Goal: Information Seeking & Learning: Learn about a topic

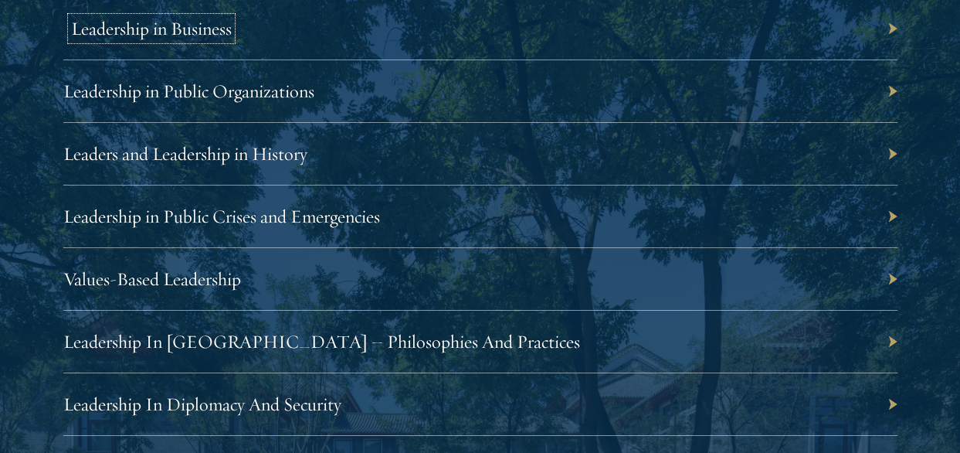
click at [186, 35] on link "Leadership in Business" at bounding box center [151, 28] width 161 height 23
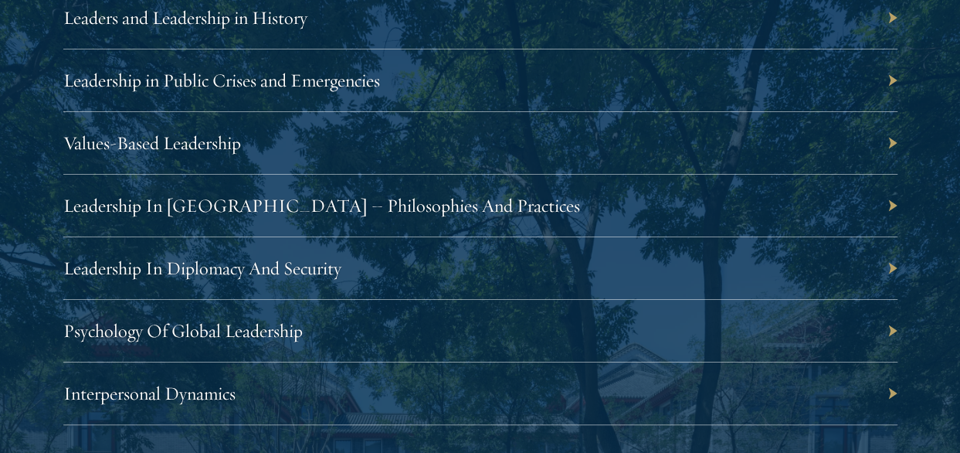
scroll to position [2859, 0]
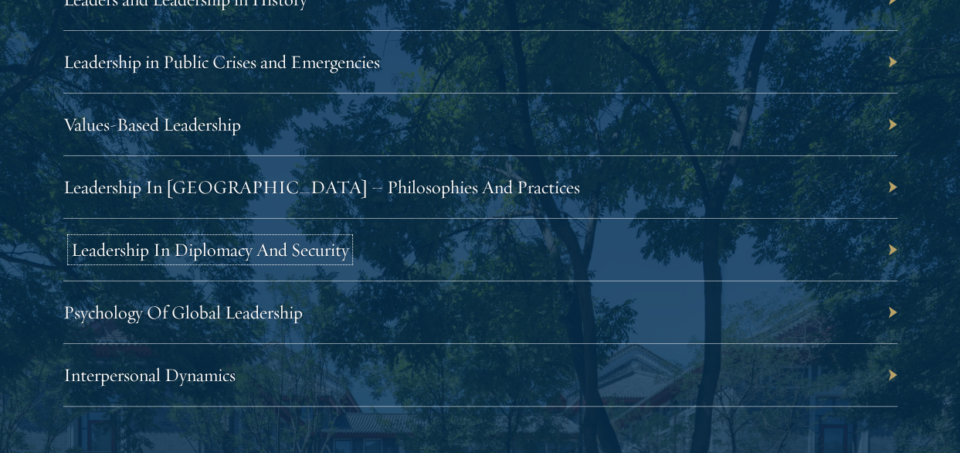
click at [207, 241] on link "Leadership In Diplomacy And Security" at bounding box center [210, 249] width 278 height 23
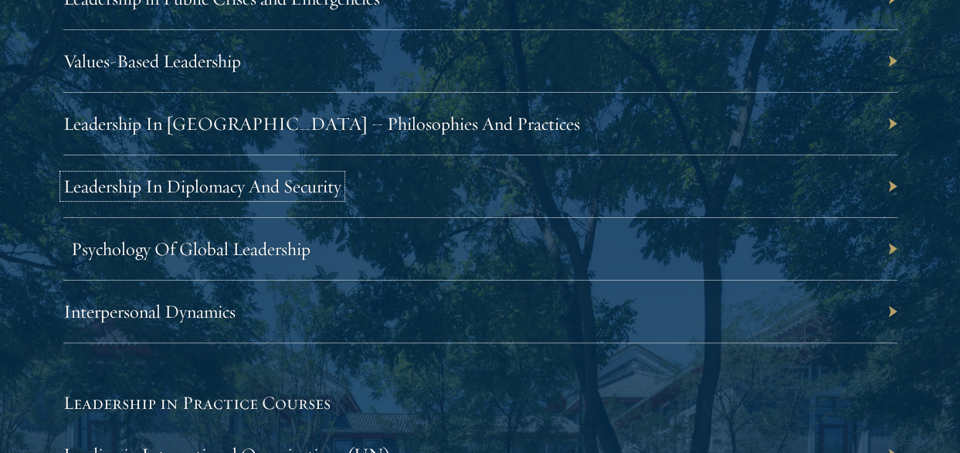
scroll to position [3013, 0]
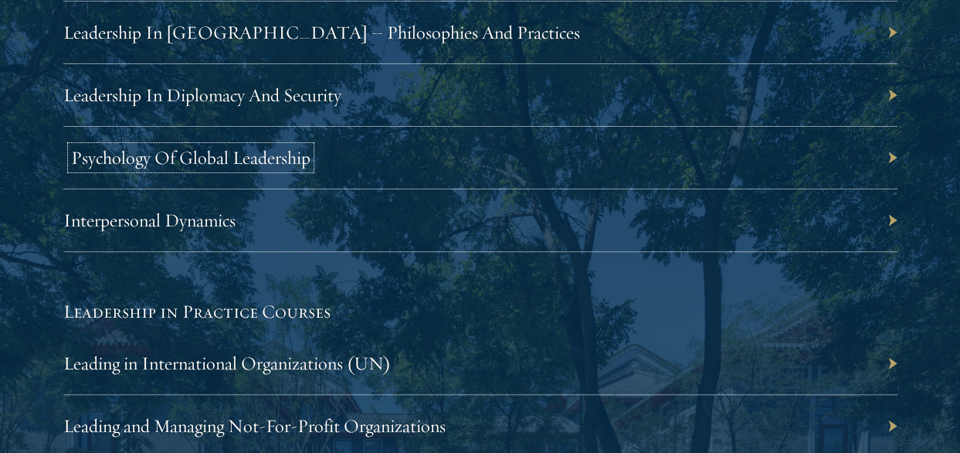
click at [207, 153] on link "Psychology Of Global Leadership" at bounding box center [191, 157] width 240 height 23
click at [195, 223] on link "Interpersonal Dynamics" at bounding box center [157, 220] width 172 height 23
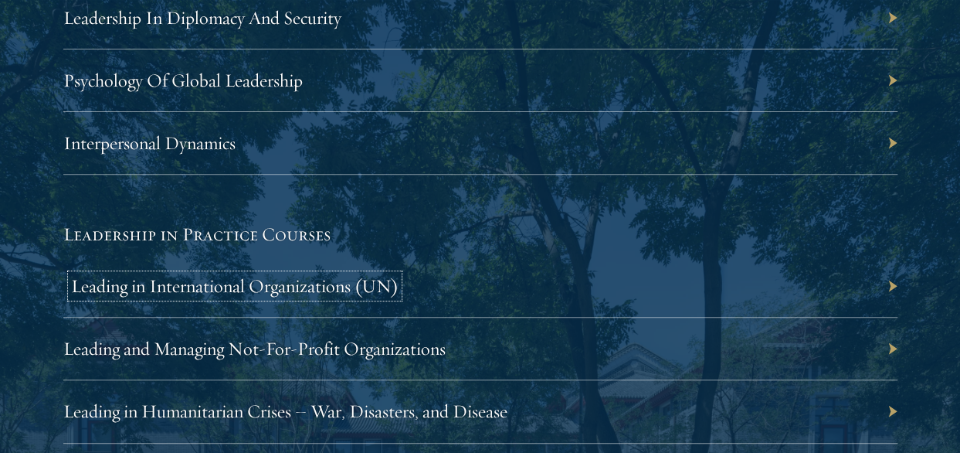
click at [199, 254] on link "Leading in International Organizations (UN)" at bounding box center [235, 285] width 328 height 23
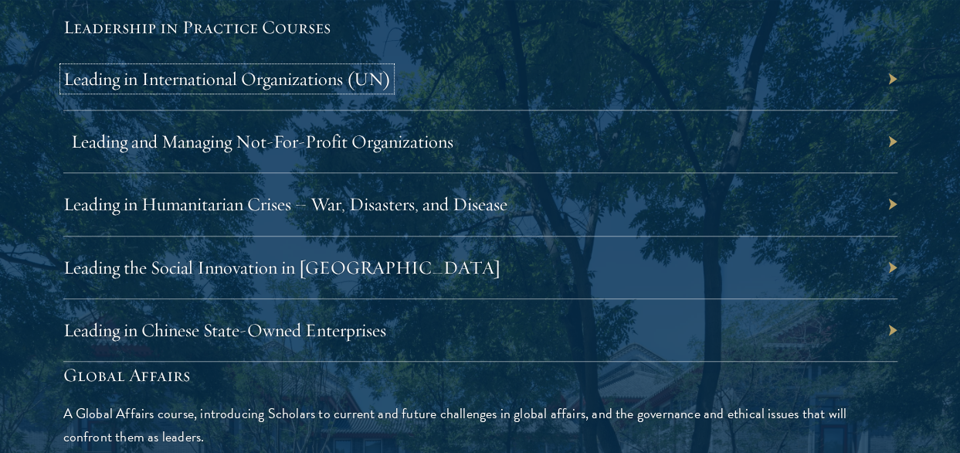
scroll to position [3322, 0]
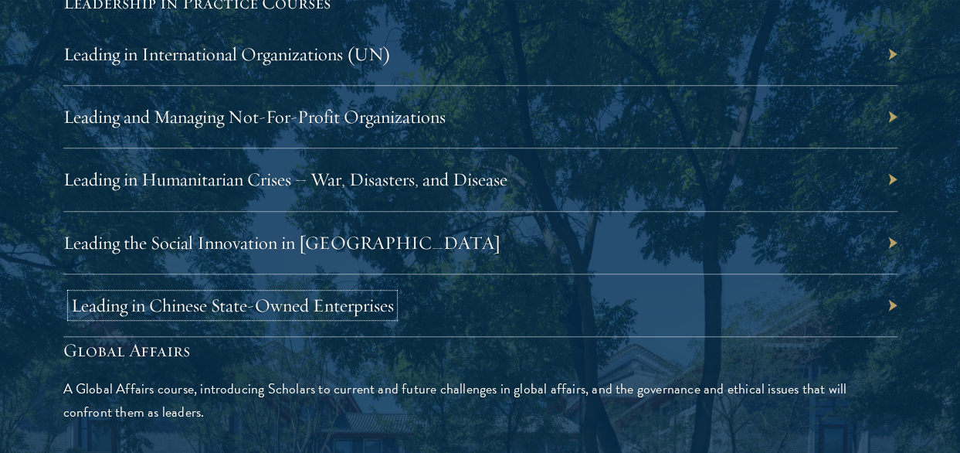
click at [297, 254] on link "Leading in Chinese State-Owned Enterprises" at bounding box center [232, 305] width 323 height 23
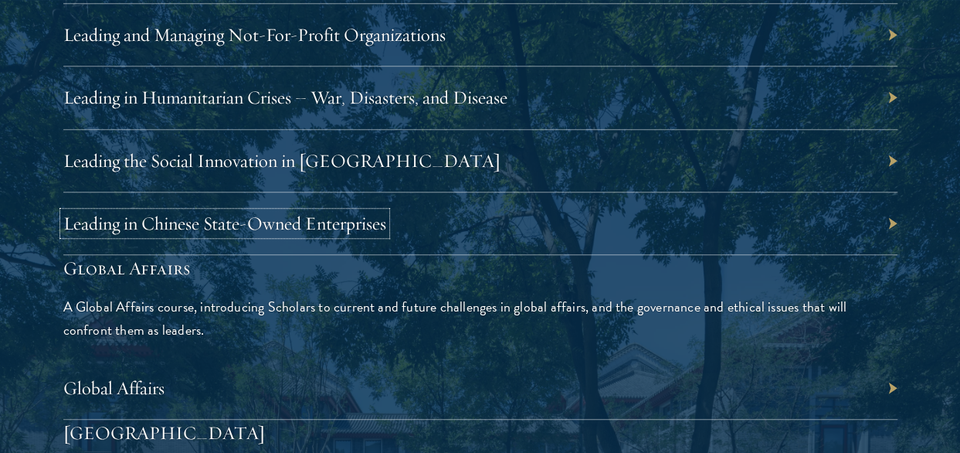
scroll to position [3554, 0]
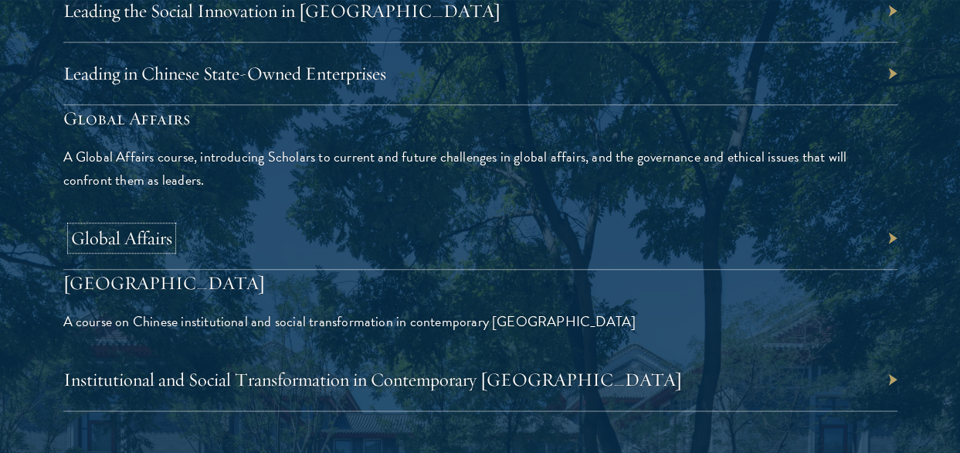
click at [96, 233] on link "Global Affairs" at bounding box center [121, 237] width 101 height 23
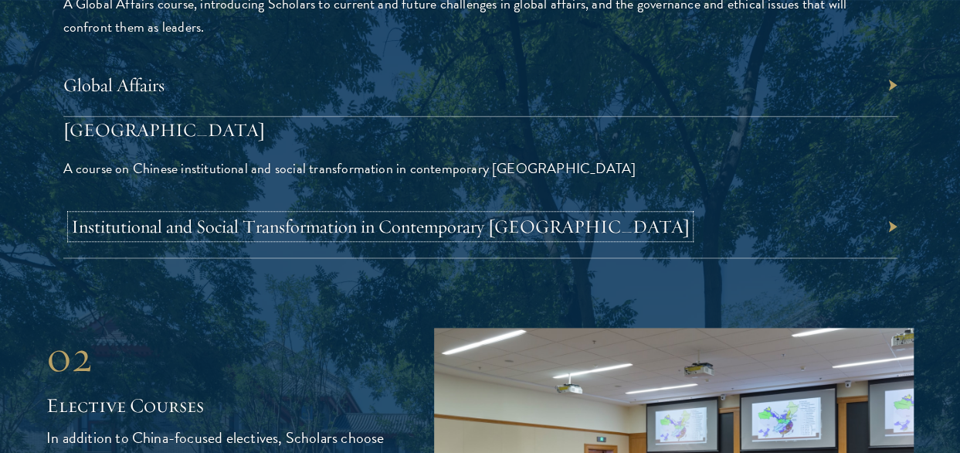
scroll to position [3709, 0]
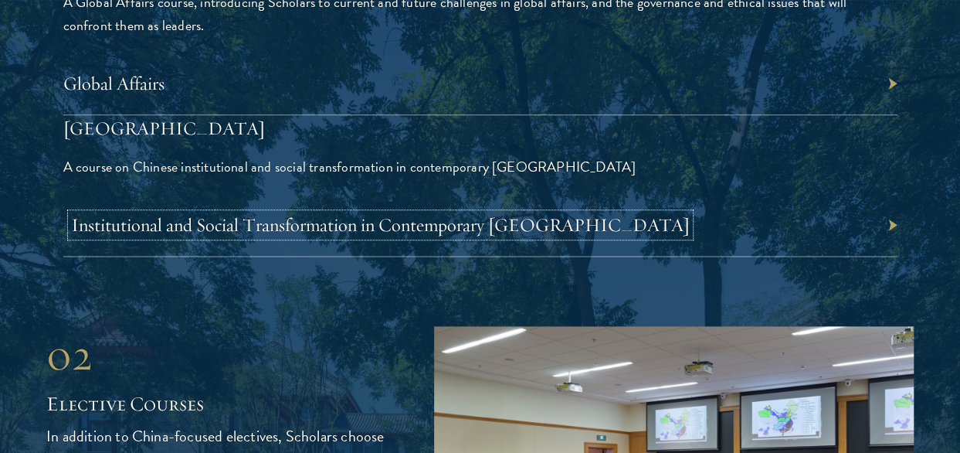
click at [374, 225] on link "Institutional and Social Transformation in Contemporary China" at bounding box center [380, 224] width 619 height 23
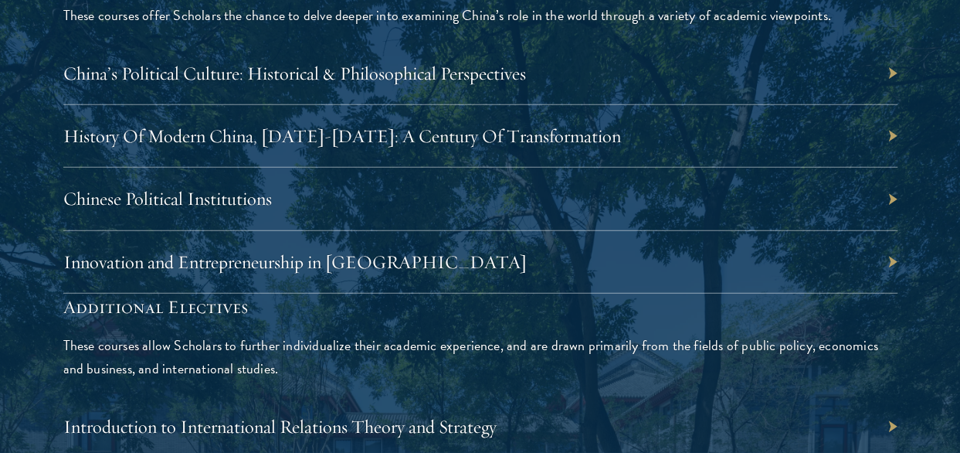
scroll to position [4636, 0]
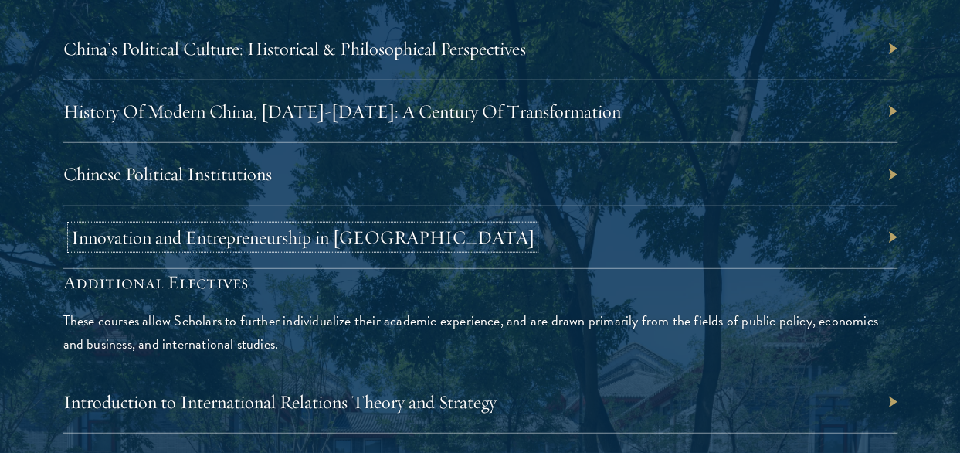
click at [221, 236] on link "Innovation and Entrepreneurship in China" at bounding box center [303, 237] width 464 height 23
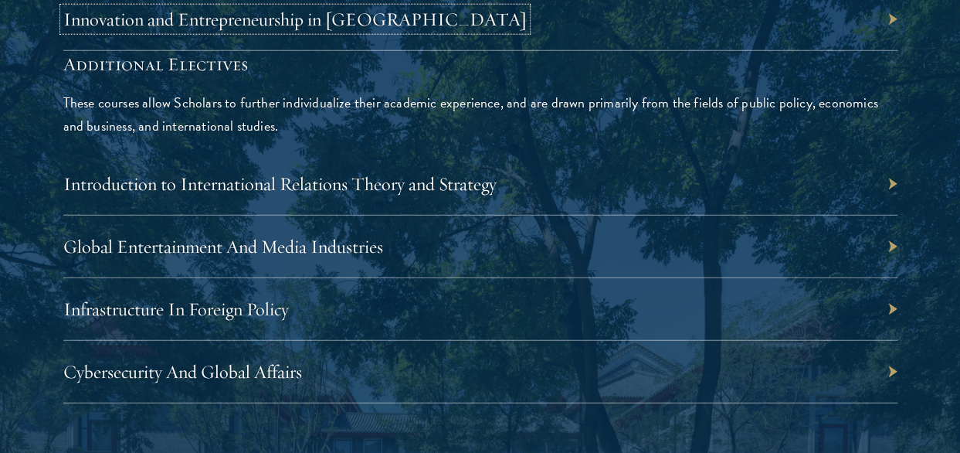
scroll to position [4945, 0]
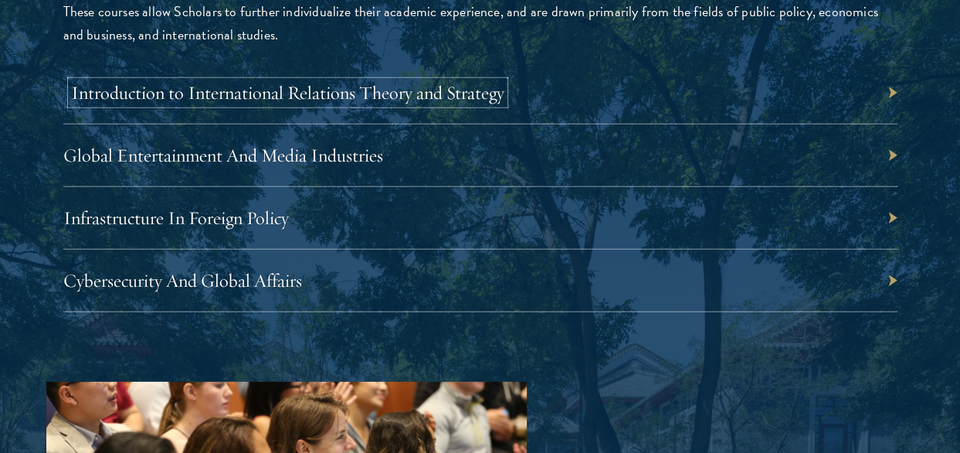
click at [318, 81] on link "Introduction to International Relations Theory and Strategy" at bounding box center [287, 92] width 433 height 23
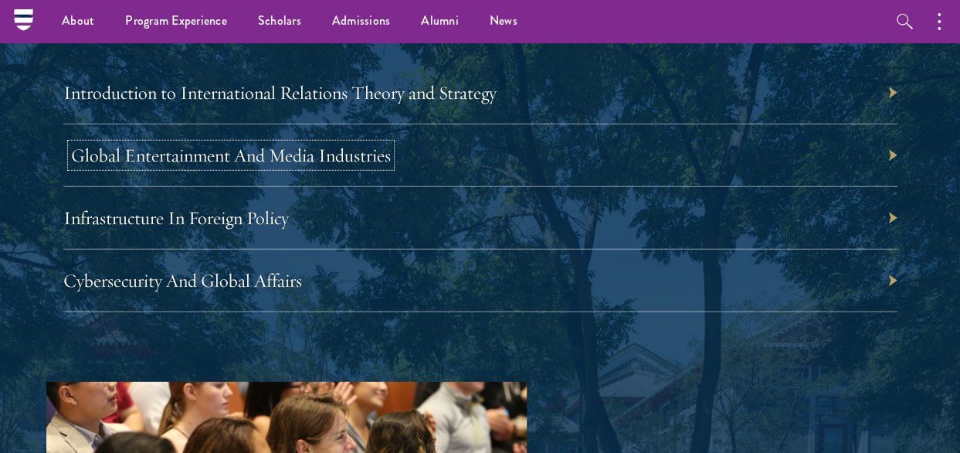
click at [246, 149] on link "Global Entertainment And Media Industries" at bounding box center [231, 155] width 320 height 23
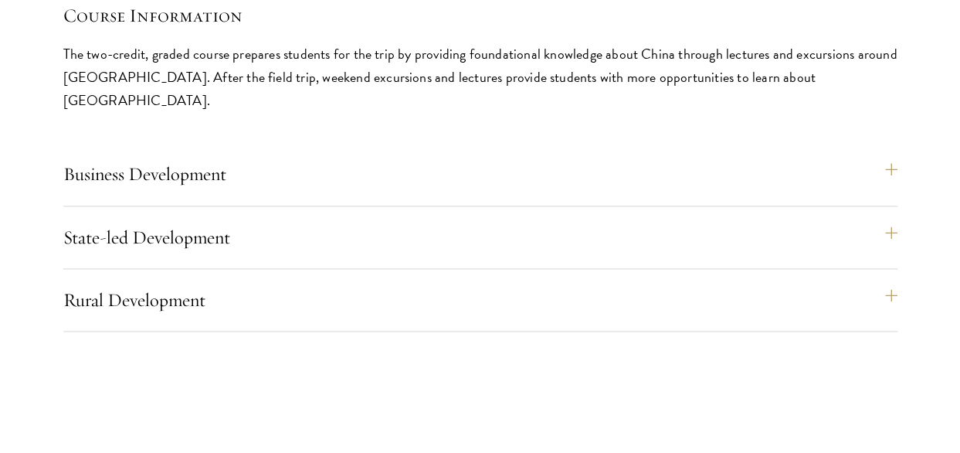
scroll to position [6645, 0]
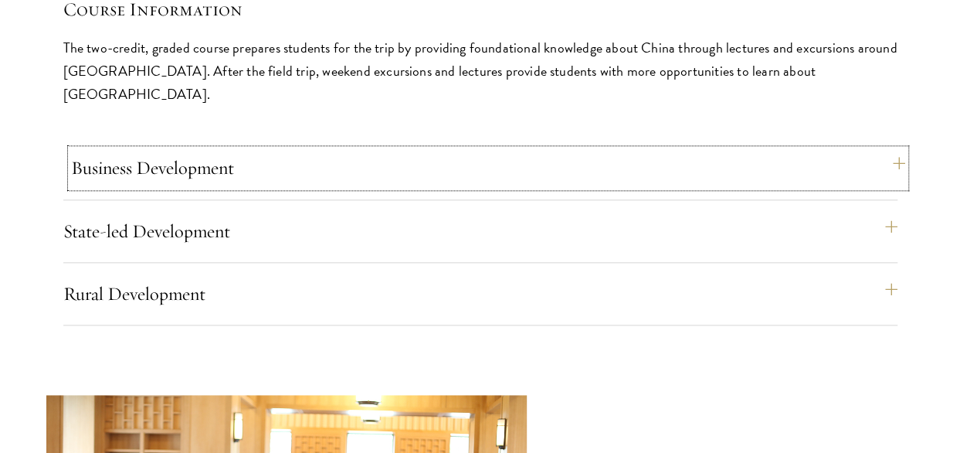
click at [277, 149] on button "Business Development" at bounding box center [488, 167] width 834 height 37
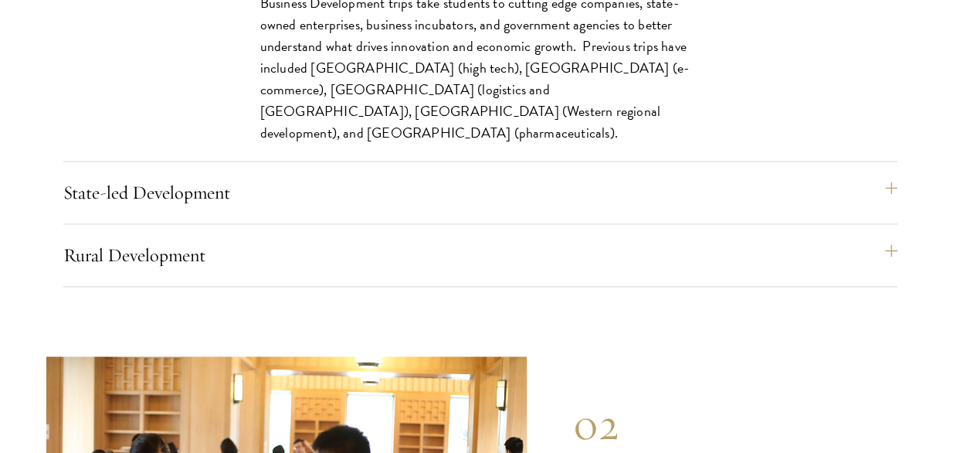
scroll to position [6877, 0]
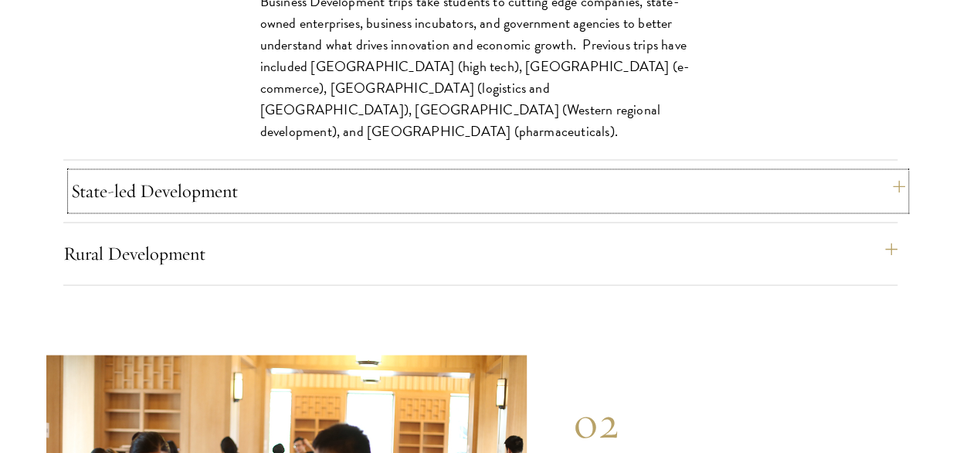
click at [254, 173] on button "State-led Development" at bounding box center [488, 190] width 834 height 37
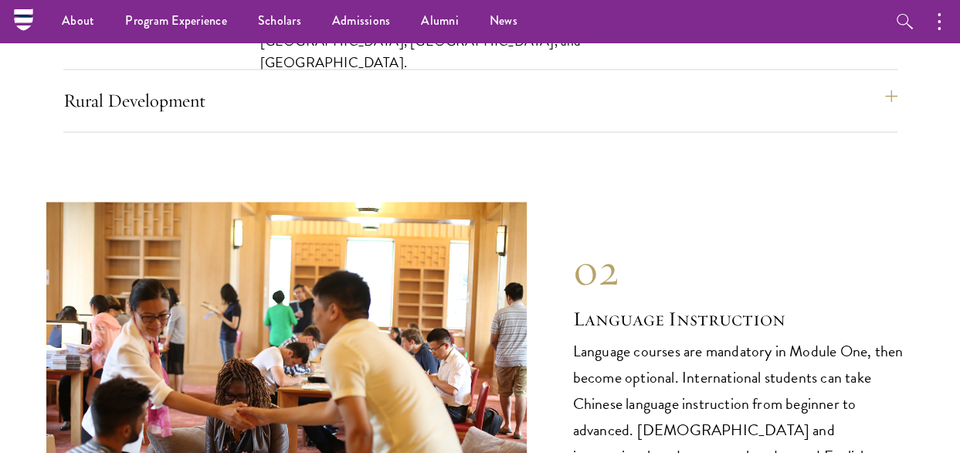
scroll to position [6954, 0]
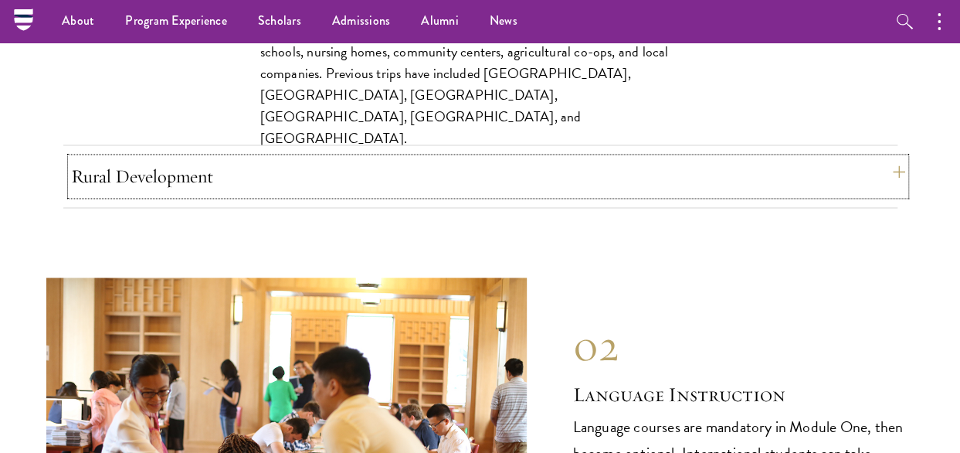
click at [280, 158] on button "Rural Development" at bounding box center [488, 176] width 834 height 37
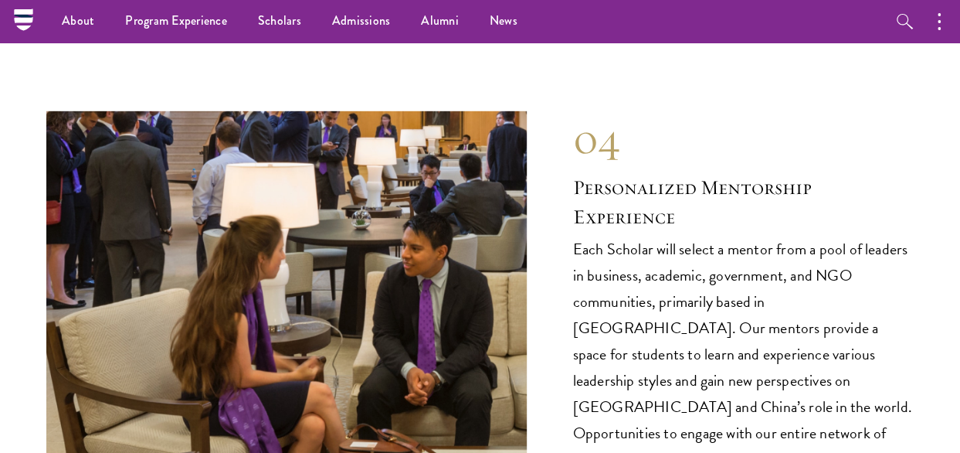
scroll to position [7958, 0]
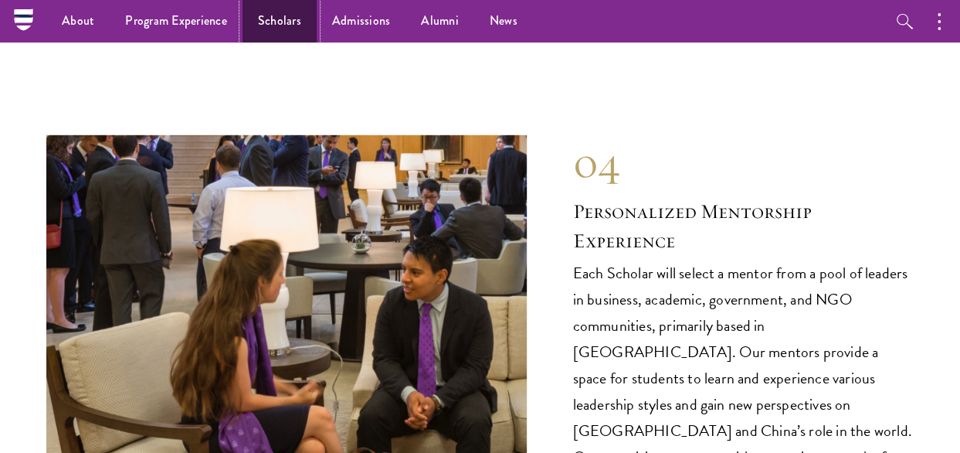
click at [292, 19] on link "Scholars" at bounding box center [280, 21] width 74 height 42
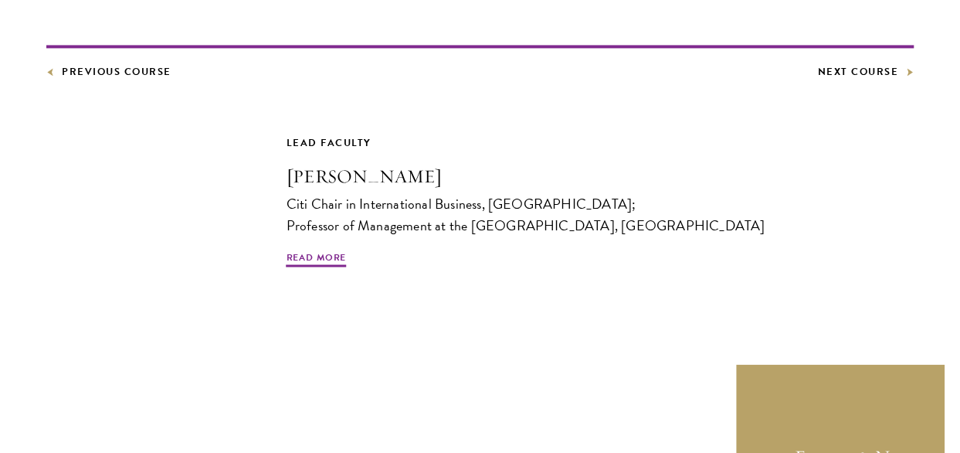
scroll to position [927, 0]
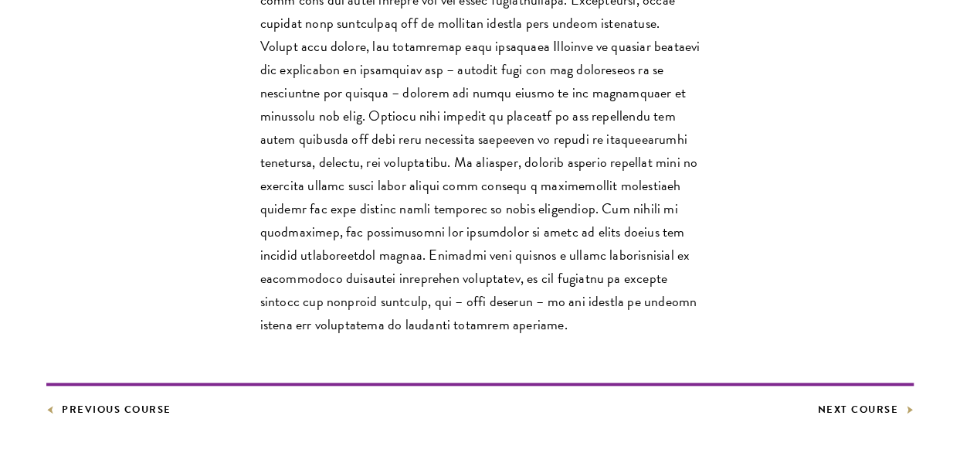
scroll to position [618, 0]
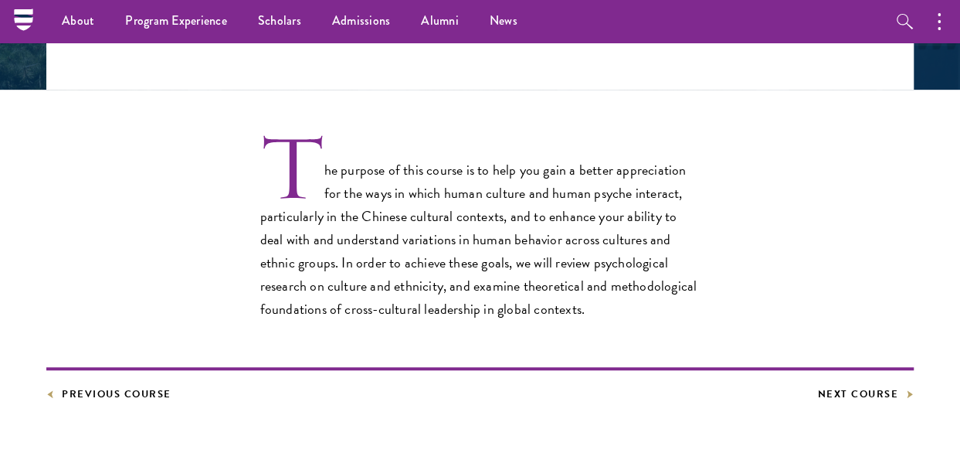
scroll to position [386, 0]
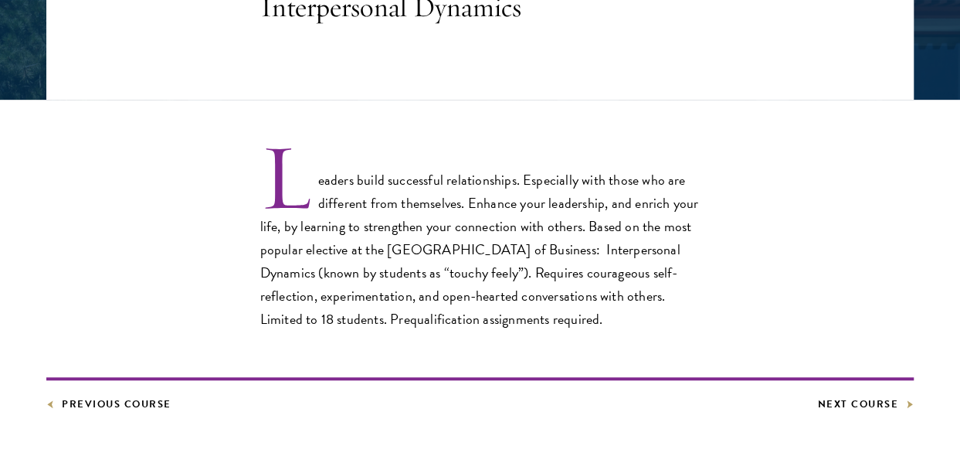
scroll to position [464, 0]
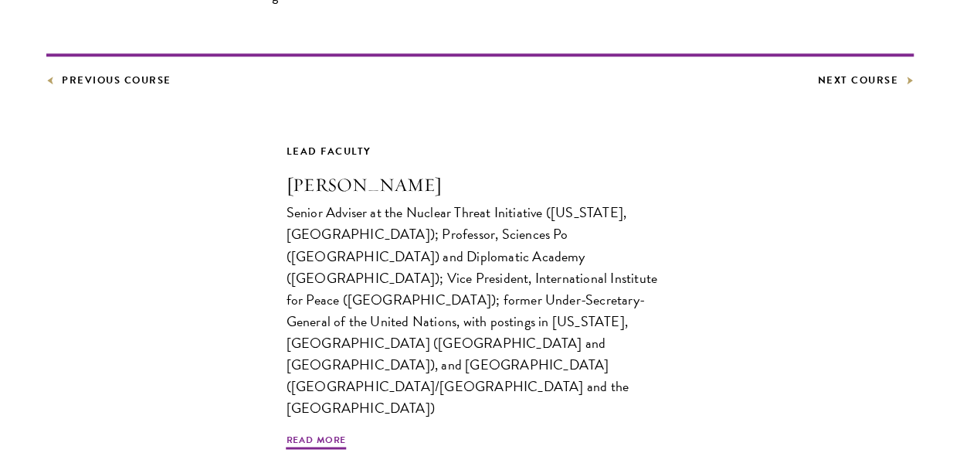
scroll to position [927, 0]
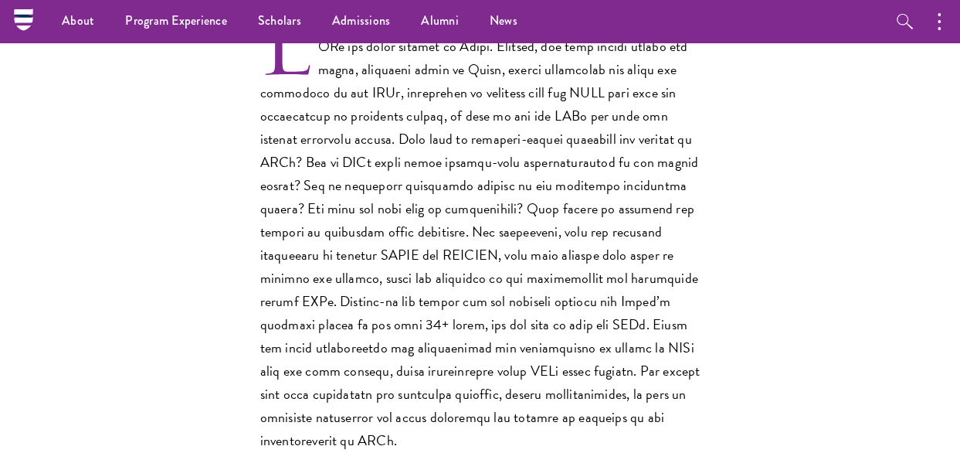
scroll to position [386, 0]
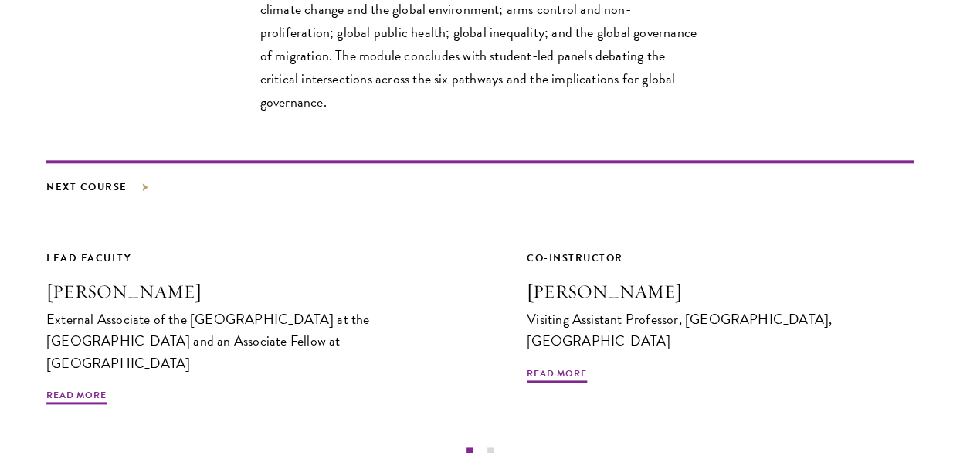
scroll to position [850, 0]
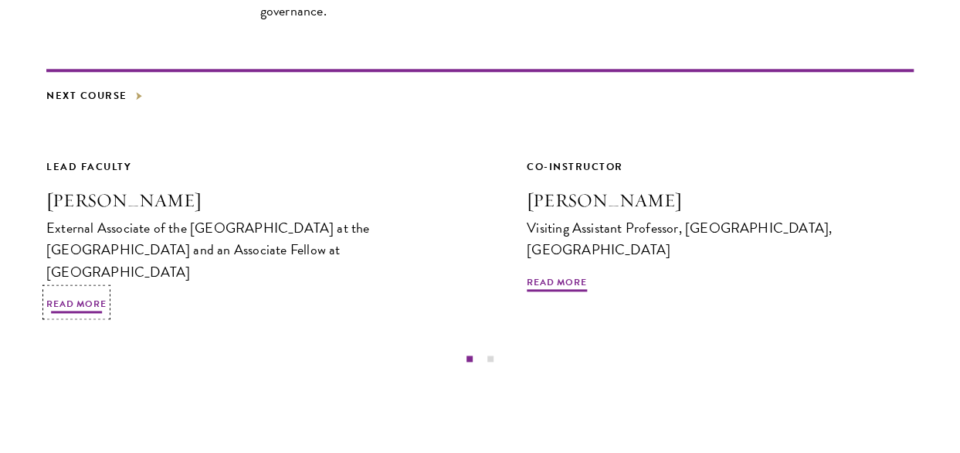
click at [97, 297] on span "Read More" at bounding box center [76, 306] width 60 height 19
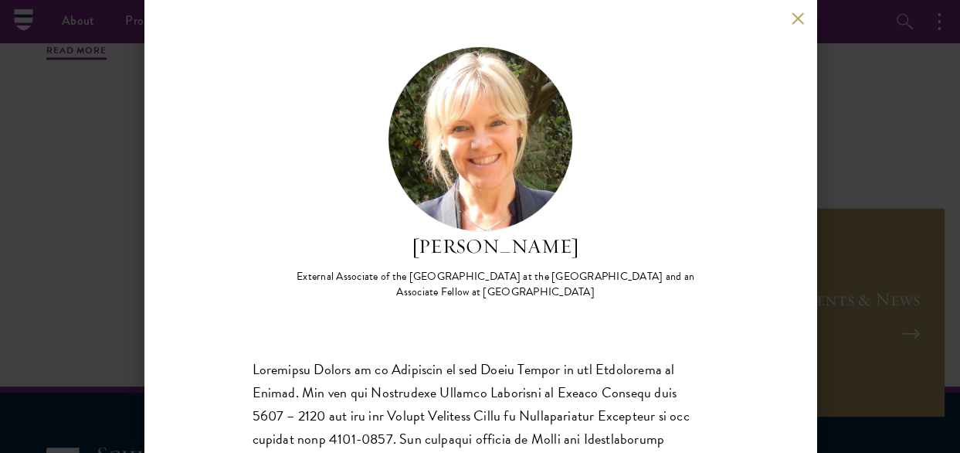
scroll to position [1082, 0]
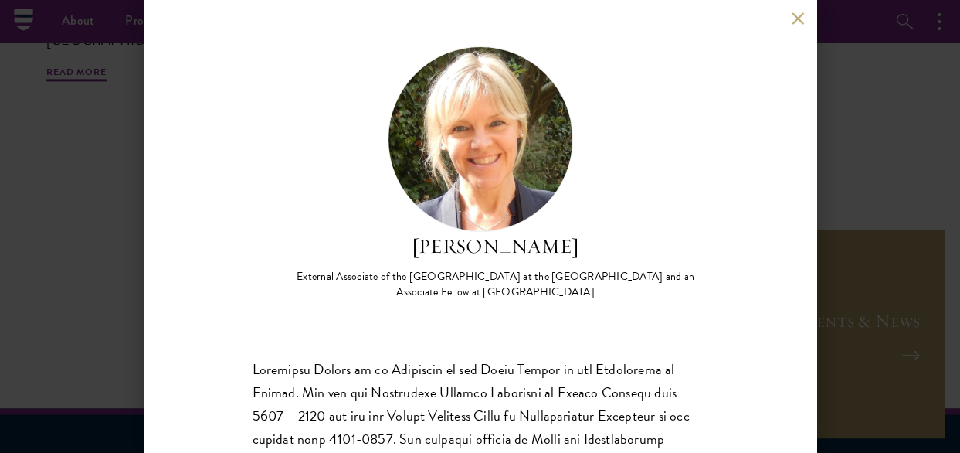
click at [796, 18] on button at bounding box center [798, 18] width 13 height 13
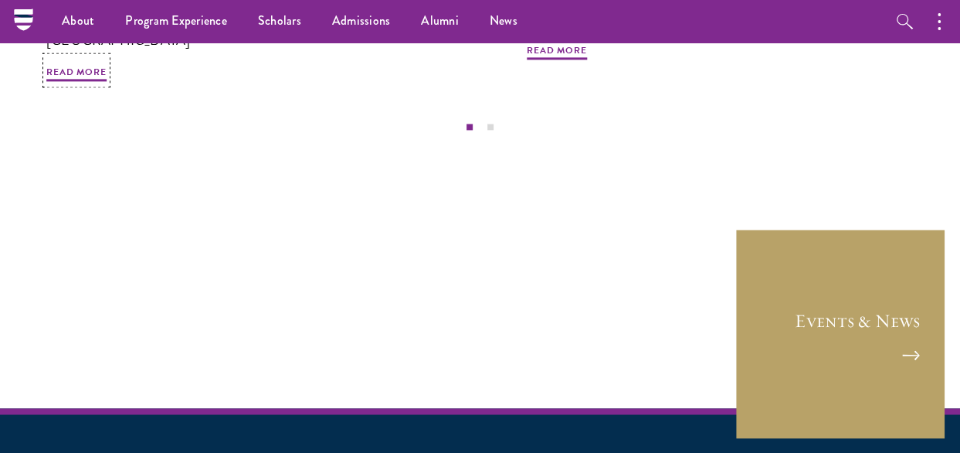
scroll to position [985, 0]
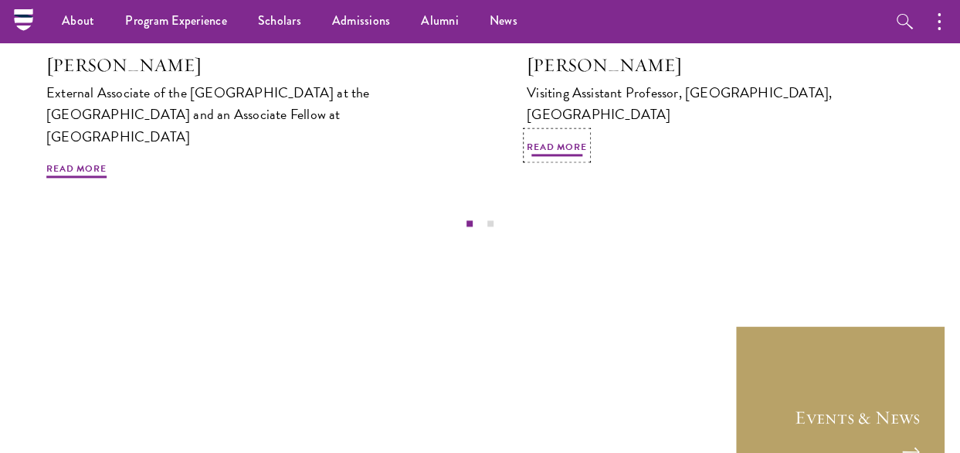
click at [583, 140] on span "Read More" at bounding box center [557, 149] width 60 height 19
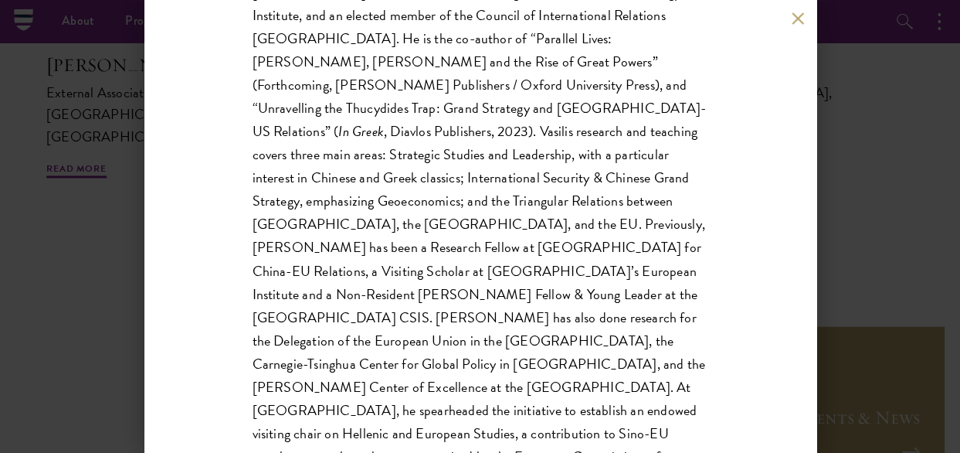
scroll to position [261, 0]
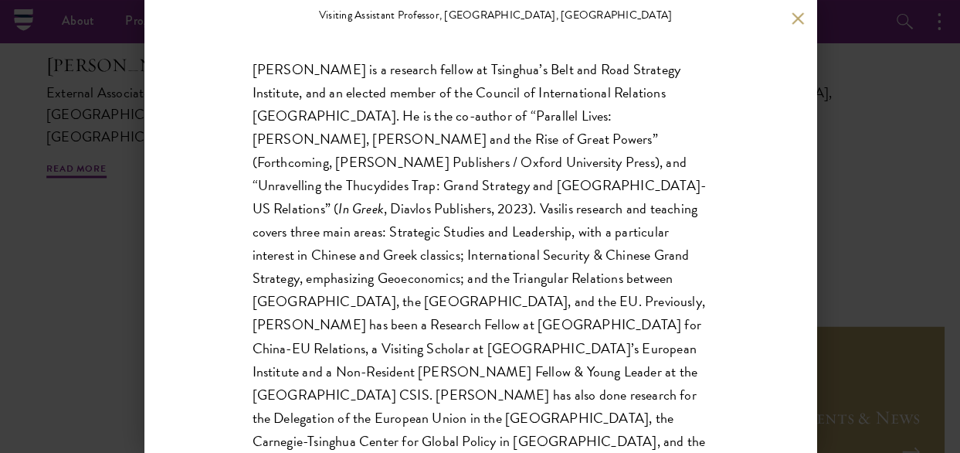
click at [802, 17] on button at bounding box center [798, 18] width 13 height 13
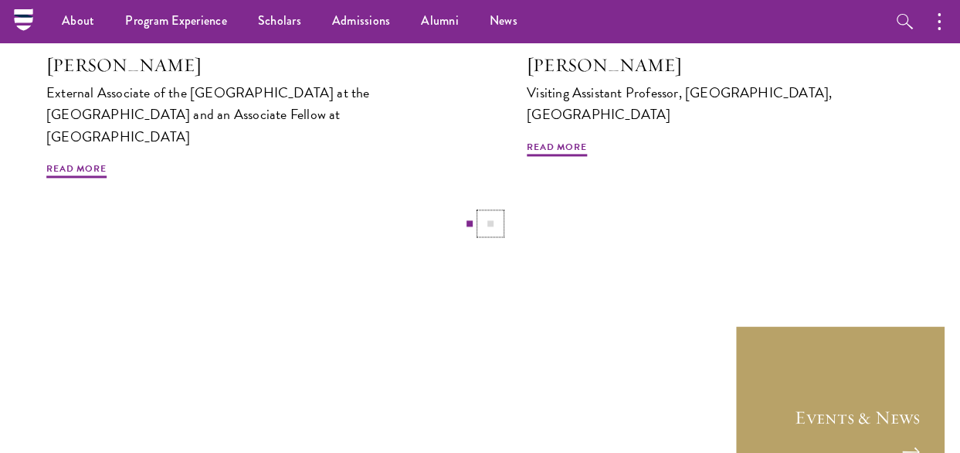
click at [485, 213] on button "2" at bounding box center [491, 223] width 20 height 20
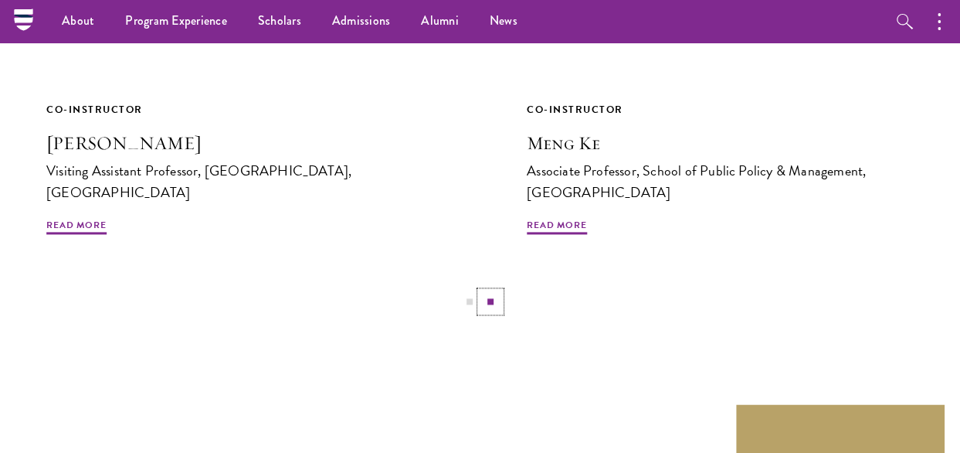
scroll to position [831, 0]
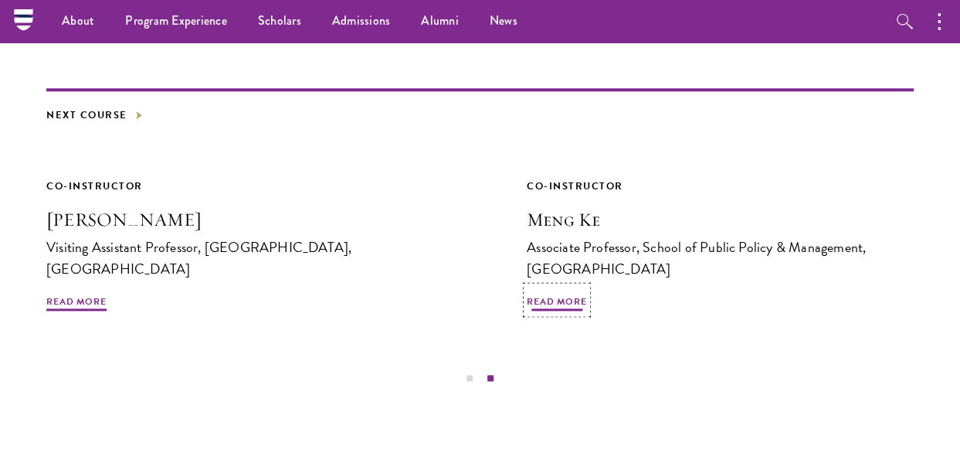
click at [570, 294] on span "Read More" at bounding box center [557, 303] width 60 height 19
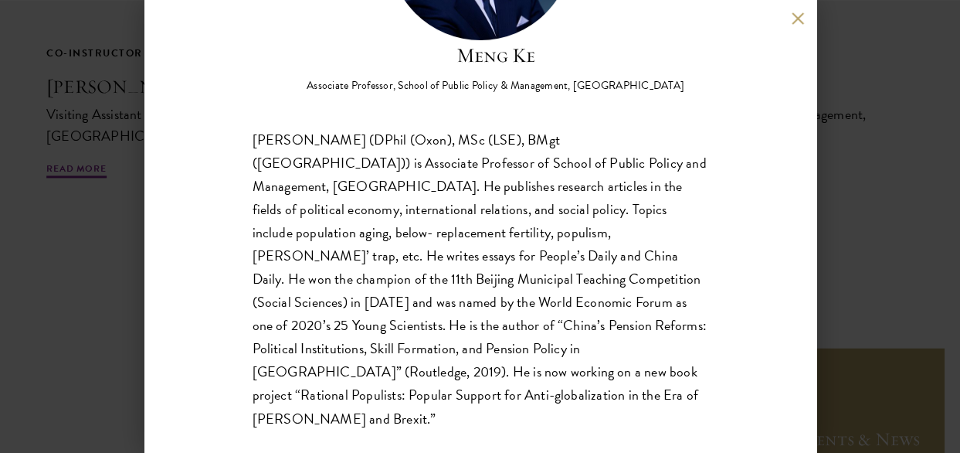
scroll to position [985, 0]
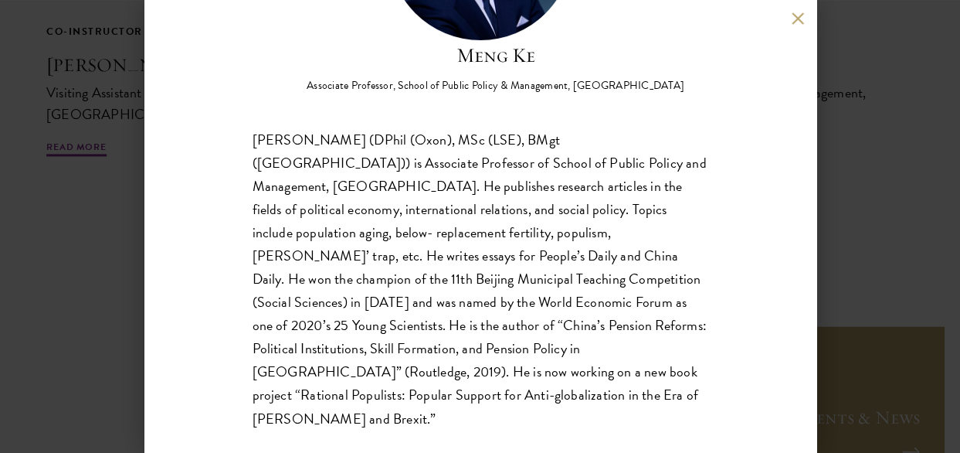
click at [789, 19] on div "Meng Ke Associate Professor, School of Public Policy & Management, Tsinghua Uni…" at bounding box center [480, 226] width 672 height 453
click at [803, 19] on button at bounding box center [798, 18] width 13 height 13
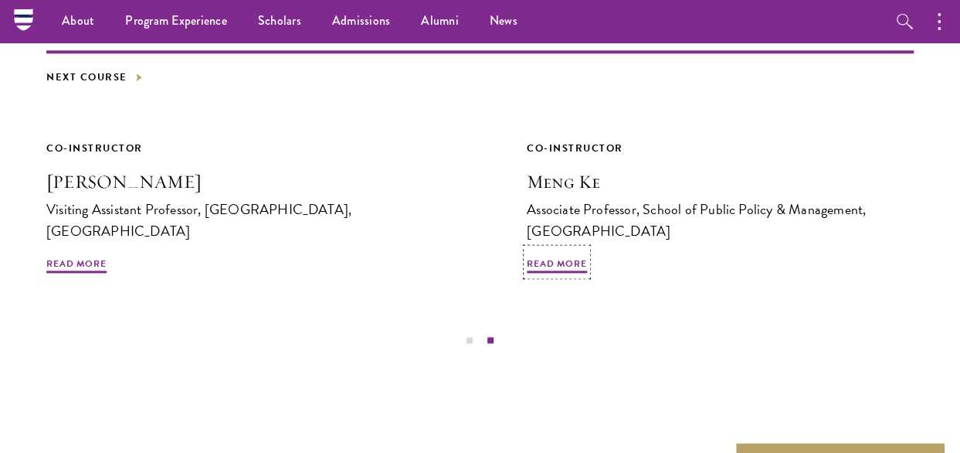
scroll to position [831, 0]
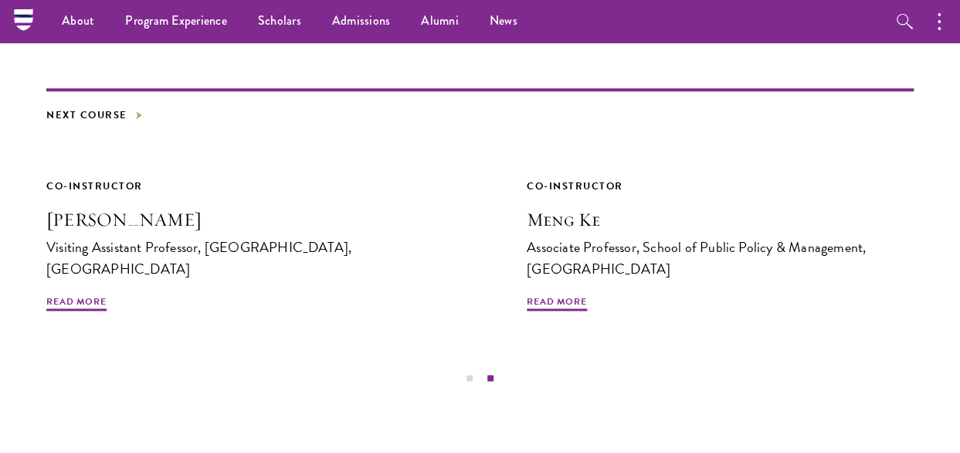
click at [148, 90] on footer "Next Course" at bounding box center [480, 106] width 868 height 36
click at [136, 107] on link "Next Course" at bounding box center [94, 115] width 97 height 17
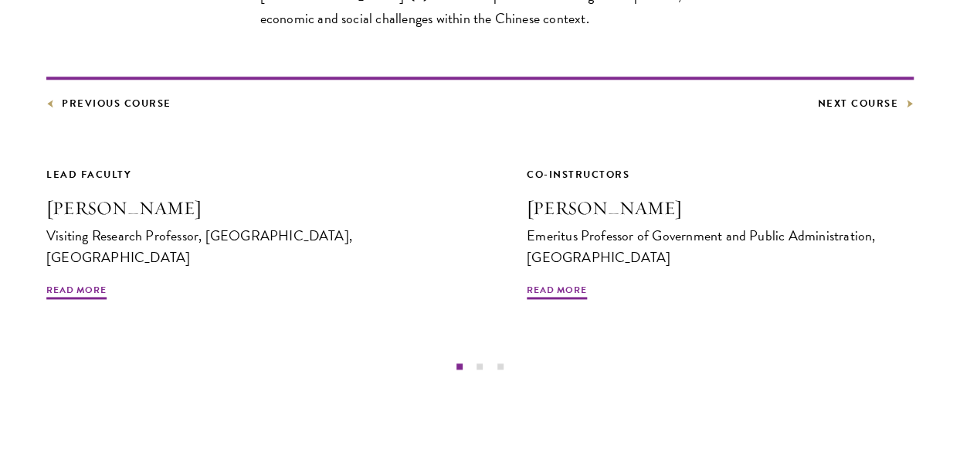
scroll to position [927, 0]
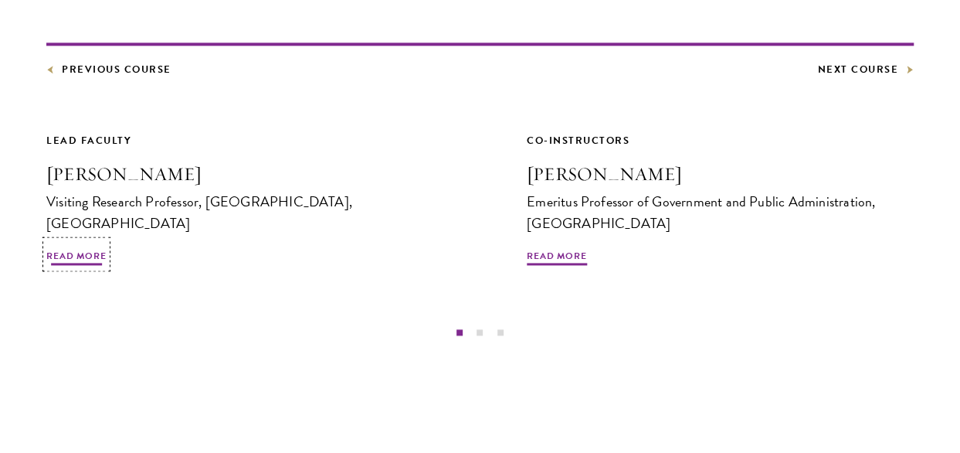
click at [93, 249] on span "Read More" at bounding box center [76, 258] width 60 height 19
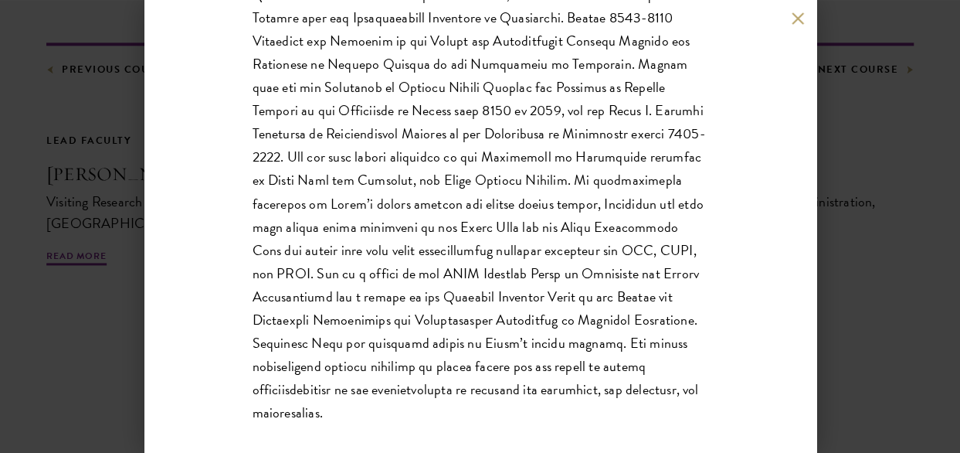
scroll to position [423, 0]
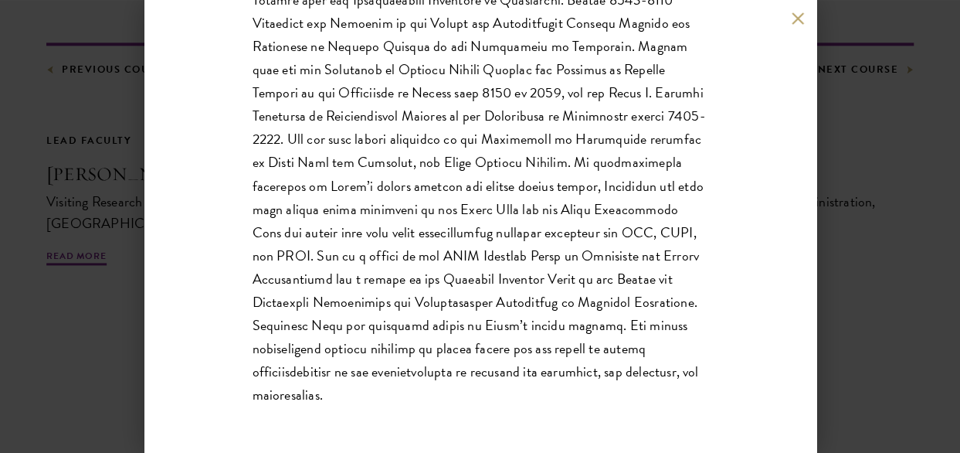
drag, startPoint x: 799, startPoint y: 12, endPoint x: 786, endPoint y: 25, distance: 18.6
click at [799, 12] on button at bounding box center [798, 18] width 13 height 13
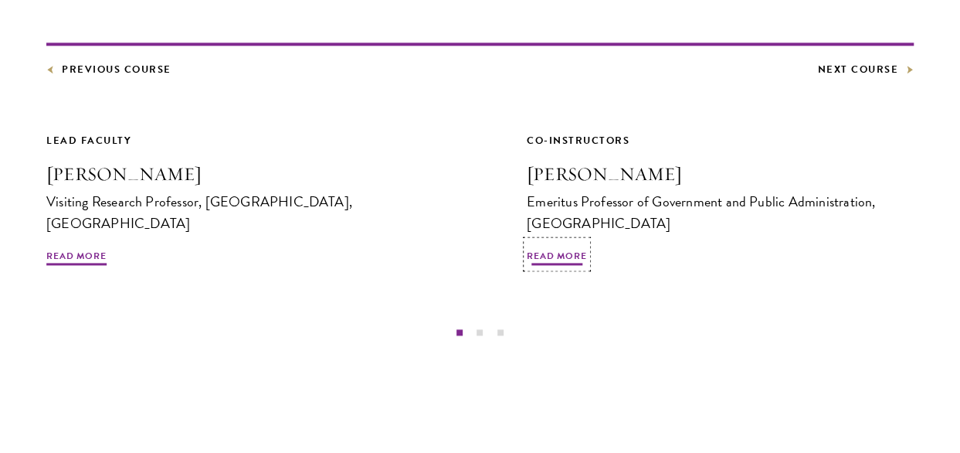
click at [557, 249] on span "Read More" at bounding box center [557, 258] width 60 height 19
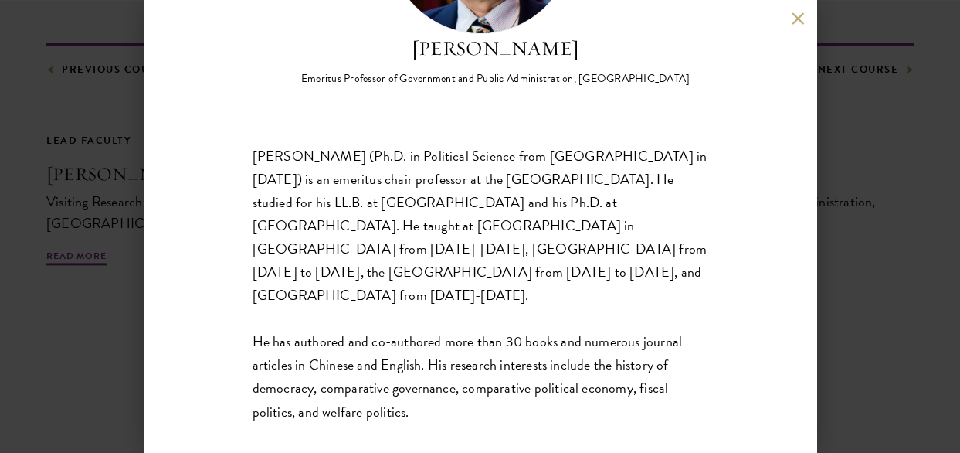
scroll to position [229, 0]
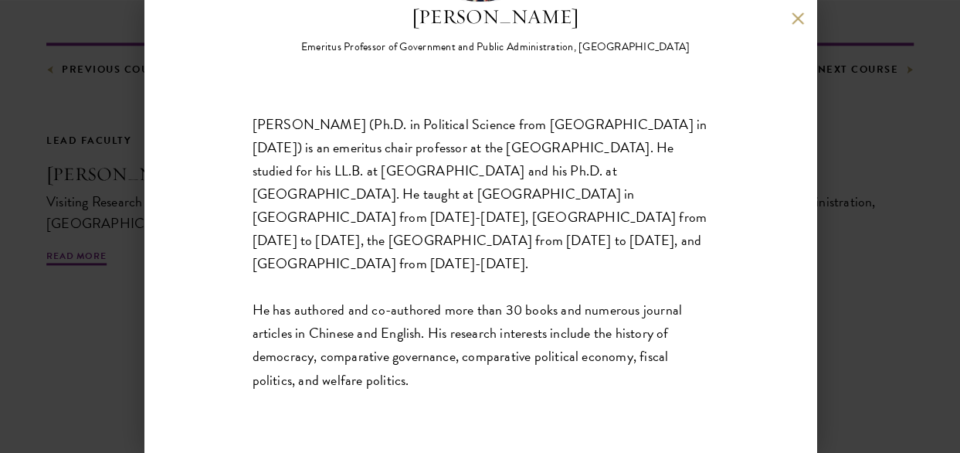
click at [796, 16] on button at bounding box center [798, 18] width 13 height 13
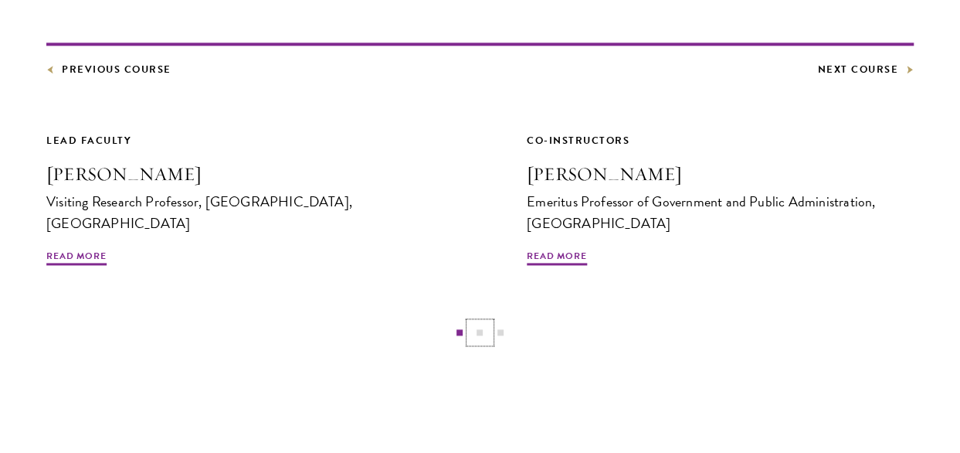
click at [480, 322] on button "2" at bounding box center [480, 332] width 20 height 20
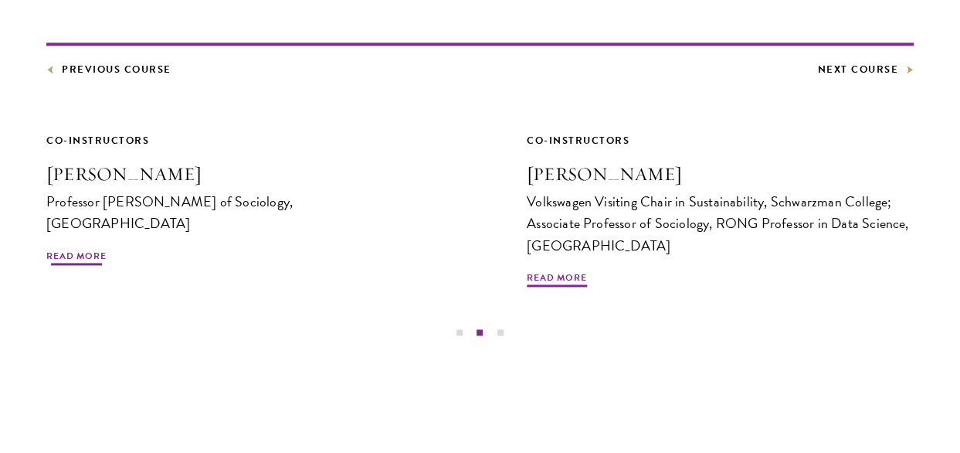
click at [85, 222] on div "Co-Instructors Deborah Davis Professor Emerita of Sociology, Yale University Re…" at bounding box center [240, 200] width 388 height 137
click at [85, 249] on span "Read More" at bounding box center [76, 258] width 60 height 19
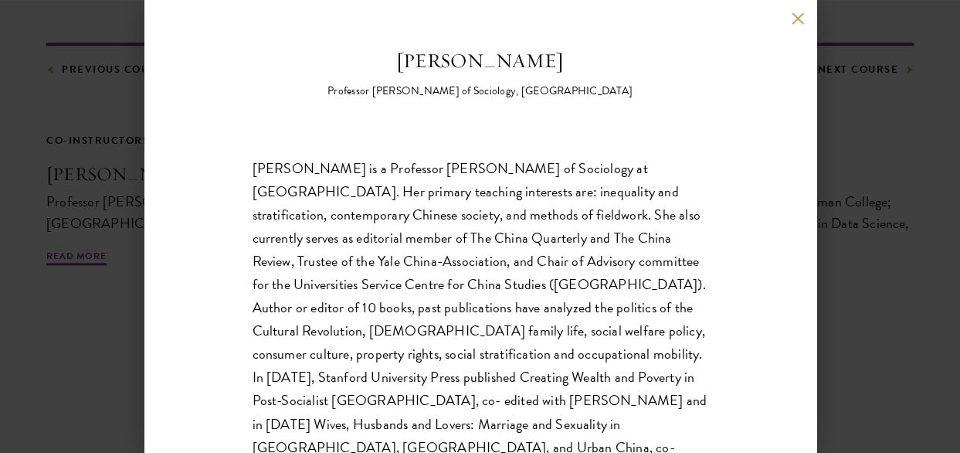
click at [794, 15] on button at bounding box center [798, 18] width 13 height 13
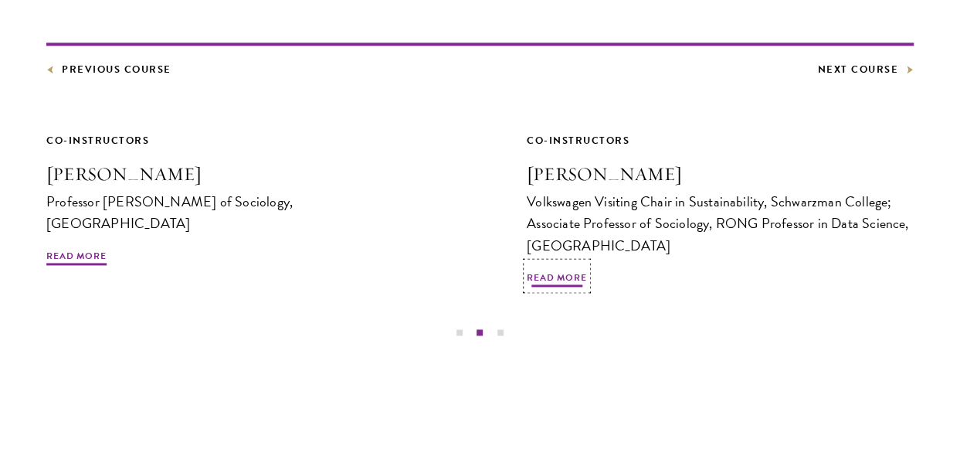
click at [542, 270] on span "Read More" at bounding box center [557, 279] width 60 height 19
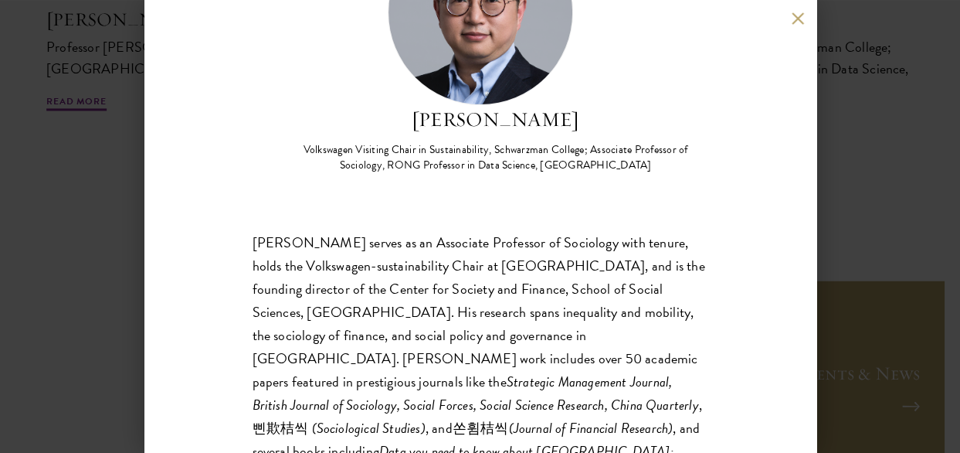
scroll to position [59, 0]
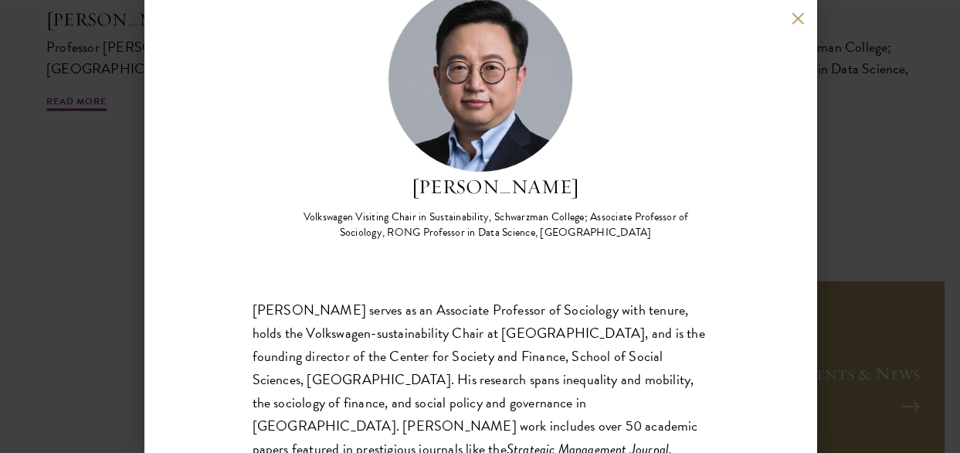
click at [794, 21] on button at bounding box center [798, 18] width 13 height 13
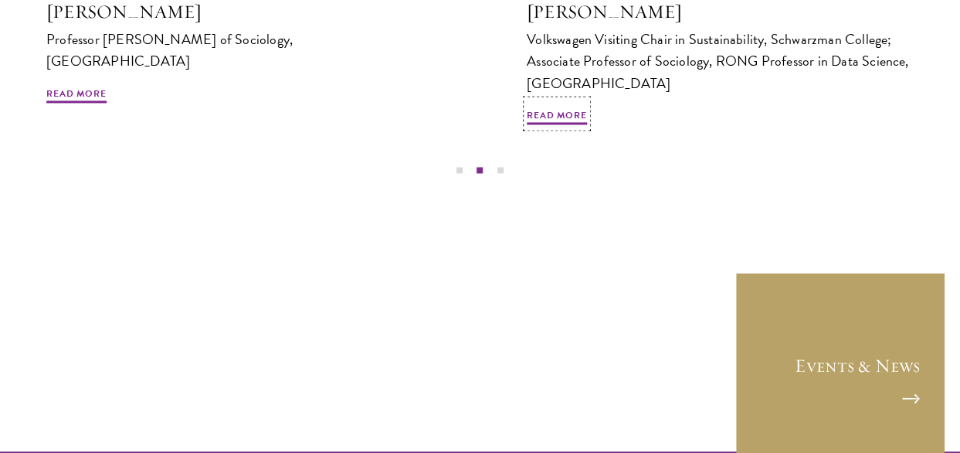
scroll to position [1113, 0]
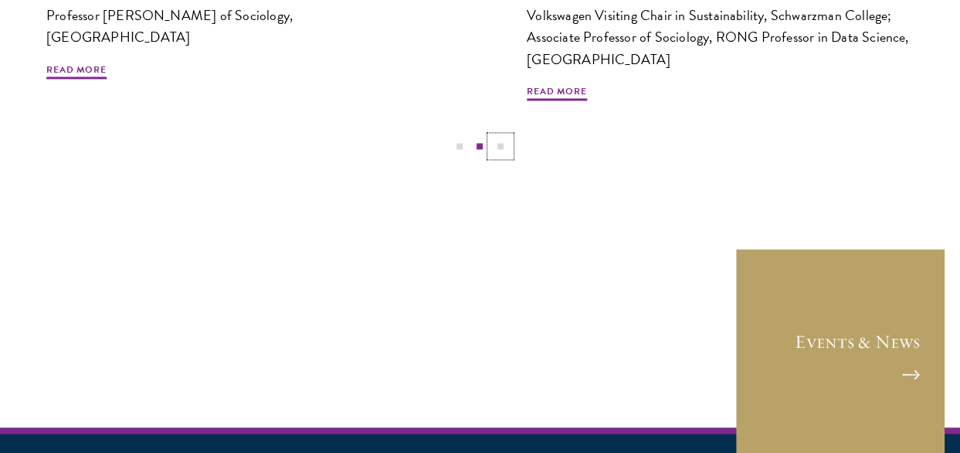
click at [504, 136] on button "3" at bounding box center [501, 146] width 20 height 20
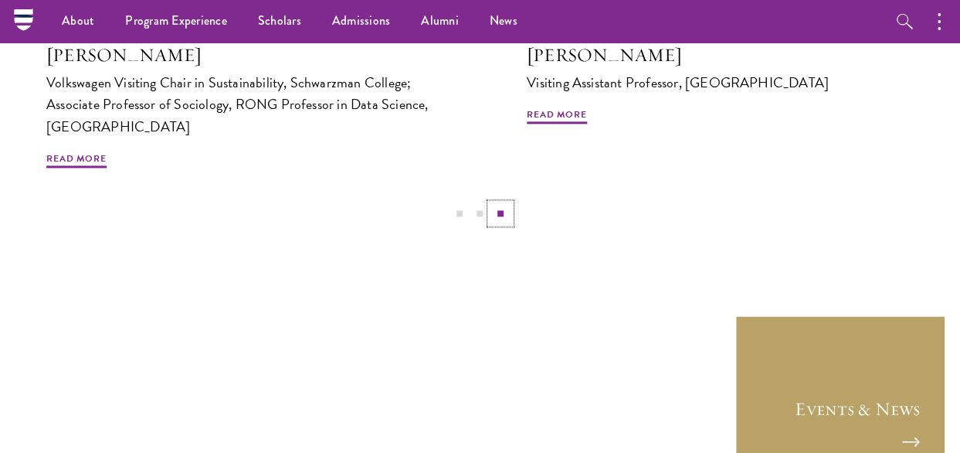
scroll to position [959, 0]
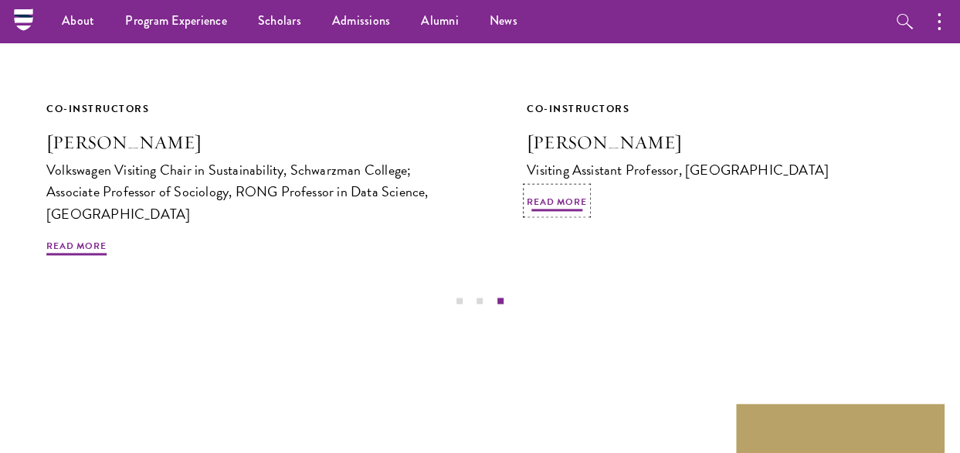
click at [581, 195] on span "Read More" at bounding box center [557, 204] width 60 height 19
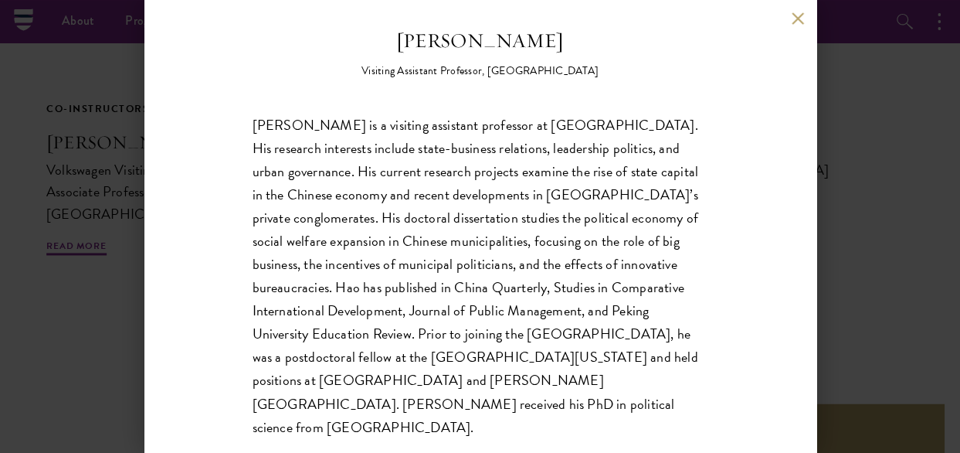
scroll to position [29, 0]
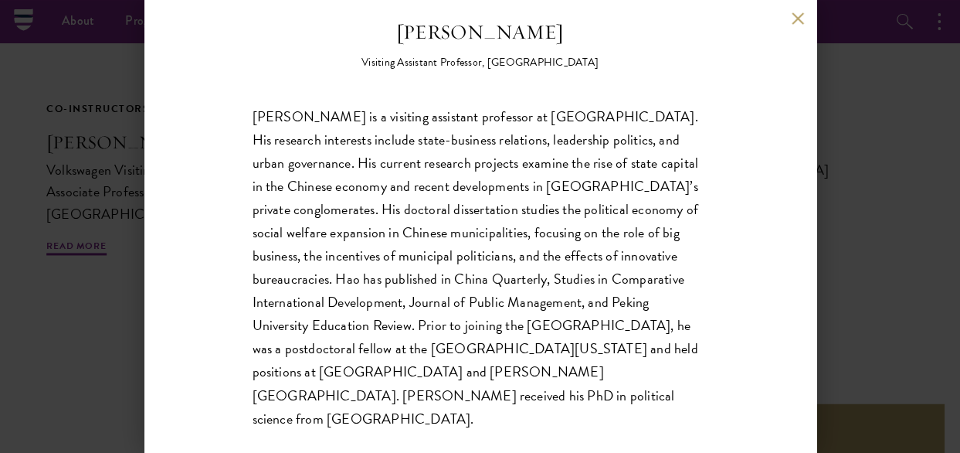
click at [792, 19] on button at bounding box center [798, 18] width 13 height 13
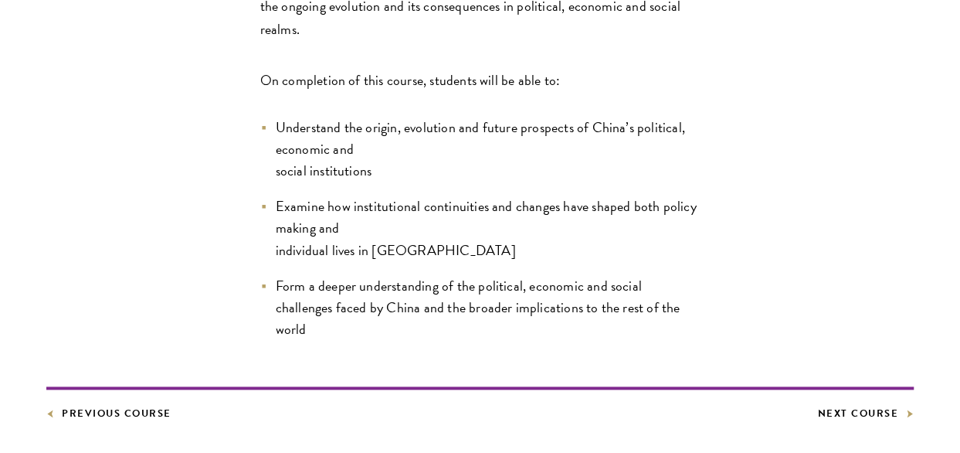
scroll to position [773, 0]
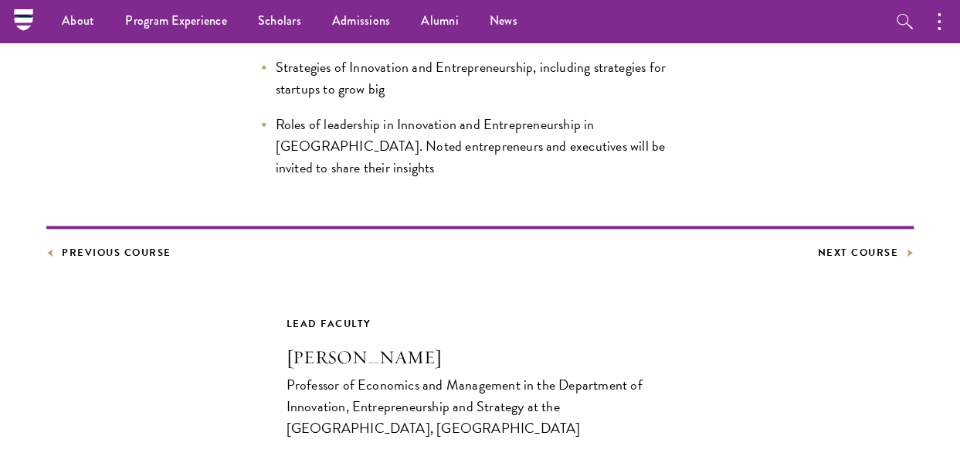
scroll to position [773, 0]
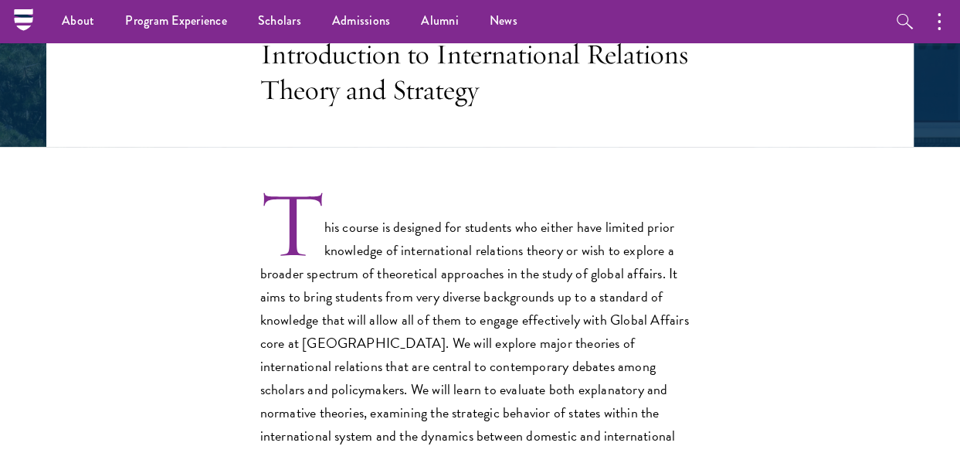
scroll to position [309, 0]
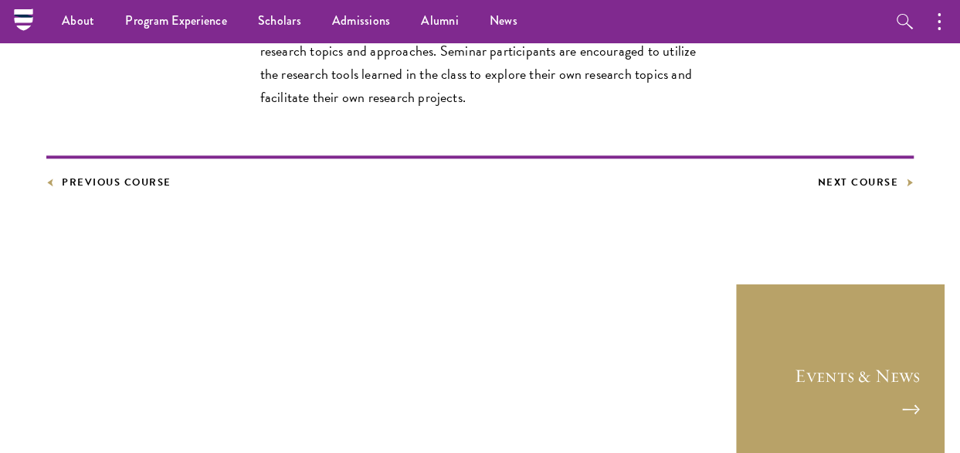
scroll to position [695, 0]
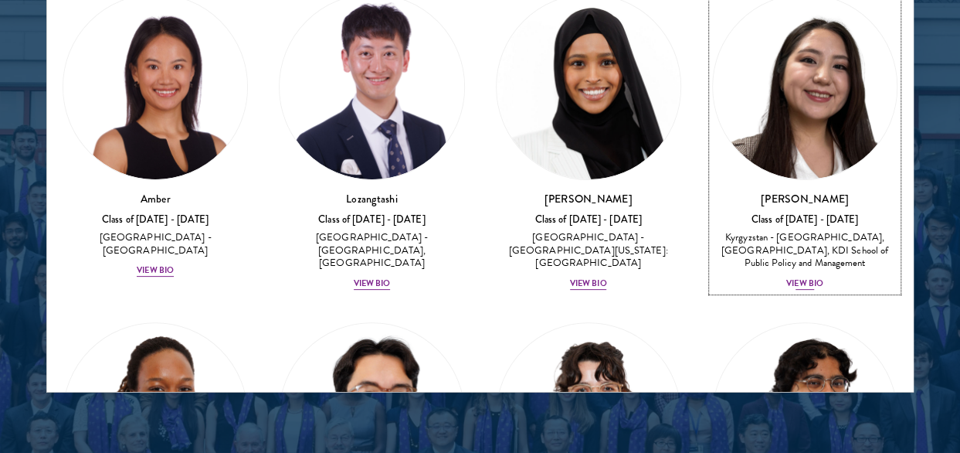
click at [808, 279] on div "View Bio" at bounding box center [805, 283] width 37 height 12
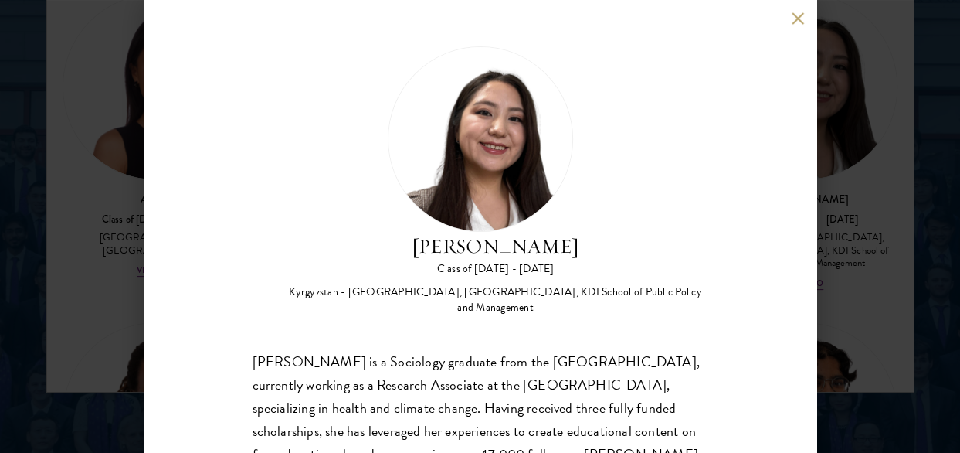
click at [800, 22] on button at bounding box center [798, 18] width 13 height 13
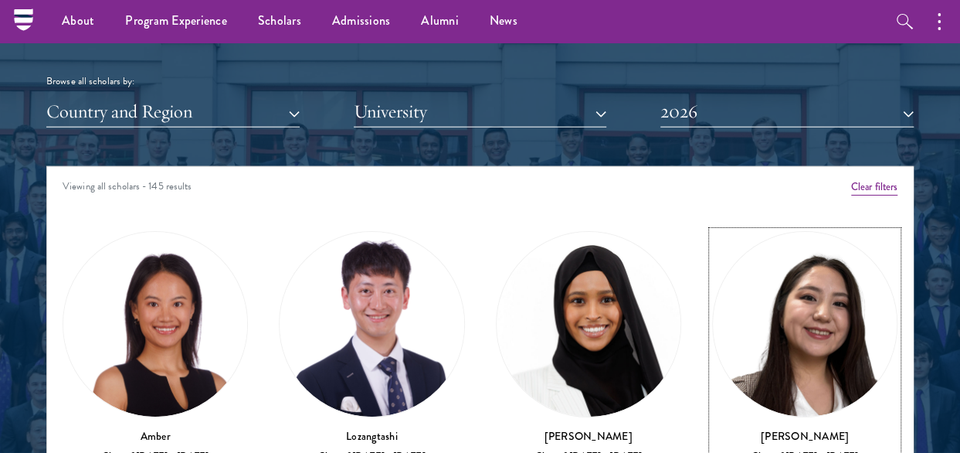
scroll to position [1847, 0]
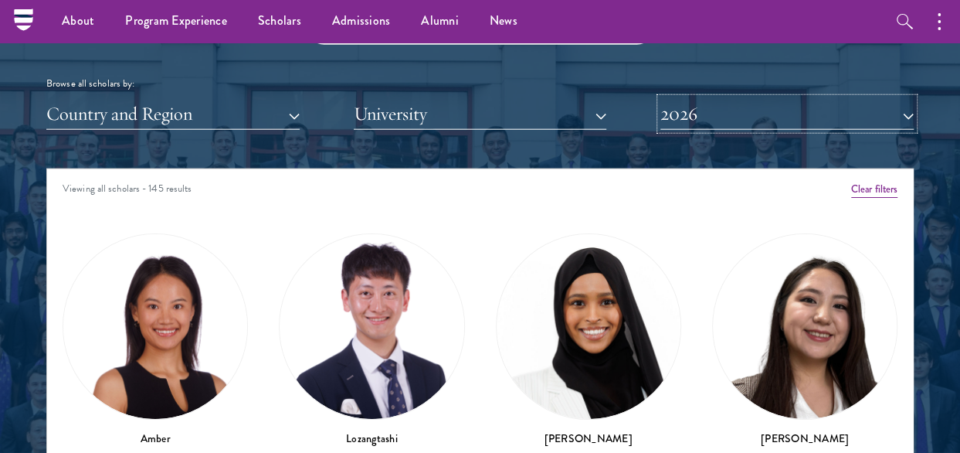
click at [869, 117] on button "2026" at bounding box center [787, 114] width 253 height 32
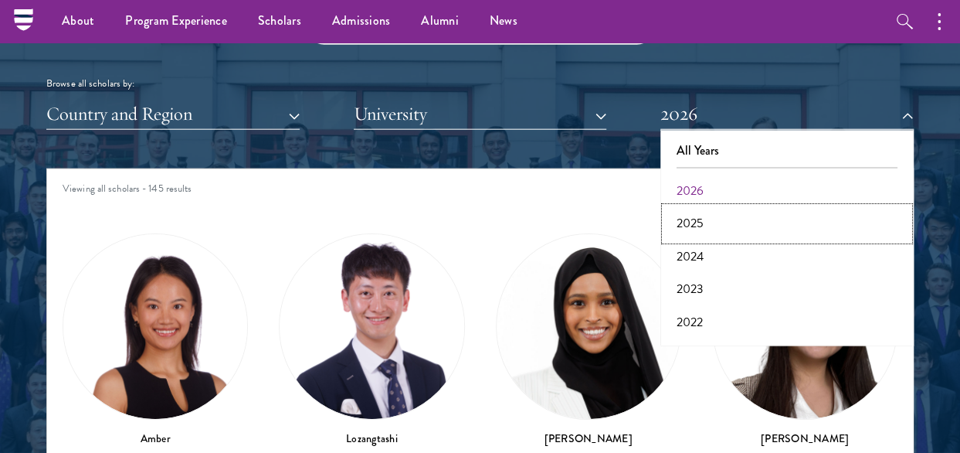
click at [683, 212] on button "2025" at bounding box center [787, 223] width 244 height 32
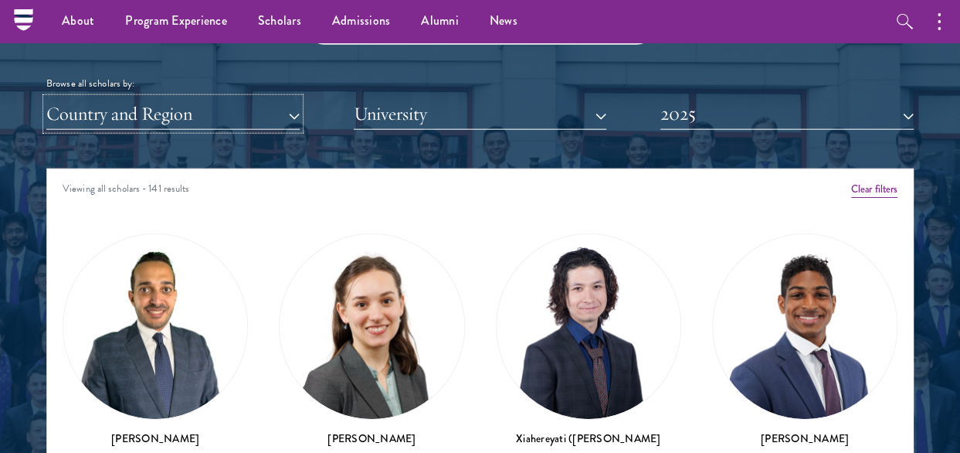
click at [282, 110] on button "Country and Region" at bounding box center [172, 114] width 253 height 32
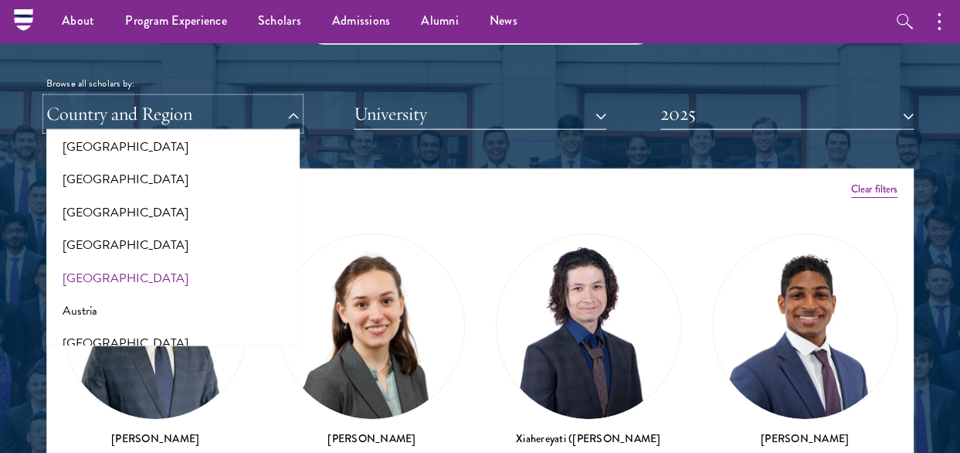
scroll to position [77, 0]
click at [355, 76] on div "Browse all scholars by:" at bounding box center [480, 84] width 868 height 16
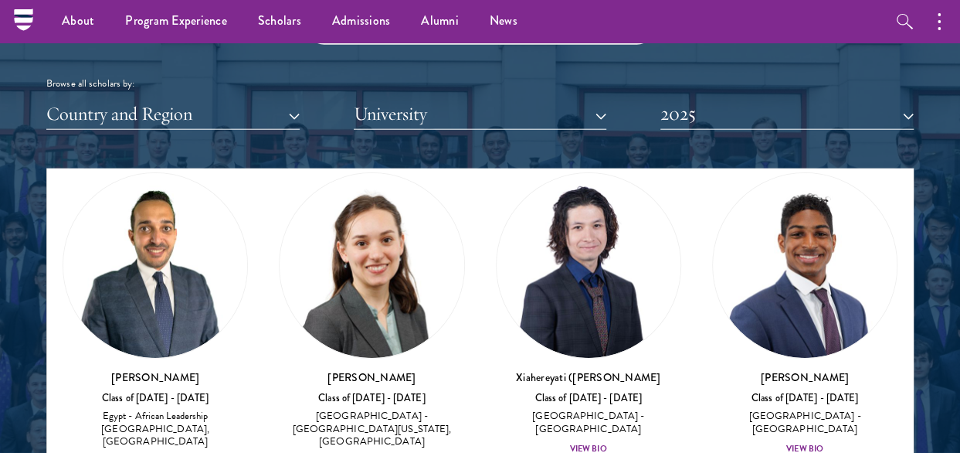
scroll to position [155, 0]
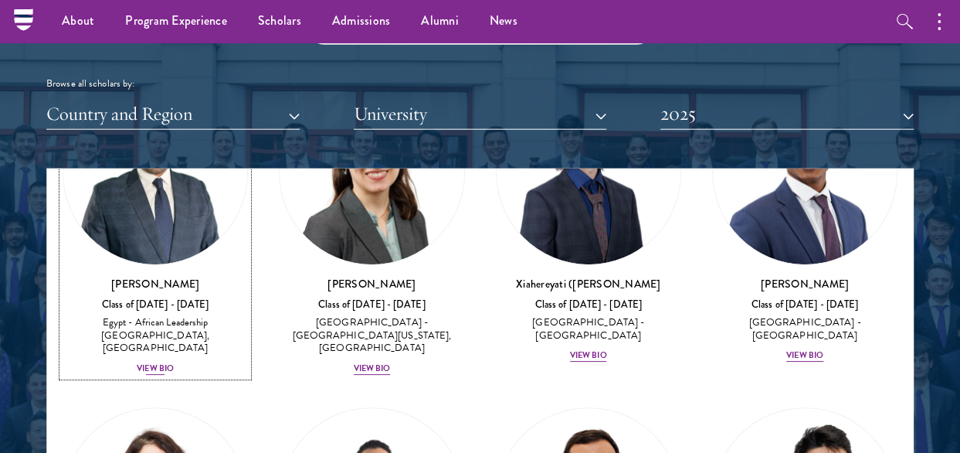
click at [147, 362] on div "View Bio" at bounding box center [155, 368] width 37 height 12
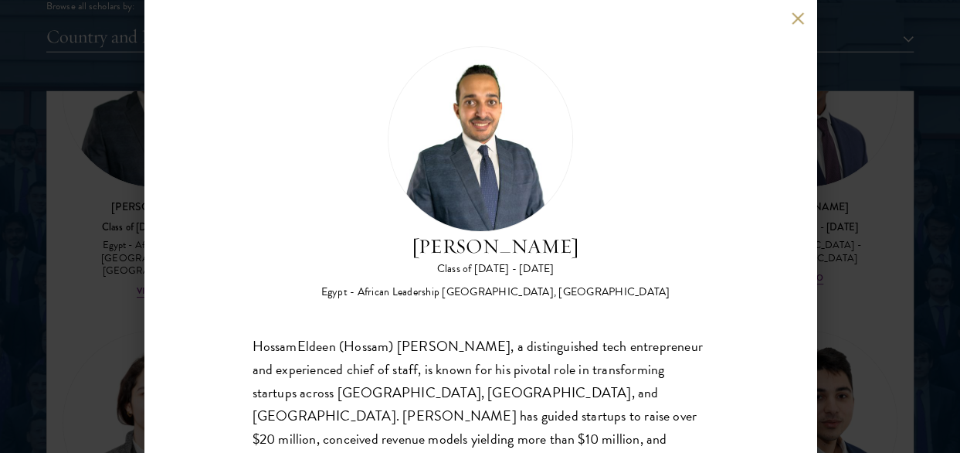
click at [802, 16] on button at bounding box center [798, 18] width 13 height 13
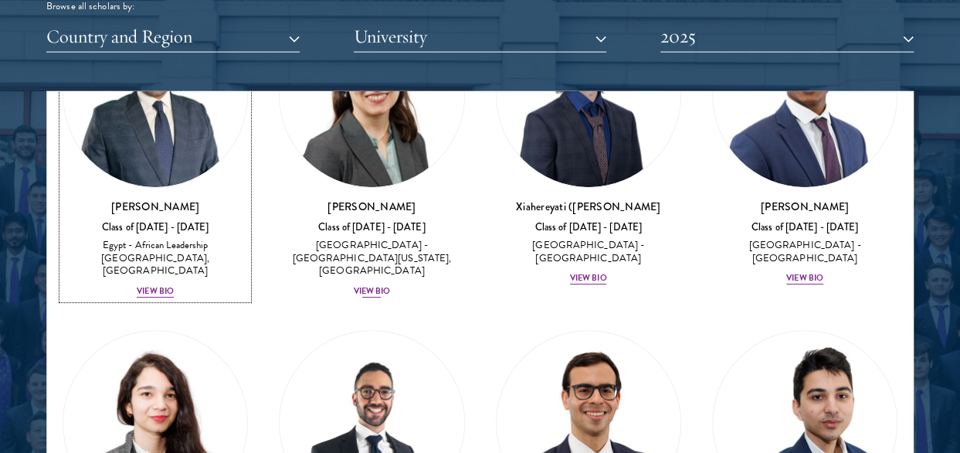
scroll to position [64, 0]
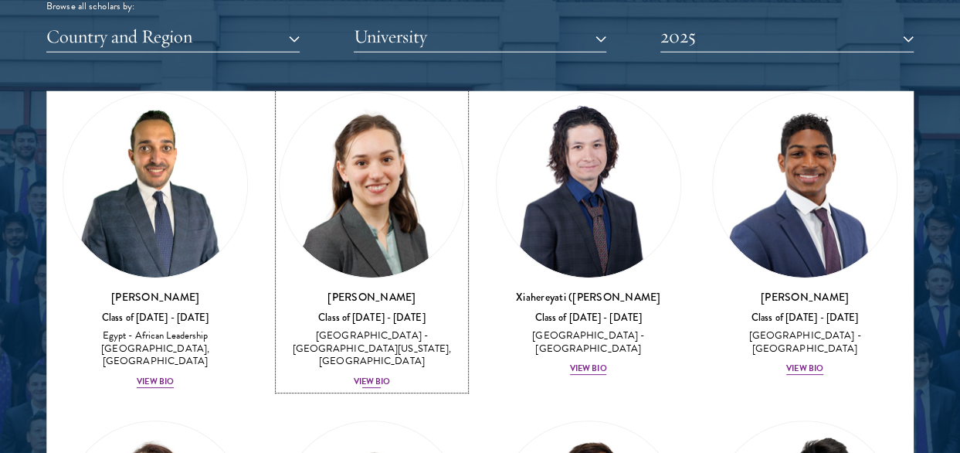
click at [359, 376] on div "View Bio" at bounding box center [372, 382] width 37 height 12
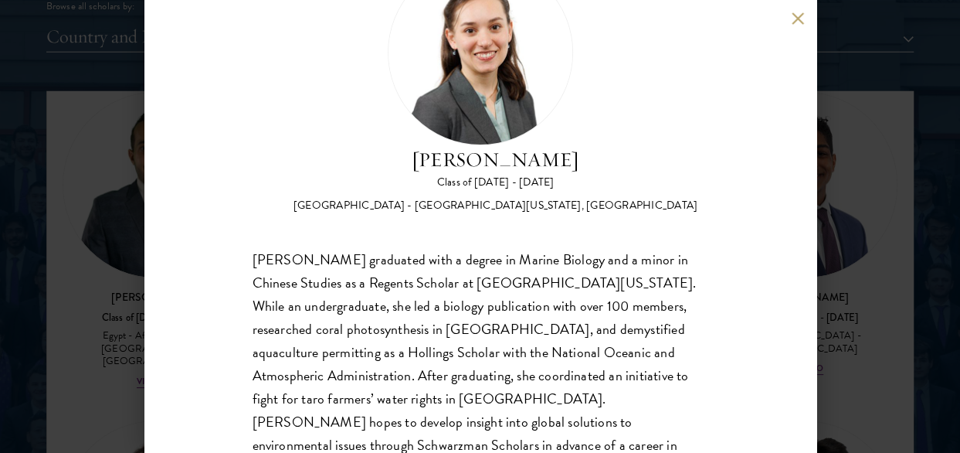
scroll to position [137, 0]
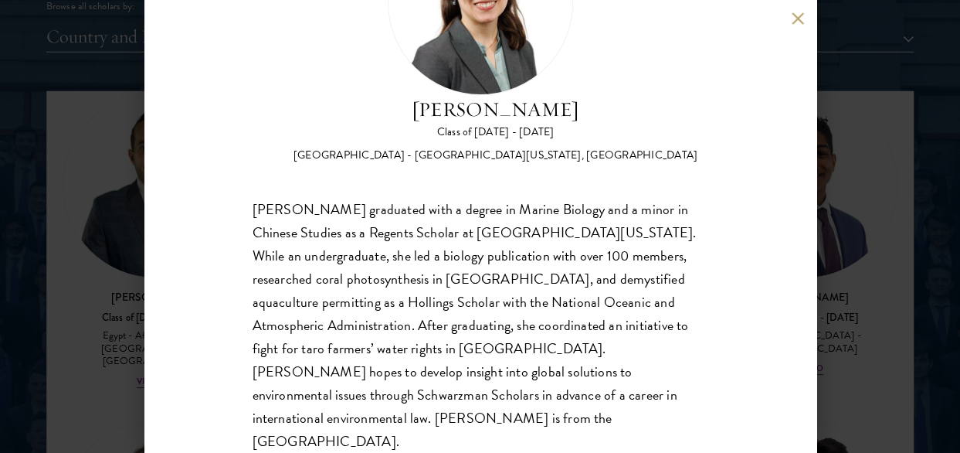
click at [797, 18] on button at bounding box center [798, 18] width 13 height 13
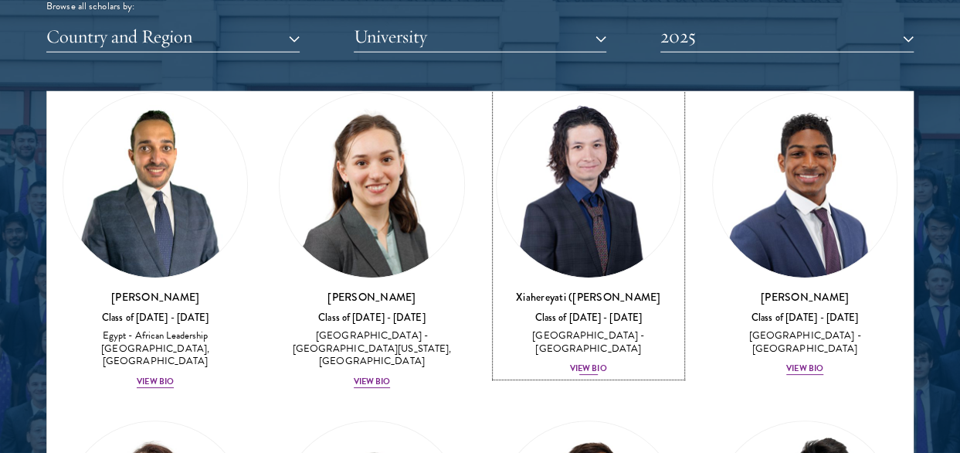
click at [570, 362] on div "View Bio" at bounding box center [588, 368] width 37 height 12
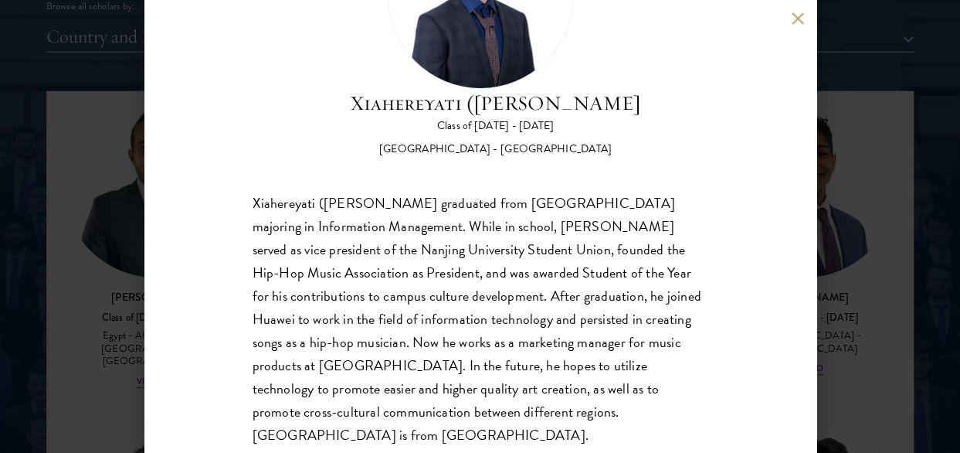
scroll to position [155, 0]
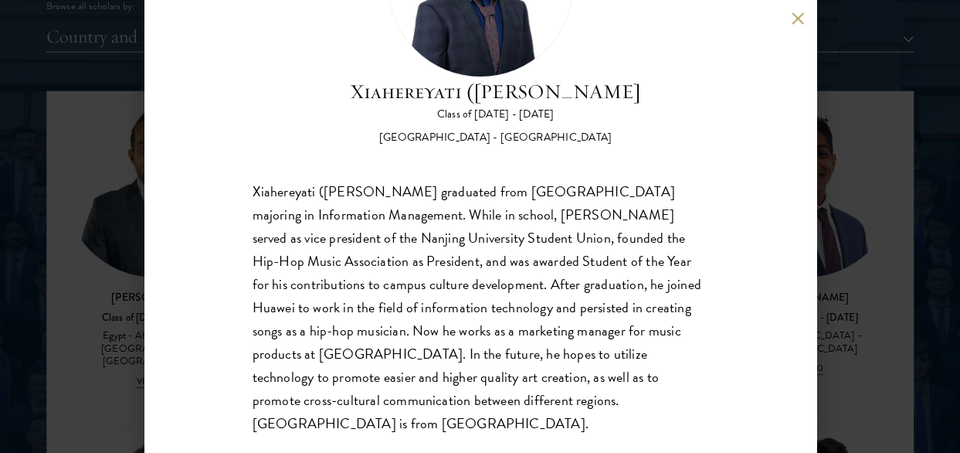
click at [796, 16] on button at bounding box center [798, 18] width 13 height 13
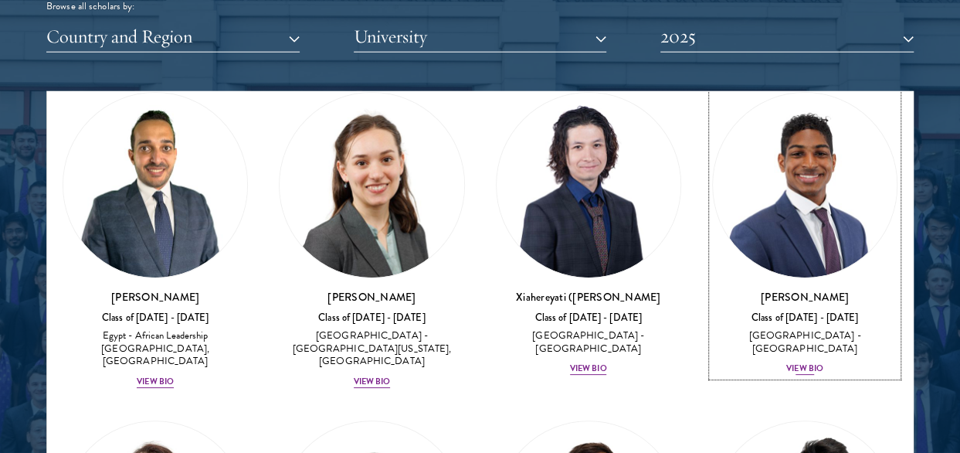
click at [808, 362] on div "View Bio" at bounding box center [805, 368] width 37 height 12
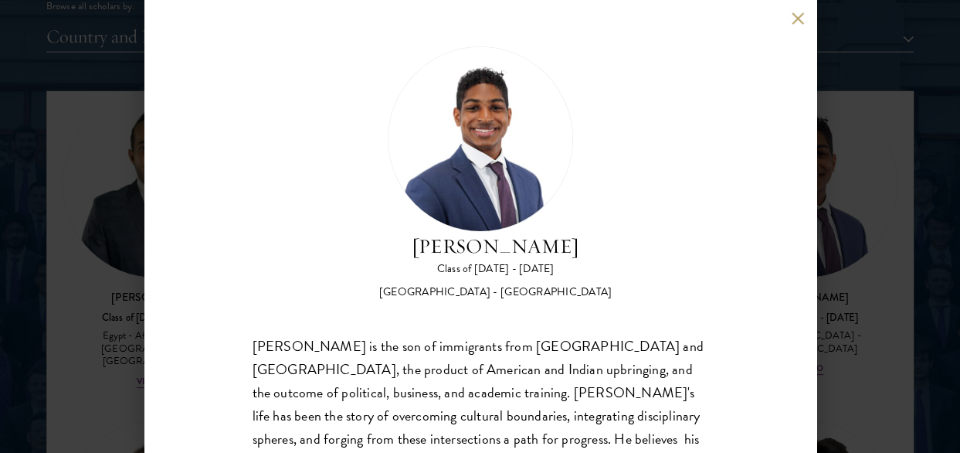
click at [797, 21] on button at bounding box center [798, 18] width 13 height 13
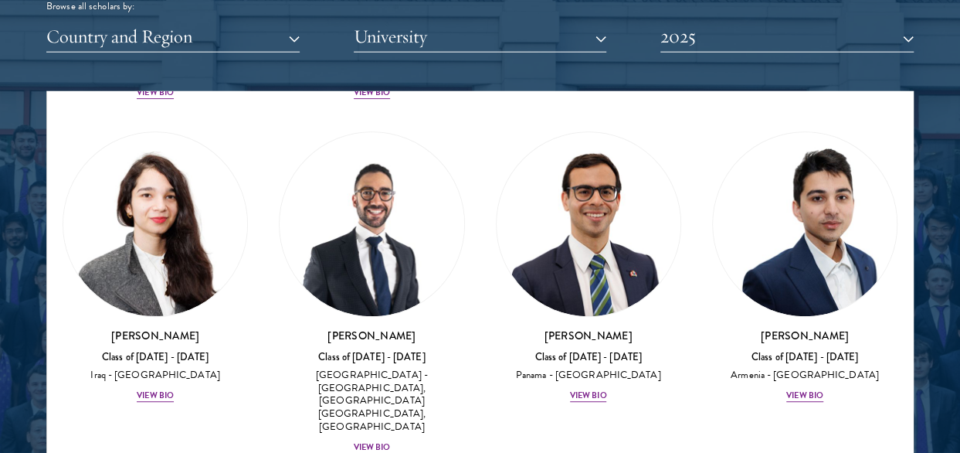
scroll to position [373, 0]
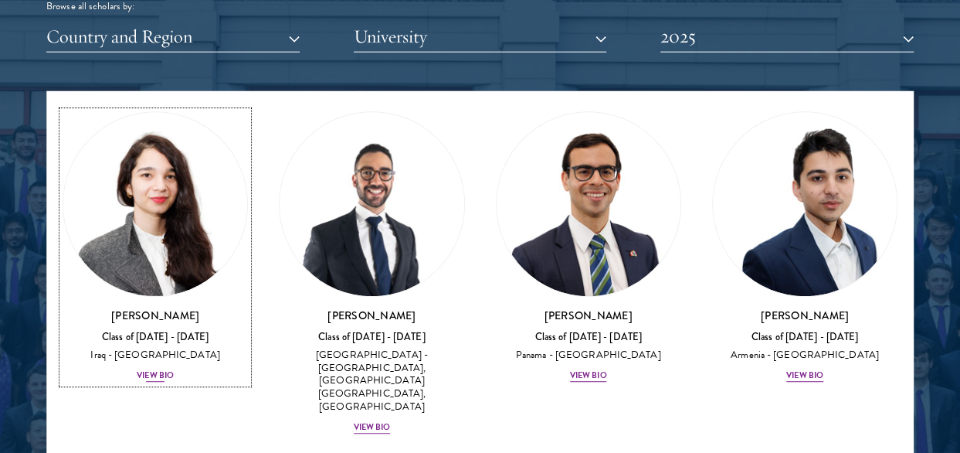
click at [151, 369] on div "View Bio" at bounding box center [155, 375] width 37 height 12
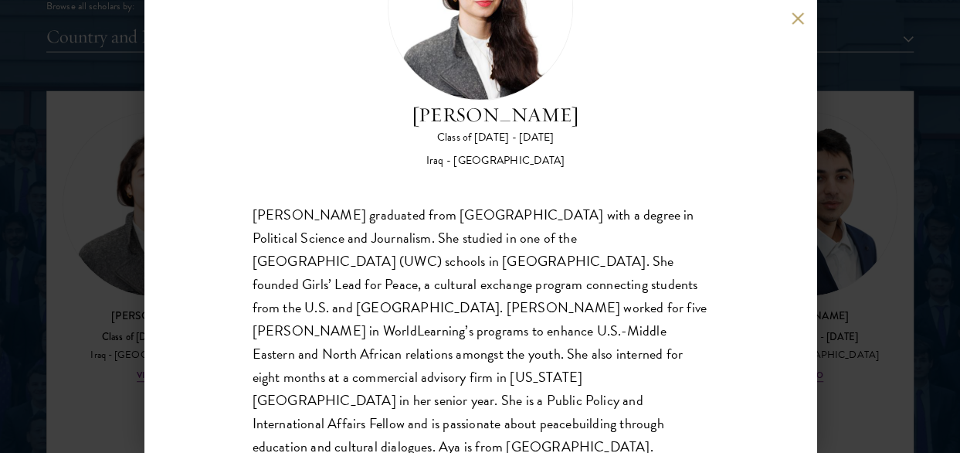
scroll to position [137, 0]
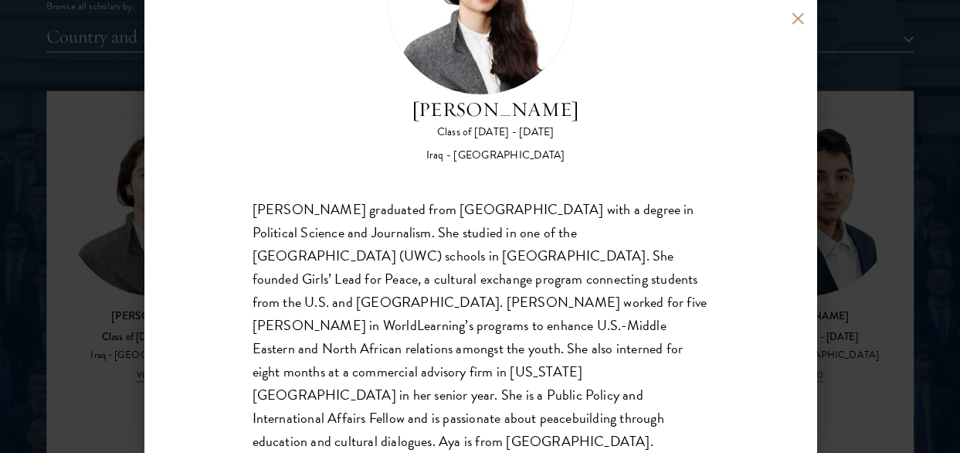
click at [804, 22] on button at bounding box center [798, 18] width 13 height 13
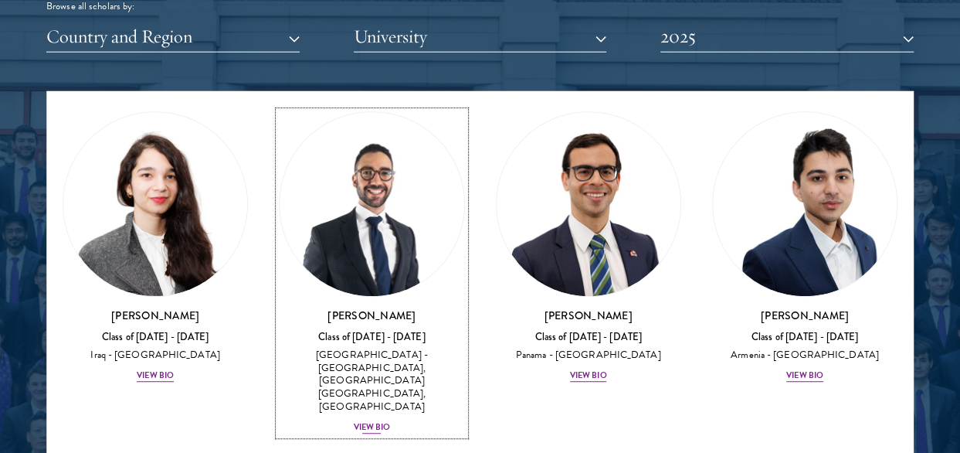
click at [359, 421] on div "View Bio" at bounding box center [372, 427] width 37 height 12
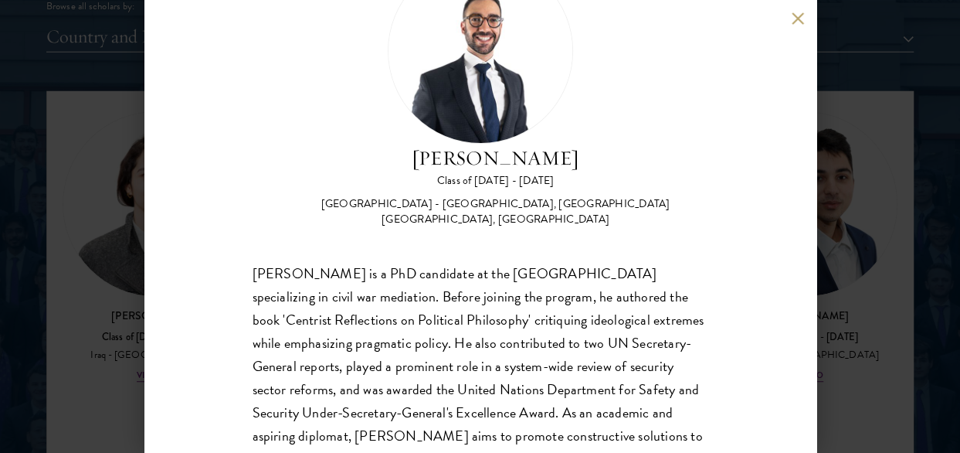
scroll to position [155, 0]
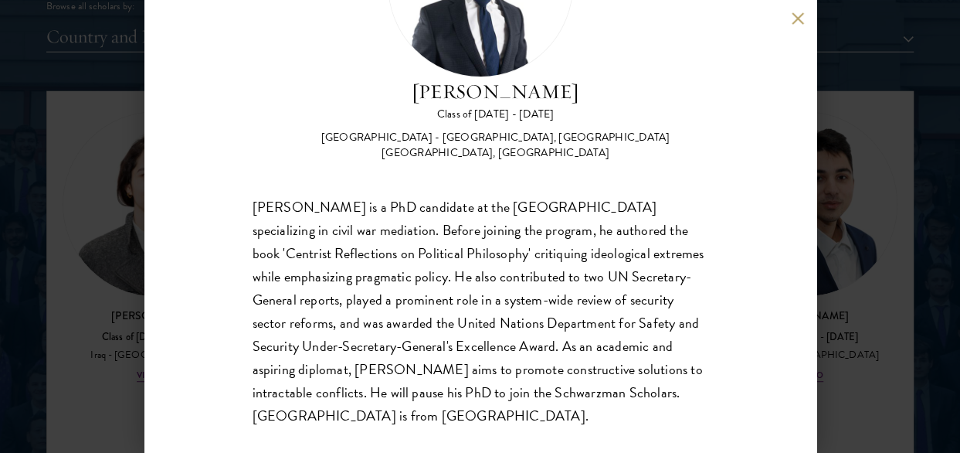
click at [799, 22] on button at bounding box center [798, 18] width 13 height 13
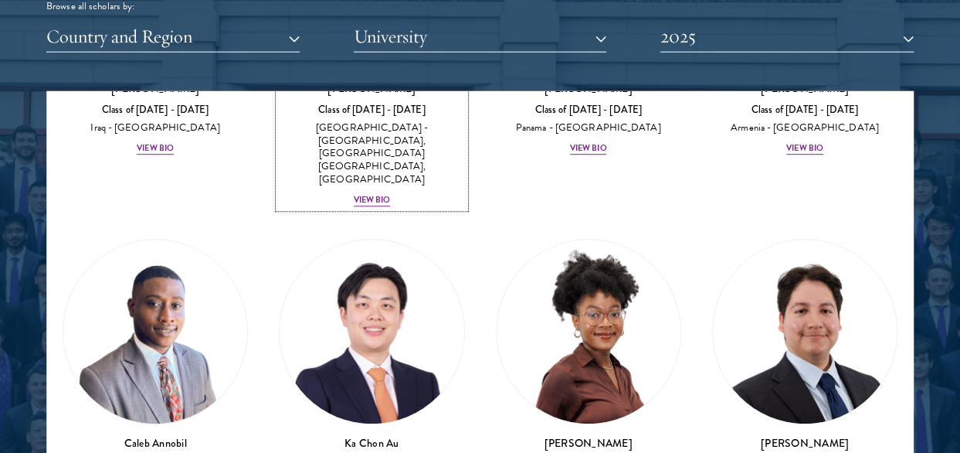
scroll to position [682, 0]
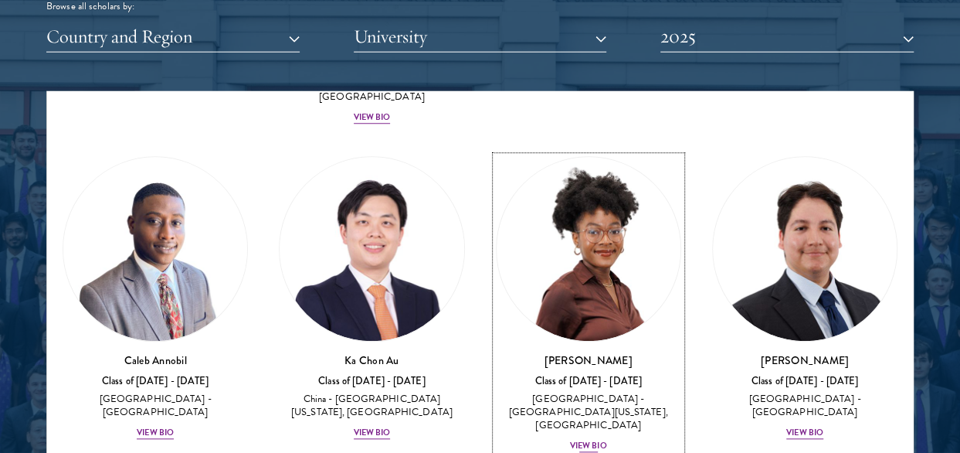
click at [586, 440] on div "View Bio" at bounding box center [588, 446] width 37 height 12
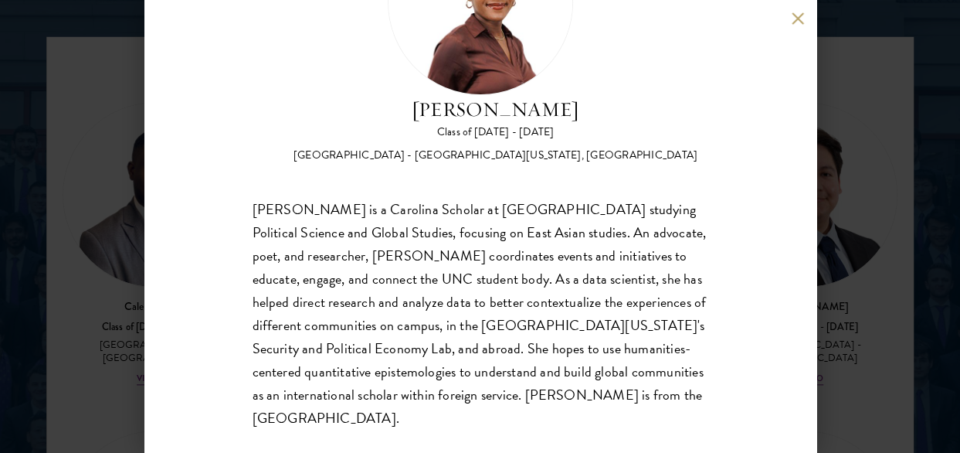
scroll to position [2001, 0]
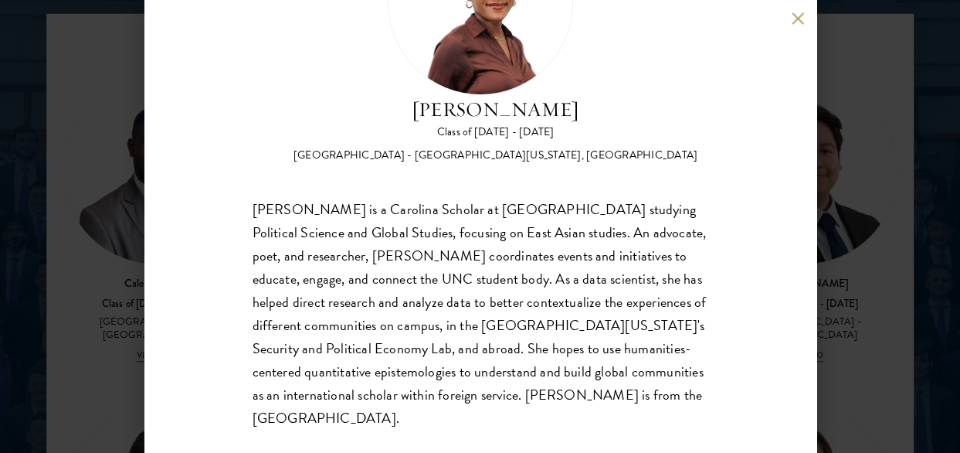
click at [797, 22] on button at bounding box center [798, 18] width 13 height 13
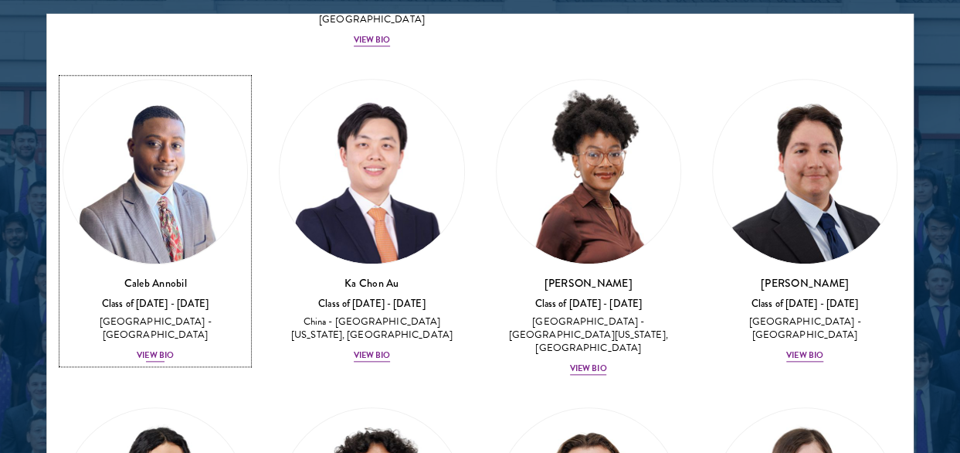
click at [147, 350] on div "View Bio" at bounding box center [155, 356] width 37 height 12
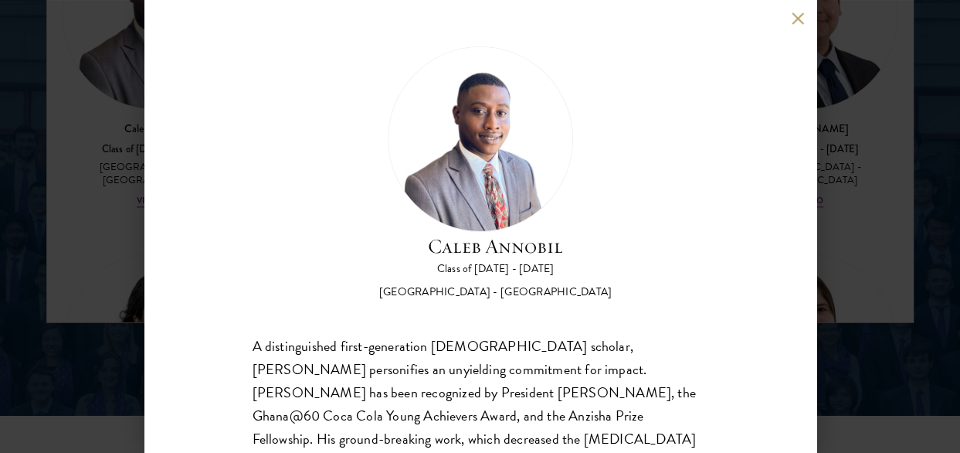
click at [797, 12] on button at bounding box center [798, 18] width 13 height 13
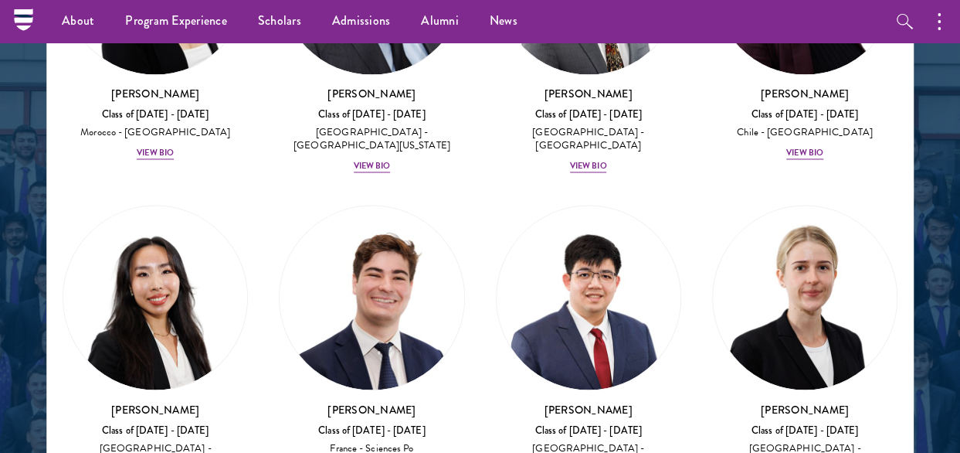
scroll to position [1223, 0]
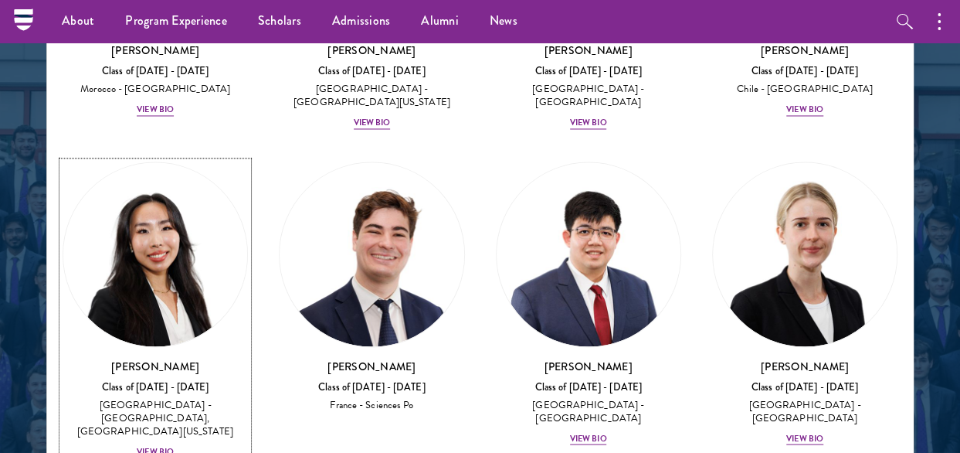
click at [156, 446] on div "View Bio" at bounding box center [155, 452] width 37 height 12
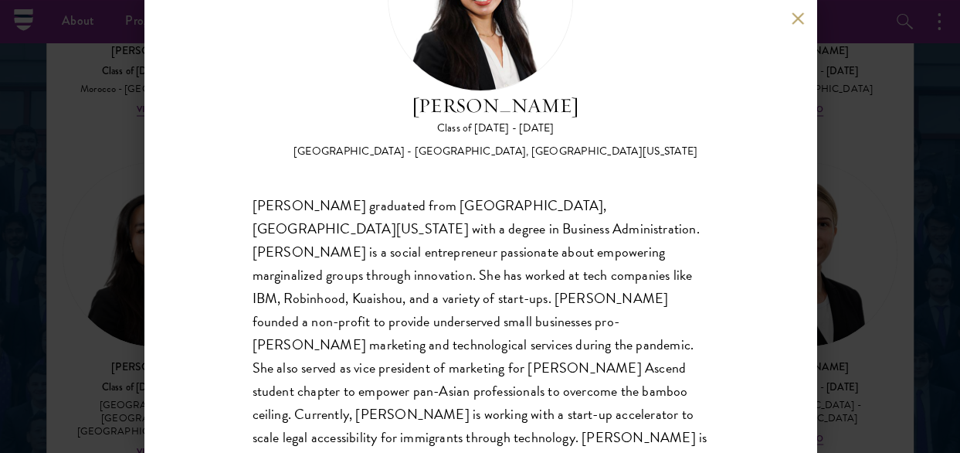
scroll to position [155, 0]
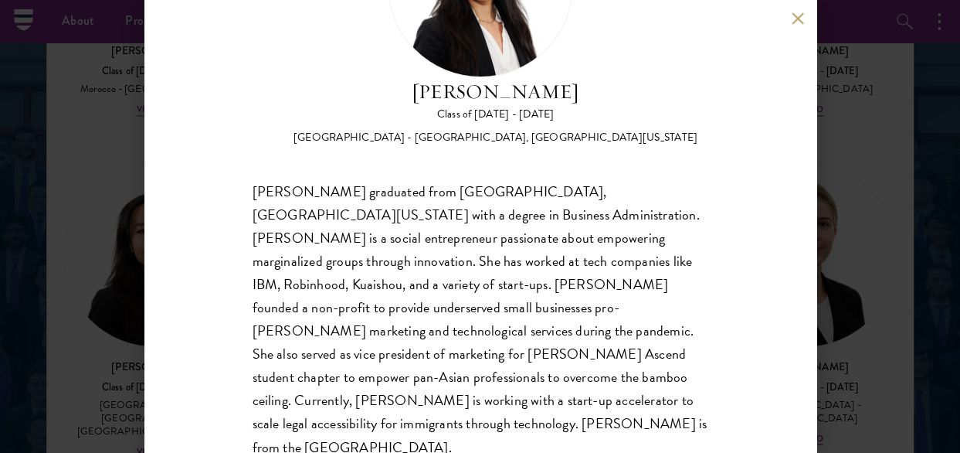
click at [802, 17] on button at bounding box center [798, 18] width 13 height 13
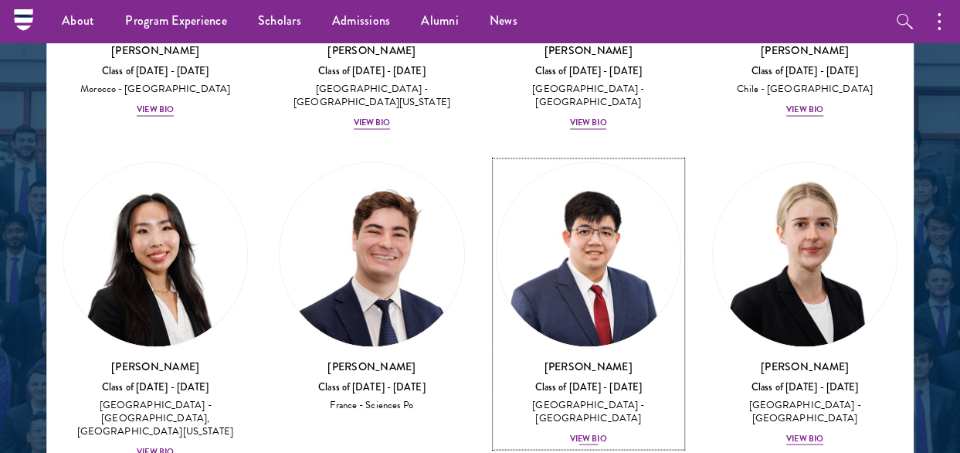
click at [558, 399] on div "[GEOGRAPHIC_DATA] - [GEOGRAPHIC_DATA]" at bounding box center [588, 412] width 185 height 26
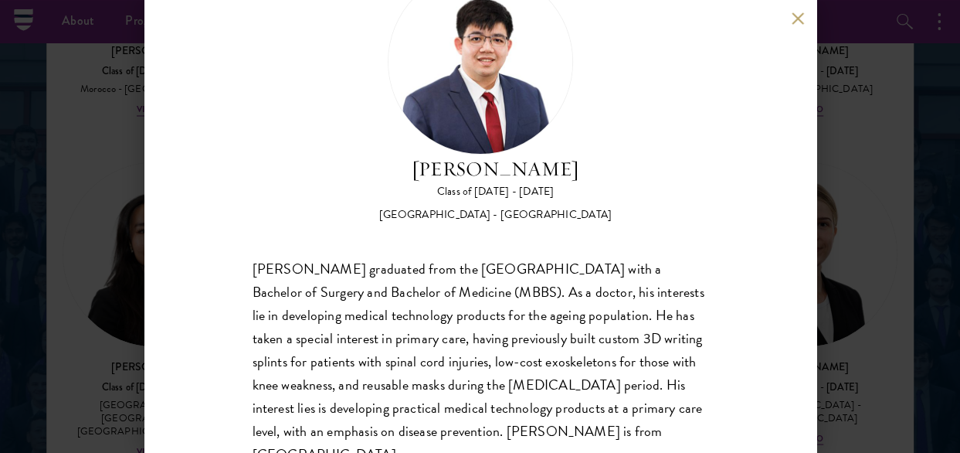
scroll to position [137, 0]
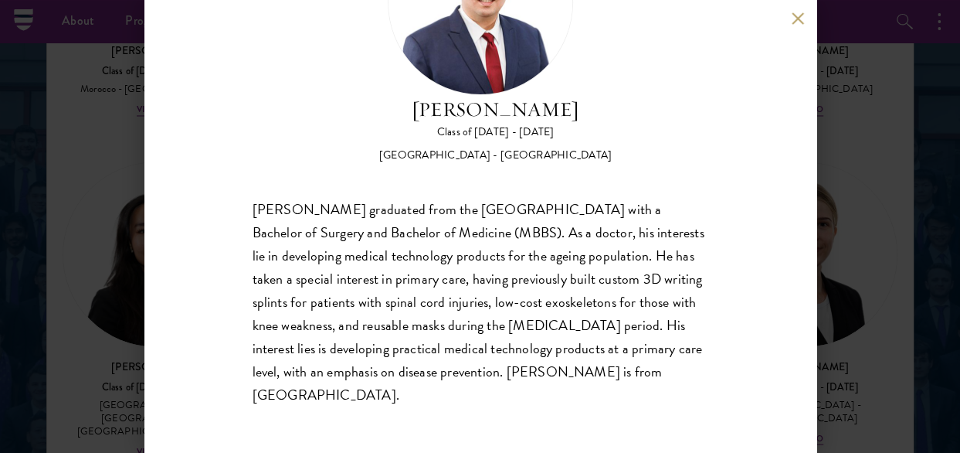
drag, startPoint x: 804, startPoint y: 19, endPoint x: 672, endPoint y: 130, distance: 171.6
click at [803, 19] on button at bounding box center [798, 18] width 13 height 13
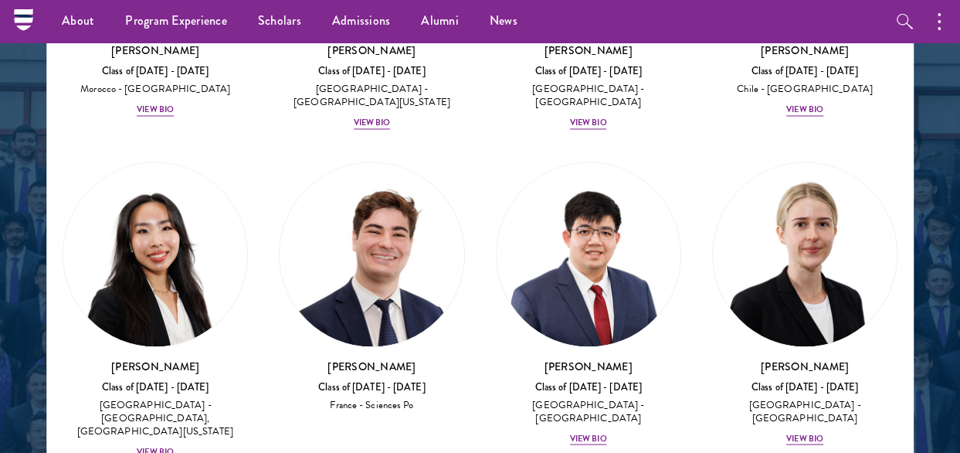
click at [400, 257] on img at bounding box center [372, 255] width 184 height 184
click at [371, 381] on div "Class of [DATE] - [DATE]" at bounding box center [371, 387] width 185 height 13
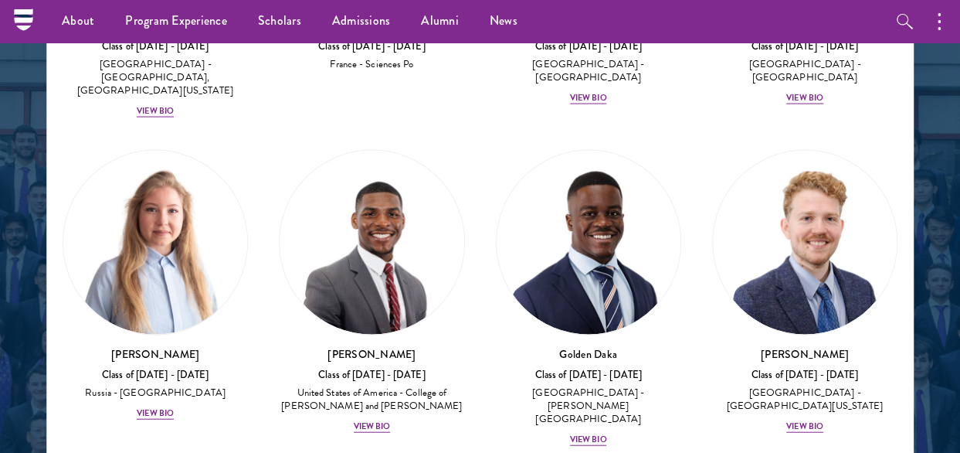
scroll to position [1609, 0]
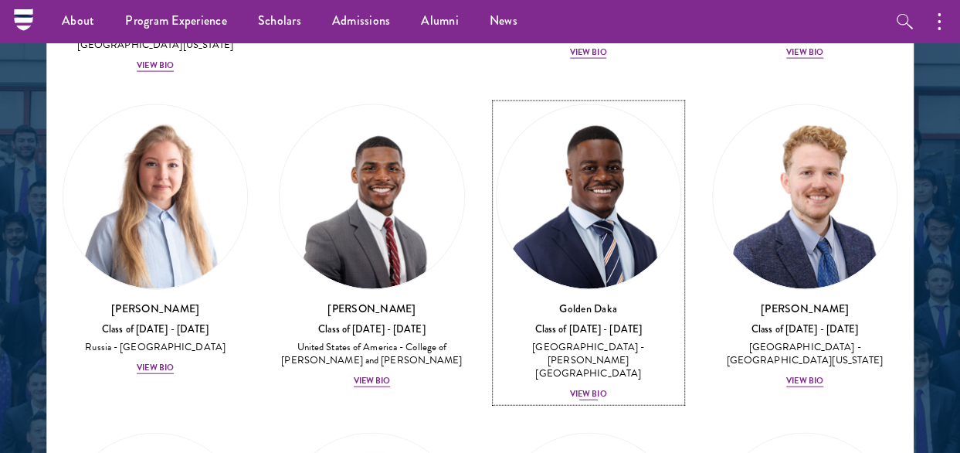
click at [587, 388] on div "View Bio" at bounding box center [588, 394] width 37 height 12
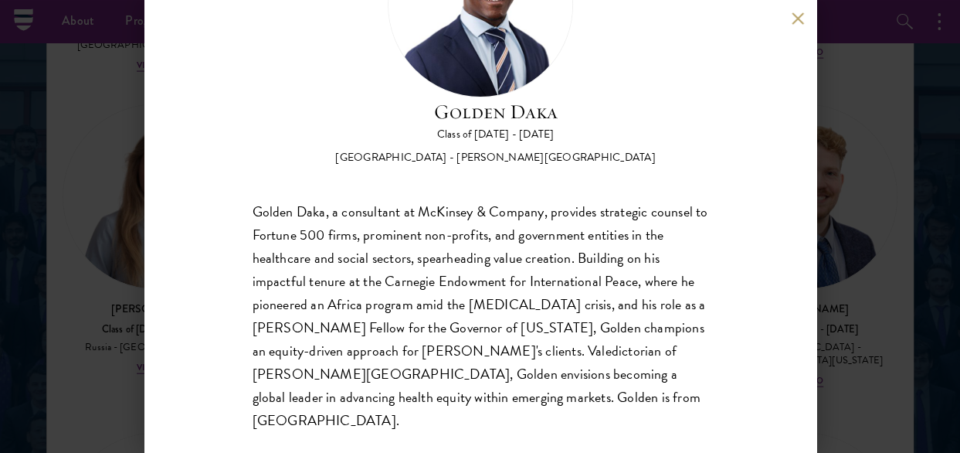
scroll to position [137, 0]
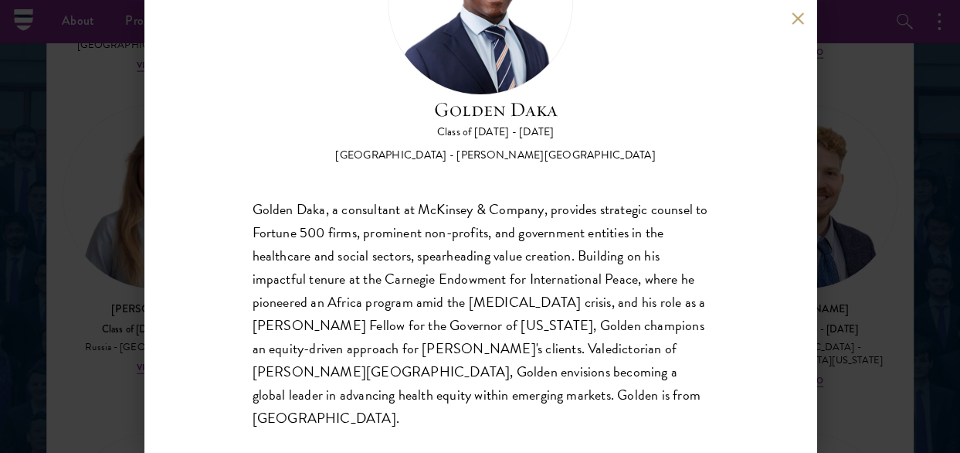
click at [798, 17] on button at bounding box center [798, 18] width 13 height 13
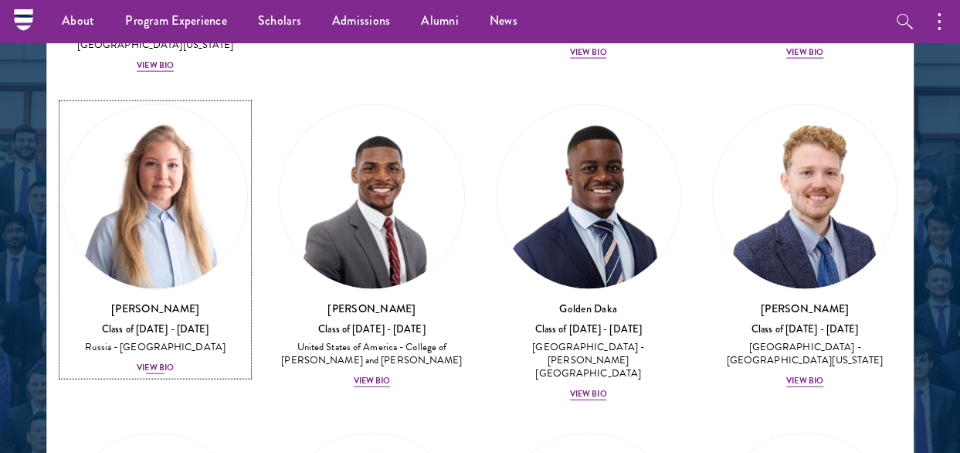
click at [147, 362] on div "View Bio" at bounding box center [155, 368] width 37 height 12
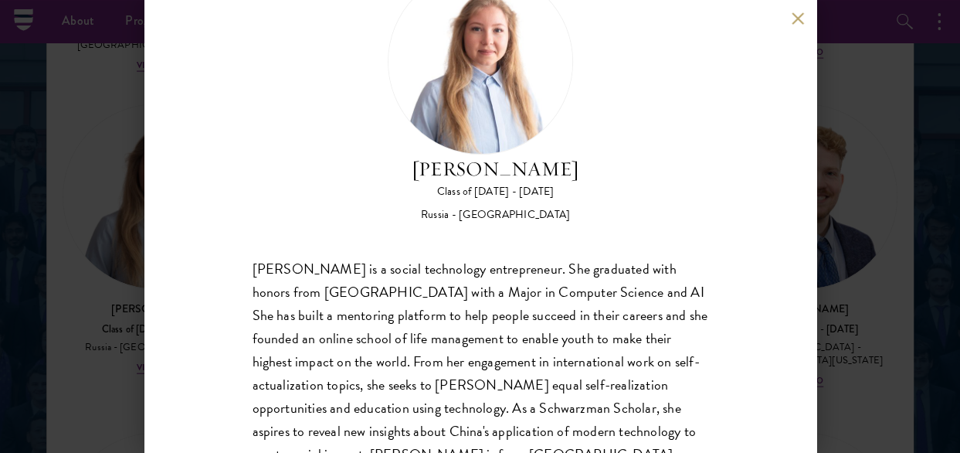
scroll to position [137, 0]
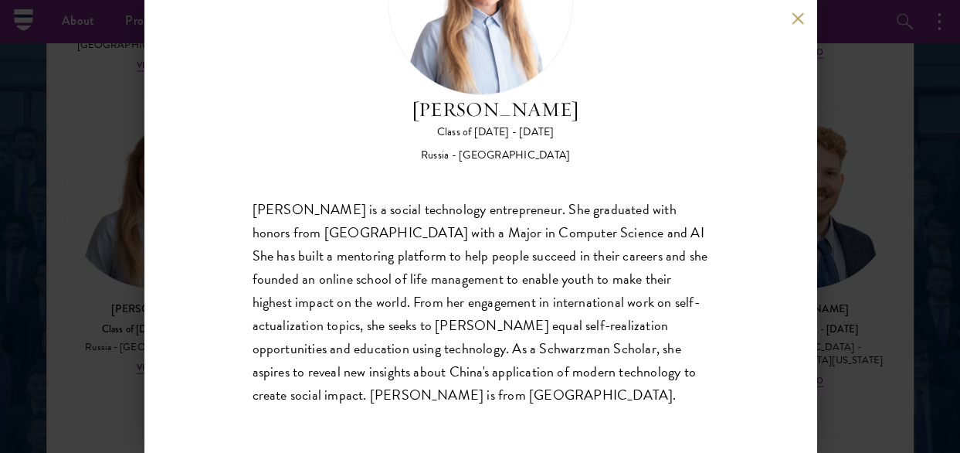
click at [800, 21] on button at bounding box center [798, 18] width 13 height 13
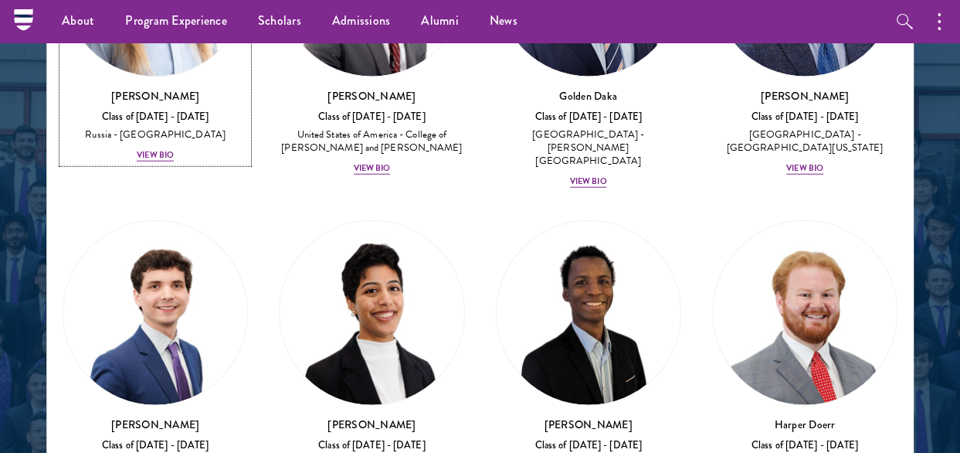
scroll to position [1841, 0]
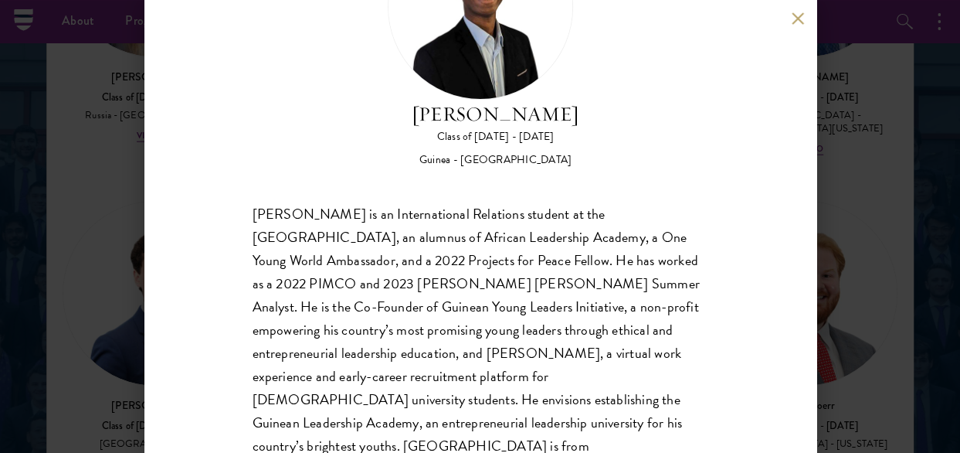
scroll to position [155, 0]
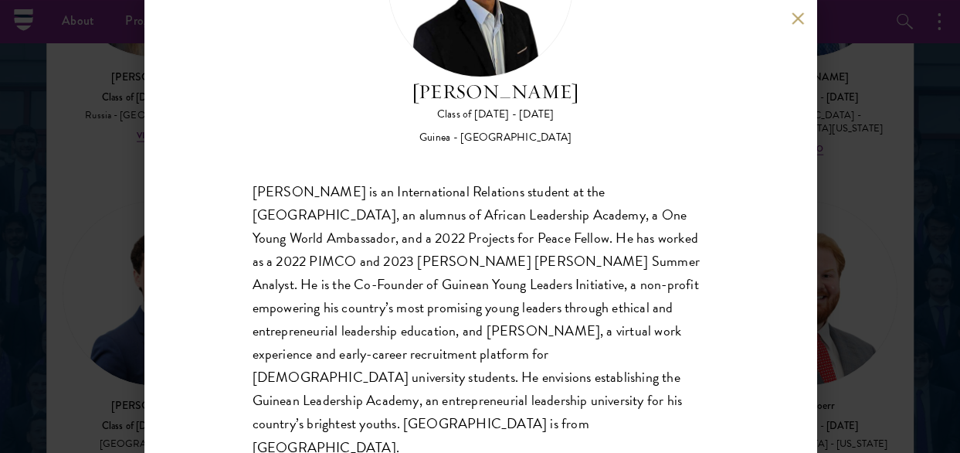
click at [792, 16] on button at bounding box center [798, 18] width 13 height 13
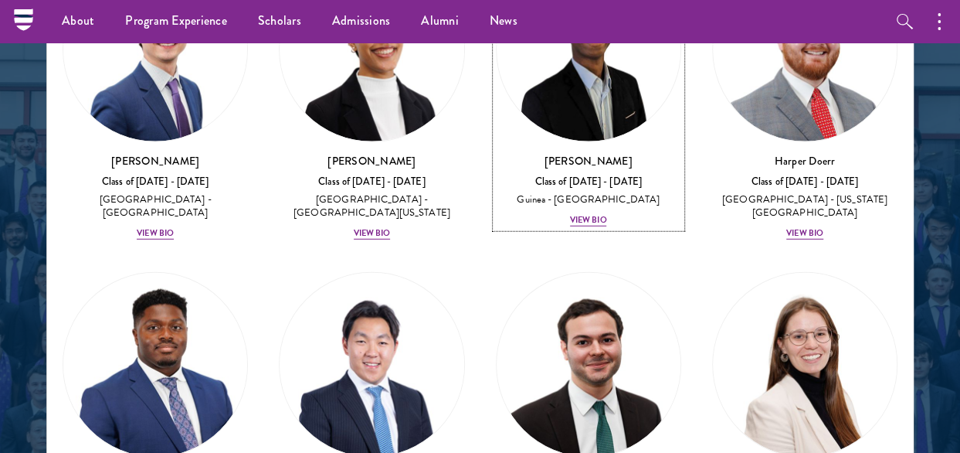
scroll to position [2228, 0]
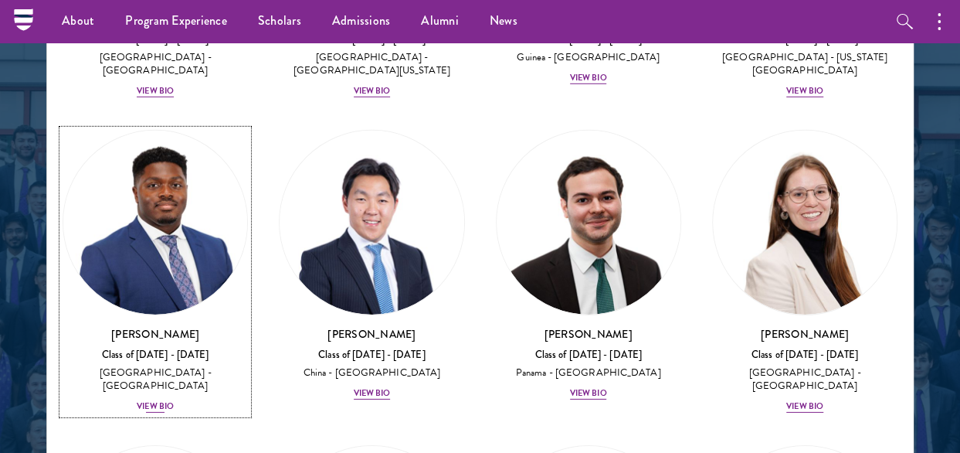
click at [161, 400] on div "View Bio" at bounding box center [155, 406] width 37 height 12
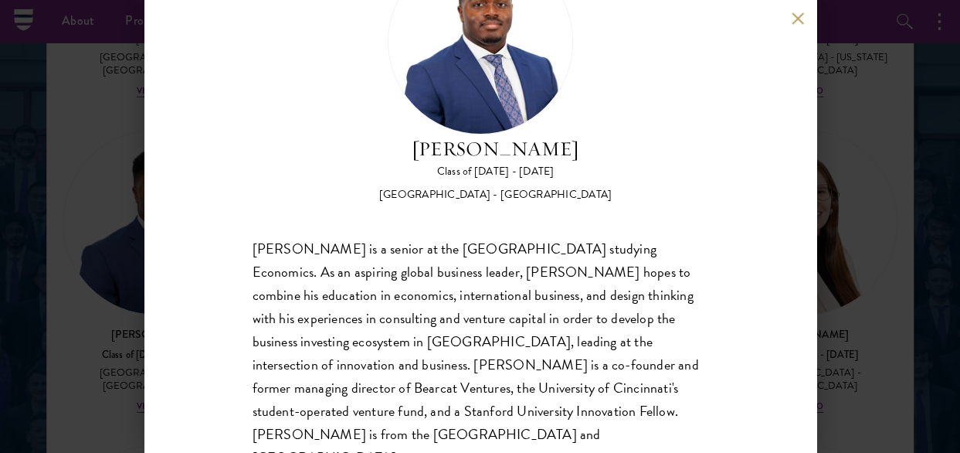
scroll to position [114, 0]
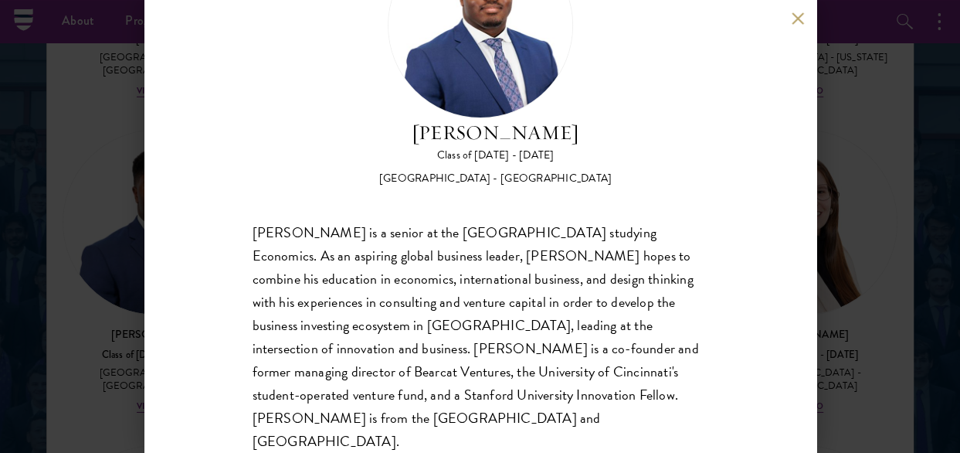
click at [801, 13] on button at bounding box center [798, 18] width 13 height 13
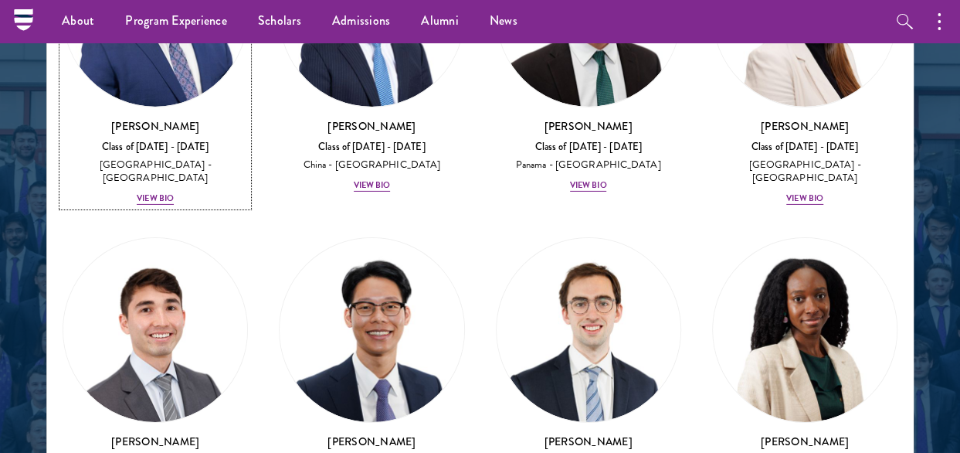
scroll to position [2459, 0]
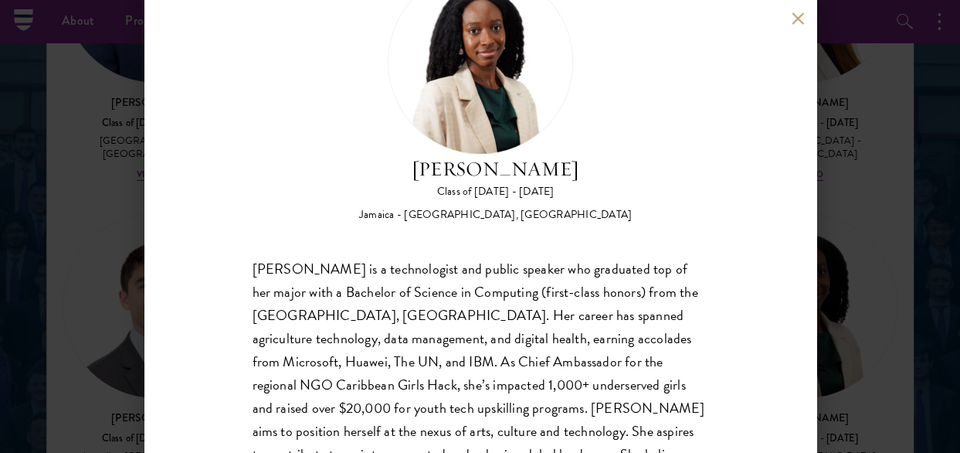
scroll to position [155, 0]
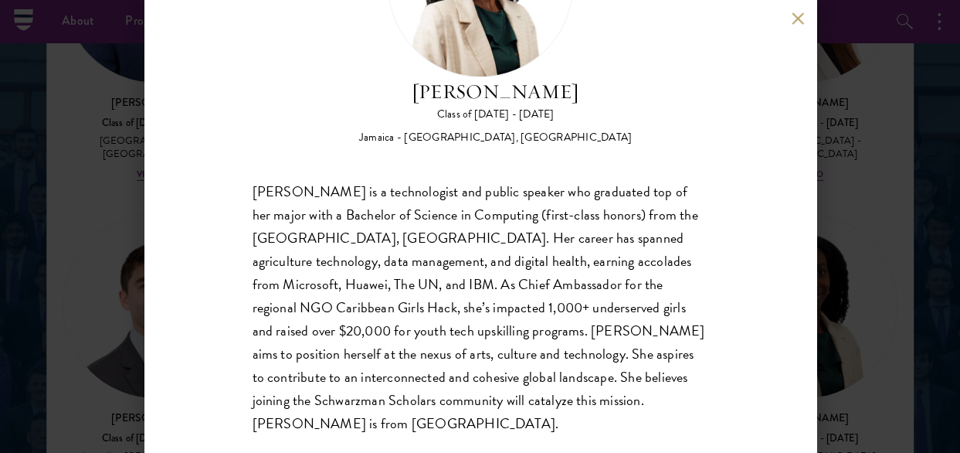
click at [794, 20] on button at bounding box center [798, 18] width 13 height 13
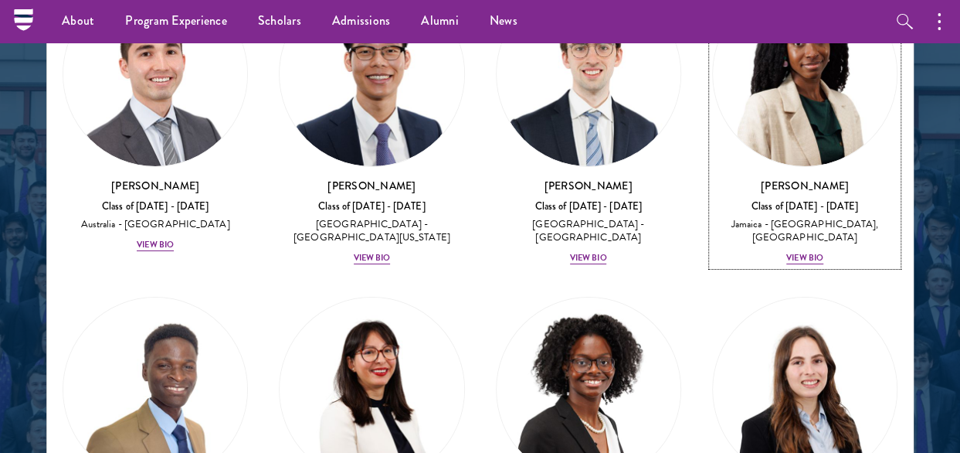
scroll to position [2768, 0]
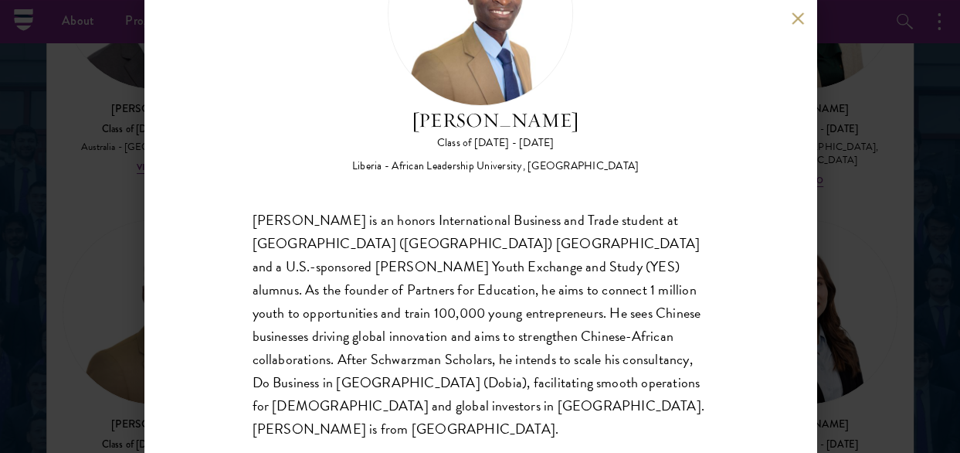
scroll to position [137, 0]
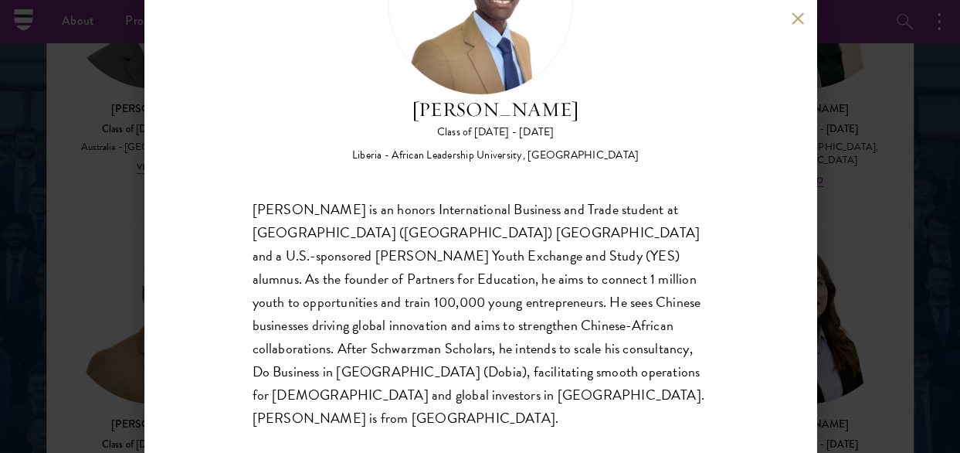
click at [801, 21] on button at bounding box center [798, 18] width 13 height 13
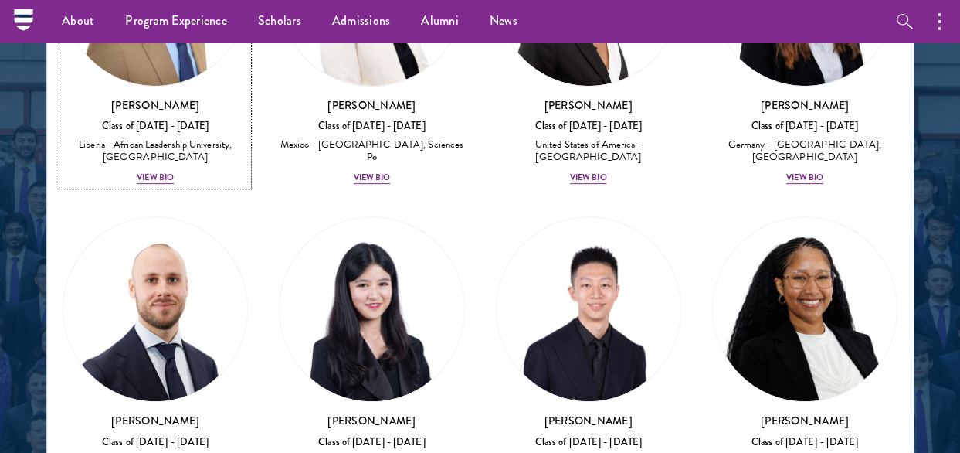
scroll to position [3155, 0]
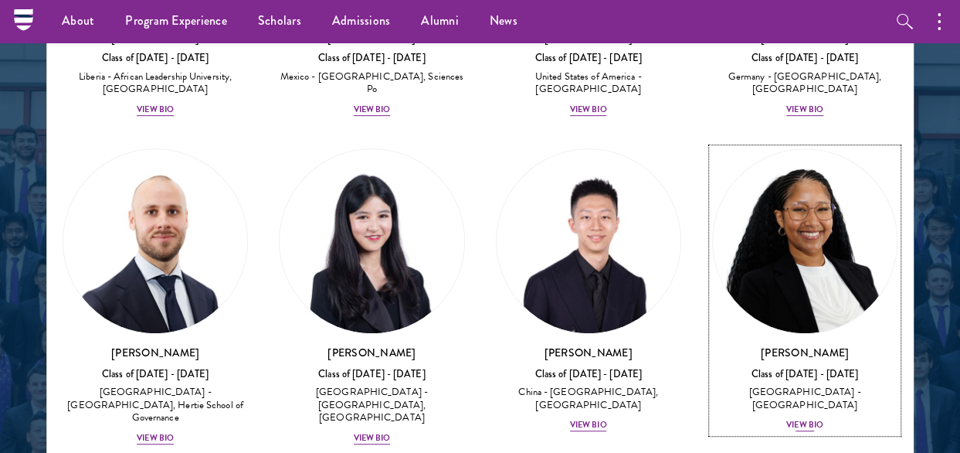
click at [789, 419] on div "View Bio" at bounding box center [805, 425] width 37 height 12
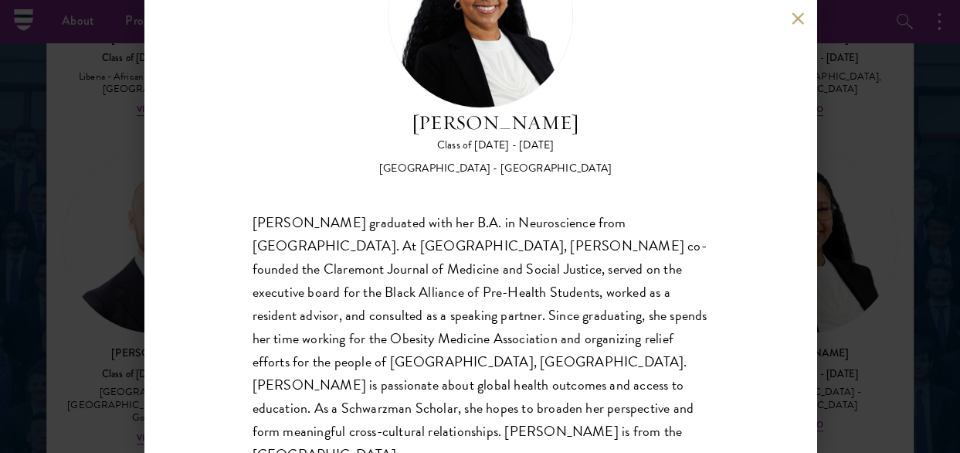
scroll to position [137, 0]
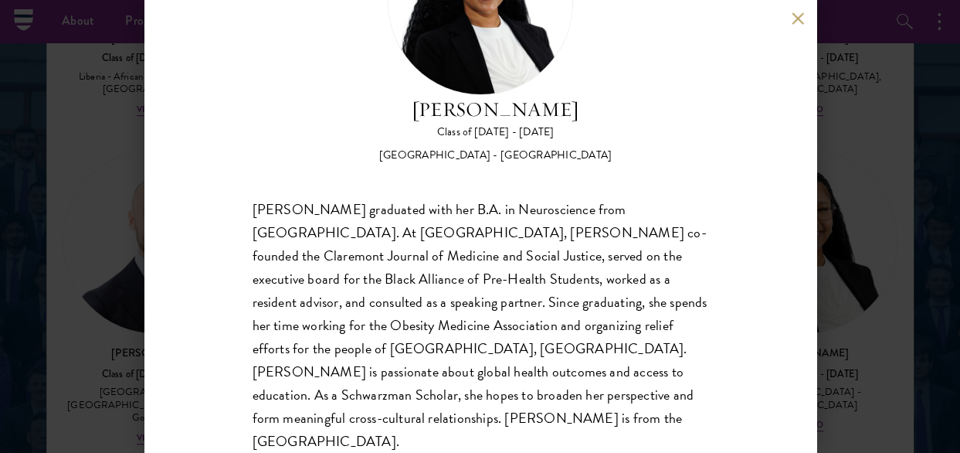
click at [797, 26] on div "[PERSON_NAME] Class of [DATE] - [DATE] [GEOGRAPHIC_DATA] - [GEOGRAPHIC_DATA] [P…" at bounding box center [480, 226] width 672 height 453
click at [801, 17] on button at bounding box center [798, 18] width 13 height 13
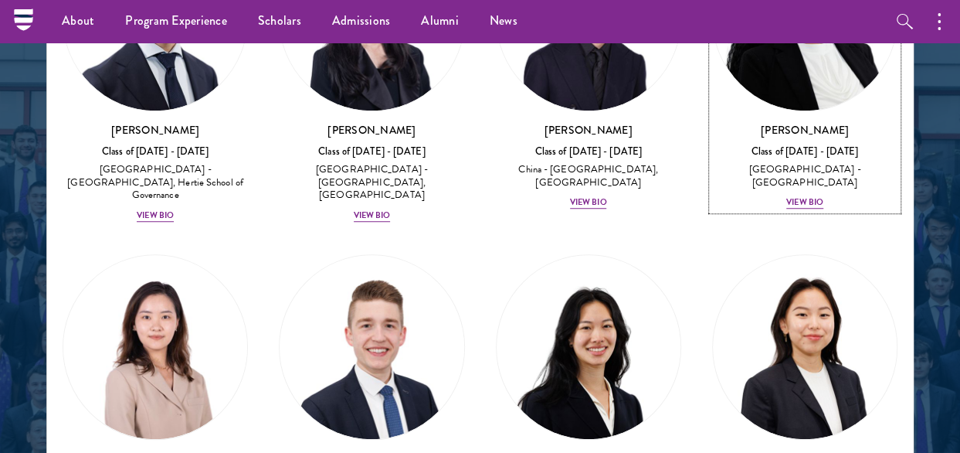
scroll to position [3464, 0]
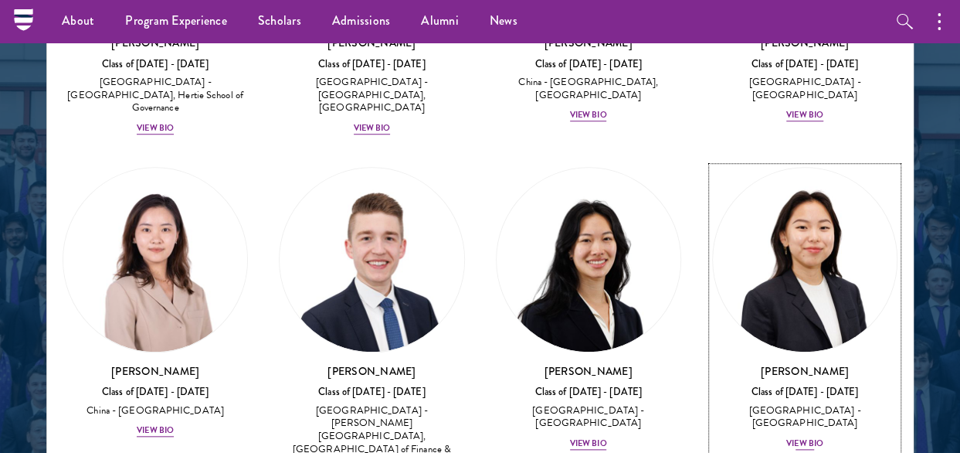
click at [787, 438] on div "View Bio" at bounding box center [805, 444] width 37 height 12
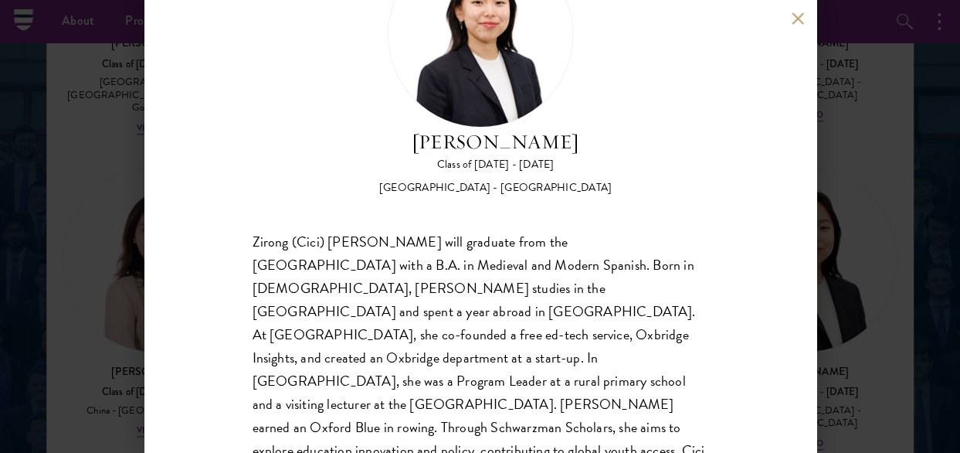
scroll to position [114, 0]
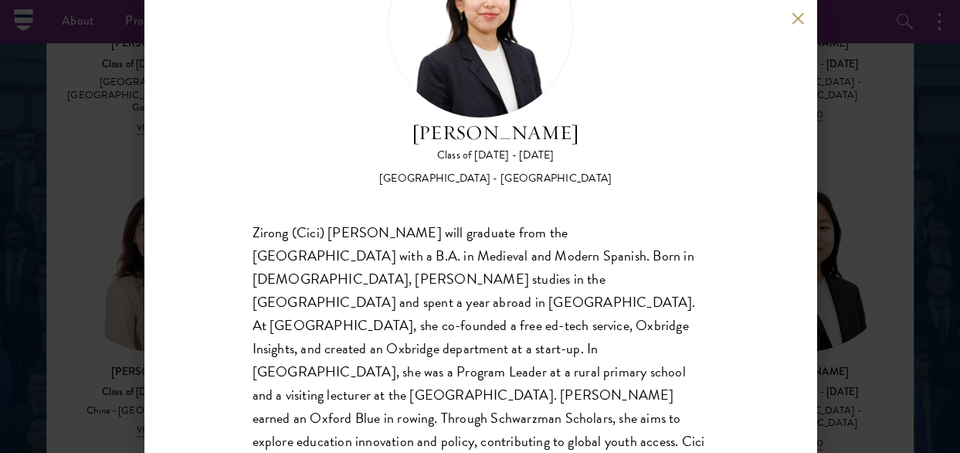
click at [793, 22] on button at bounding box center [798, 18] width 13 height 13
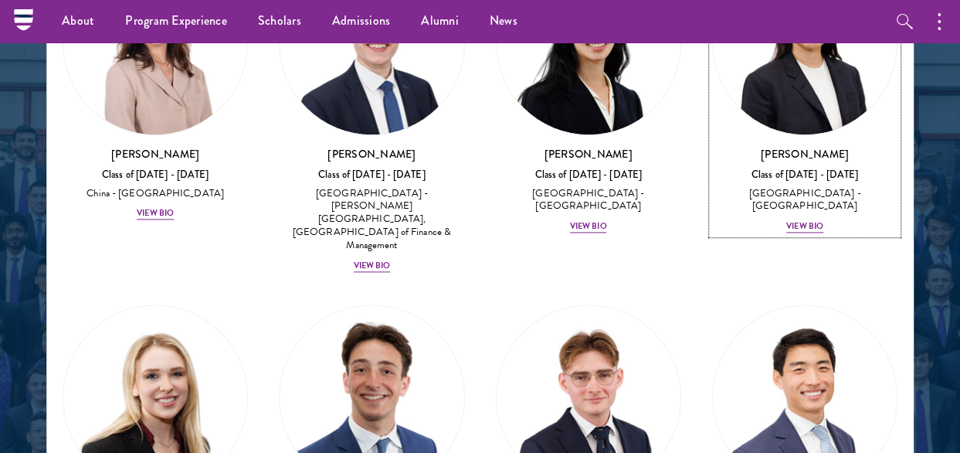
scroll to position [3696, 0]
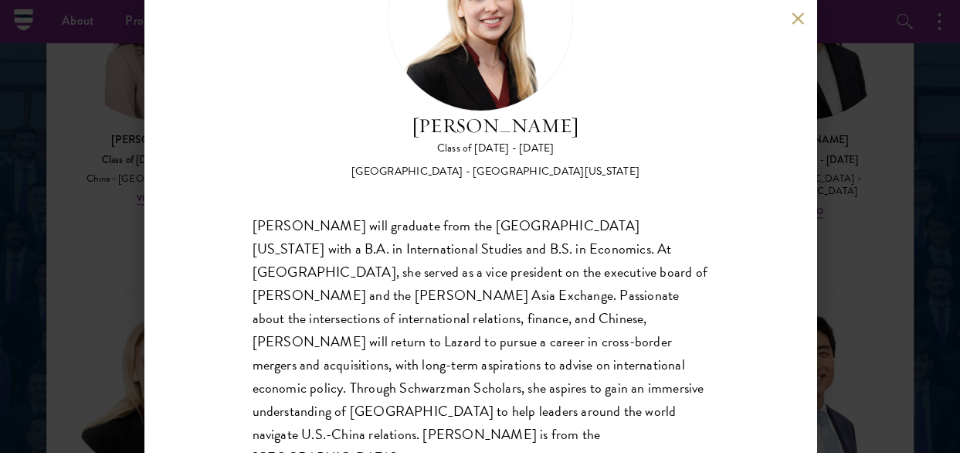
scroll to position [137, 0]
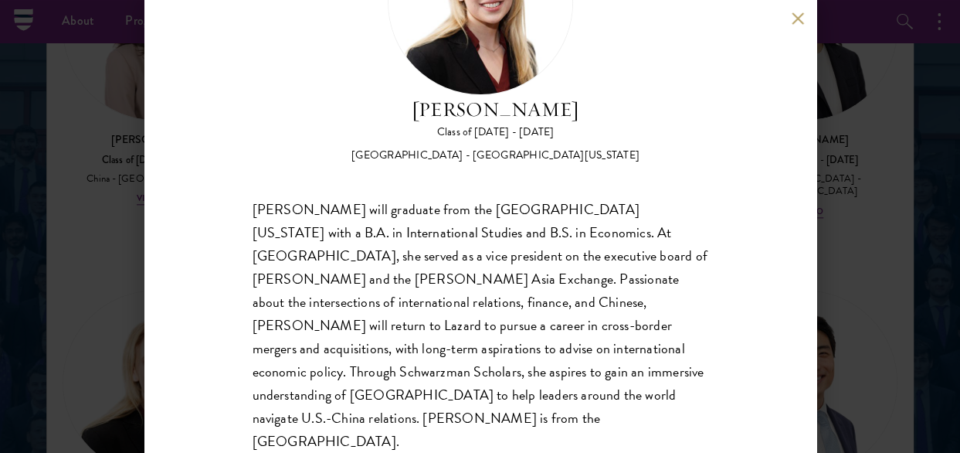
click at [803, 19] on button at bounding box center [798, 18] width 13 height 13
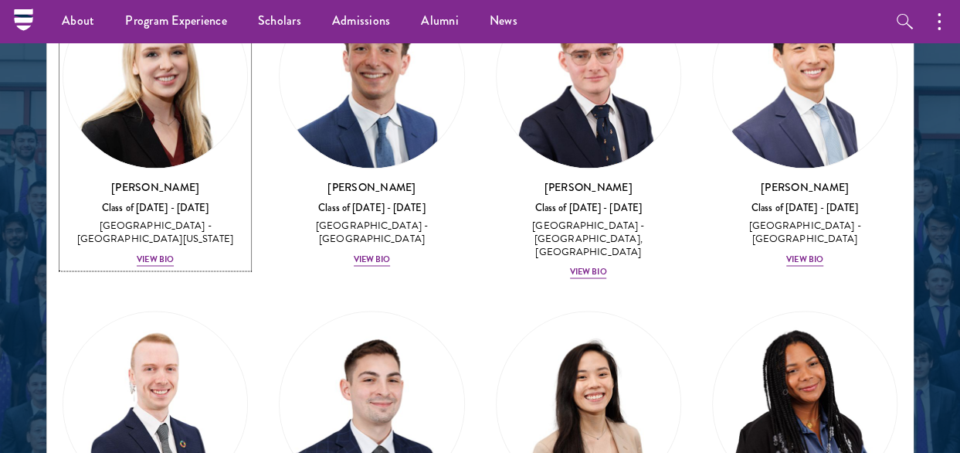
scroll to position [4005, 0]
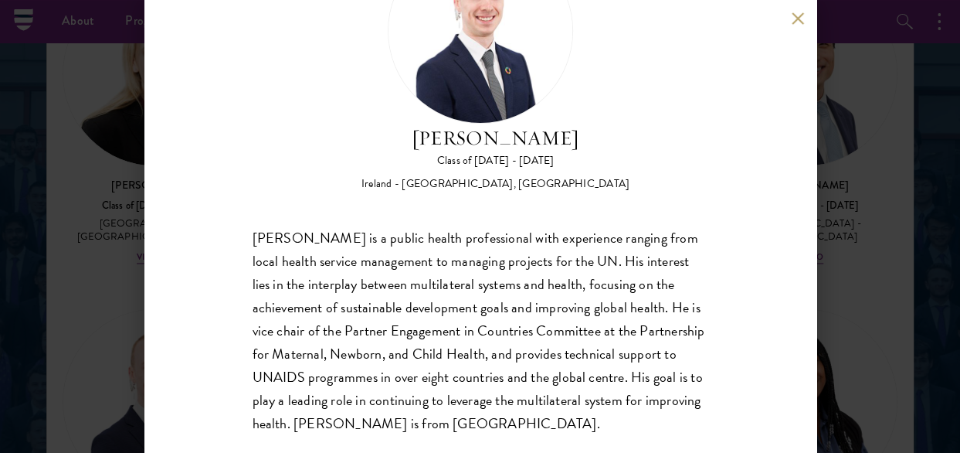
scroll to position [137, 0]
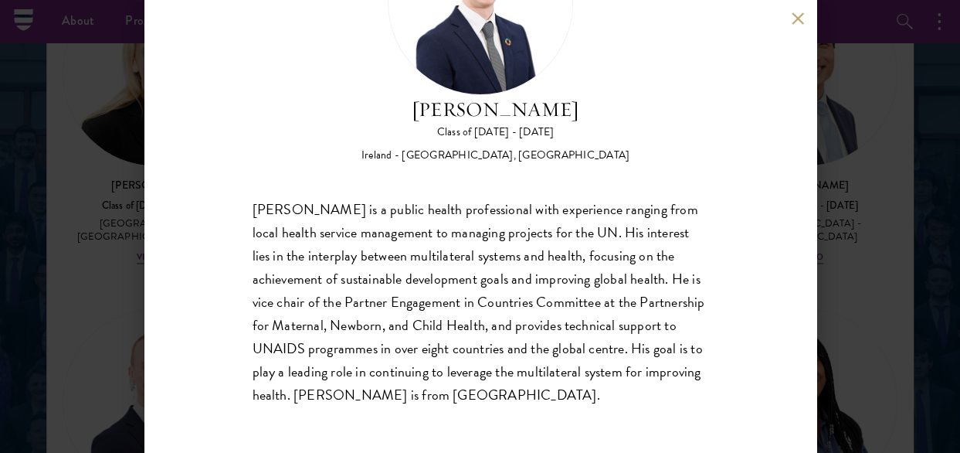
click at [797, 12] on button at bounding box center [798, 18] width 13 height 13
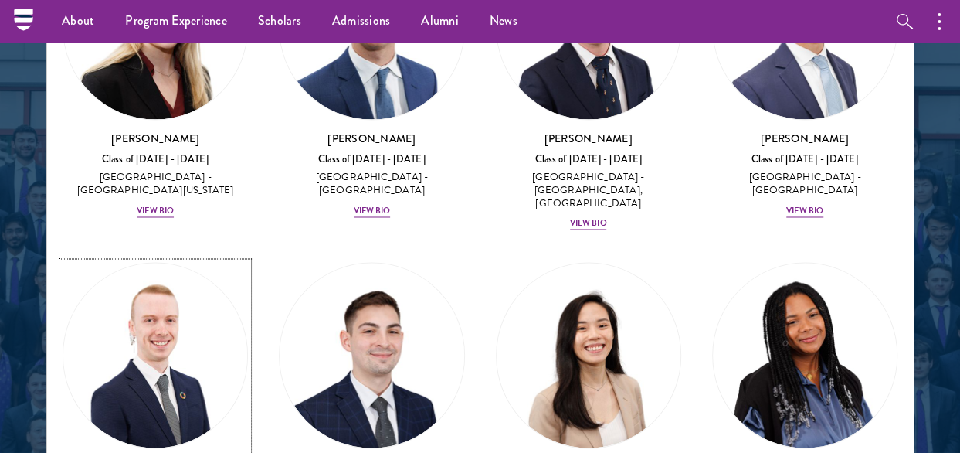
scroll to position [4082, 0]
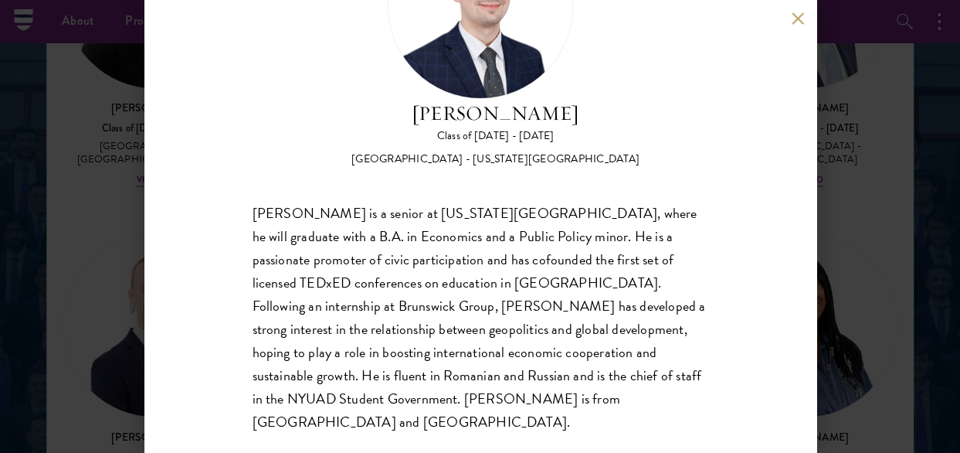
scroll to position [137, 0]
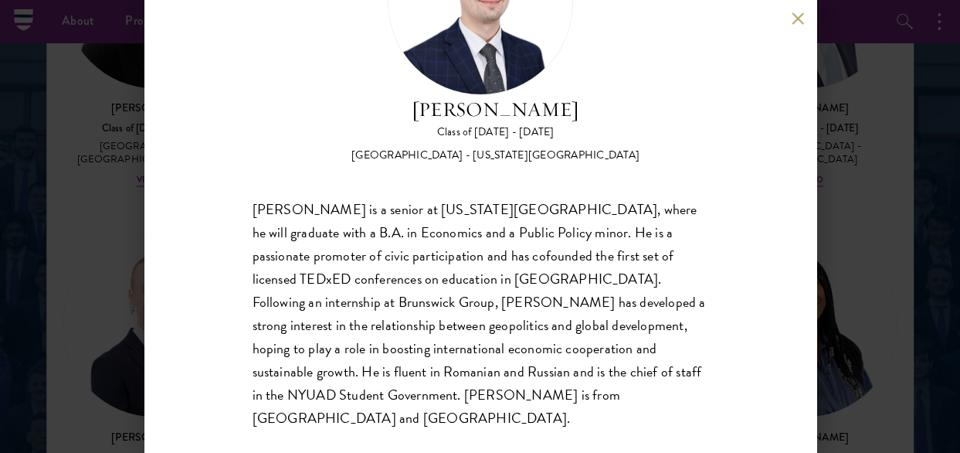
click at [790, 19] on div "[PERSON_NAME] Class of [DATE] - [DATE] [GEOGRAPHIC_DATA] - [US_STATE][GEOGRAPHI…" at bounding box center [480, 226] width 672 height 453
click at [796, 19] on button at bounding box center [798, 18] width 13 height 13
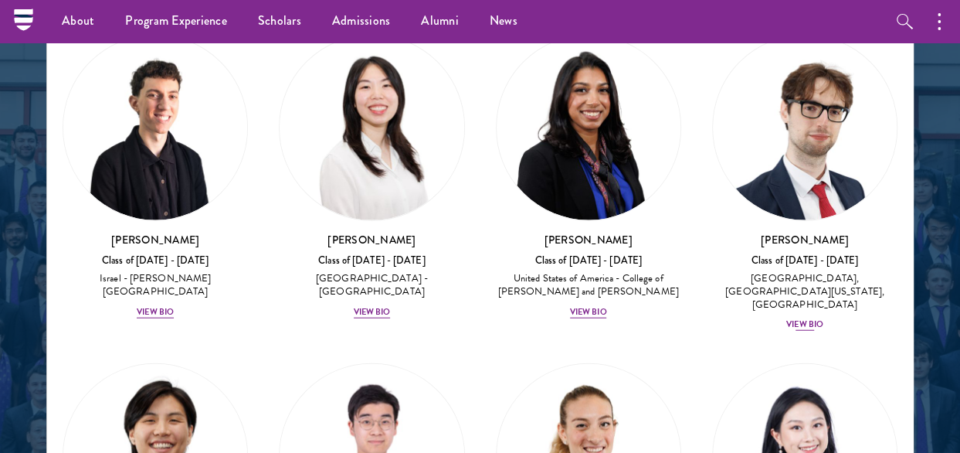
scroll to position [4700, 0]
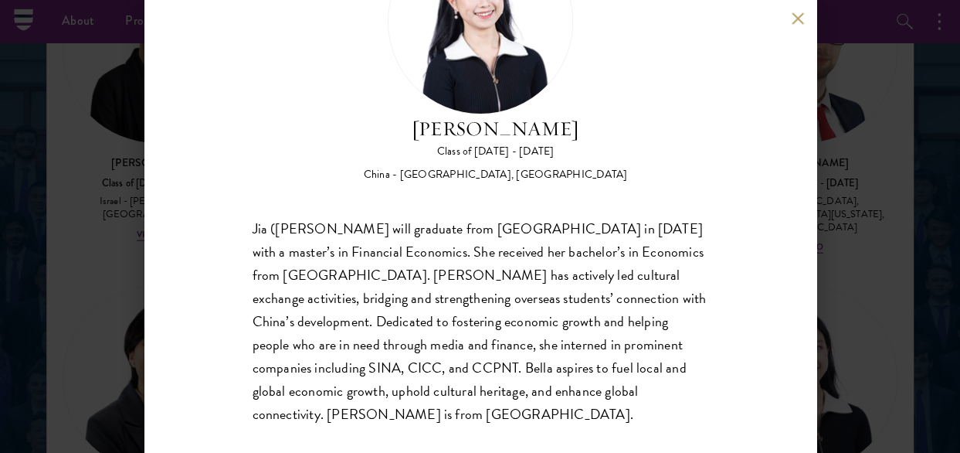
scroll to position [137, 0]
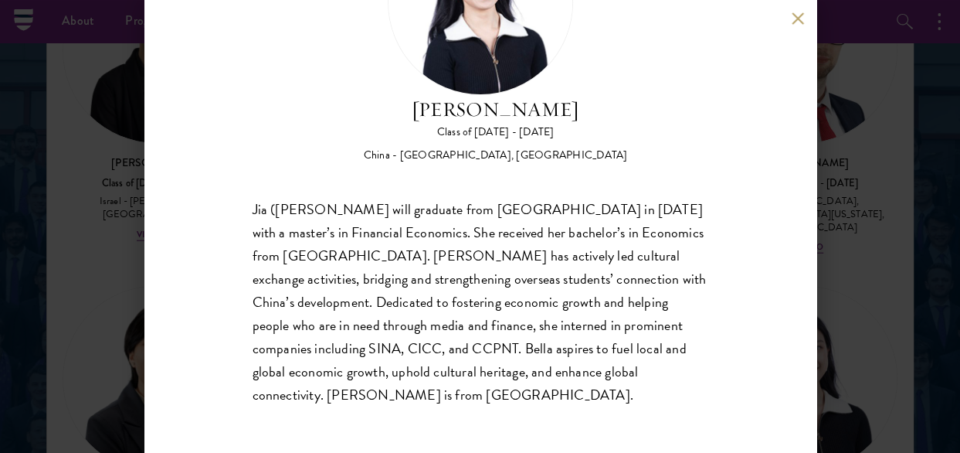
click at [790, 16] on div "[PERSON_NAME] Class of [DATE] - [DATE] [GEOGRAPHIC_DATA] - [GEOGRAPHIC_DATA], […" at bounding box center [480, 226] width 672 height 453
click at [799, 21] on button at bounding box center [798, 18] width 13 height 13
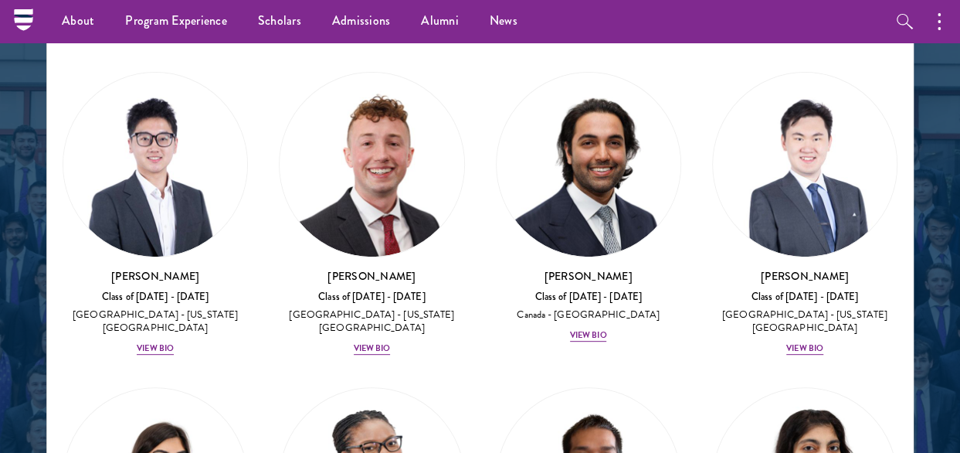
scroll to position [5936, 0]
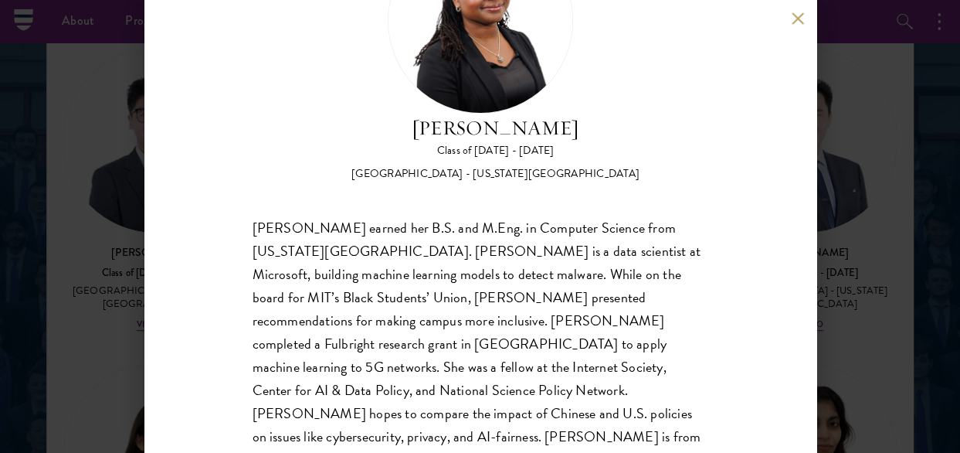
scroll to position [137, 0]
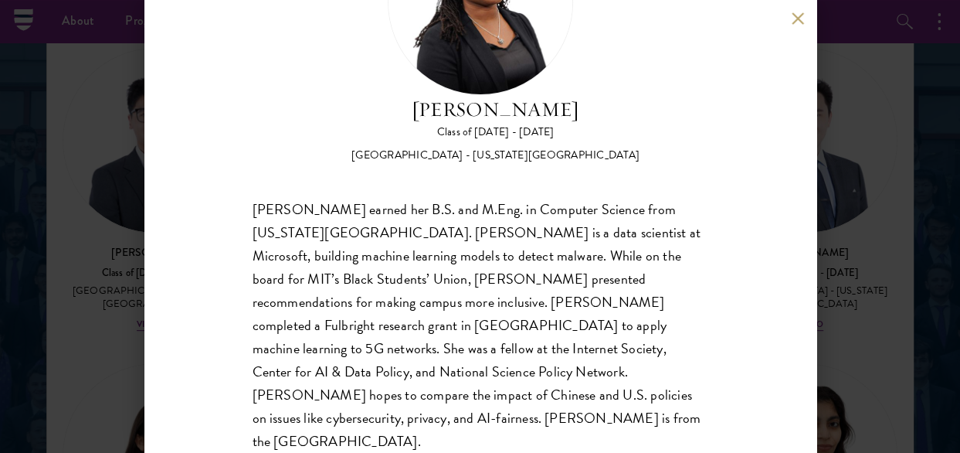
click at [797, 16] on button at bounding box center [798, 18] width 13 height 13
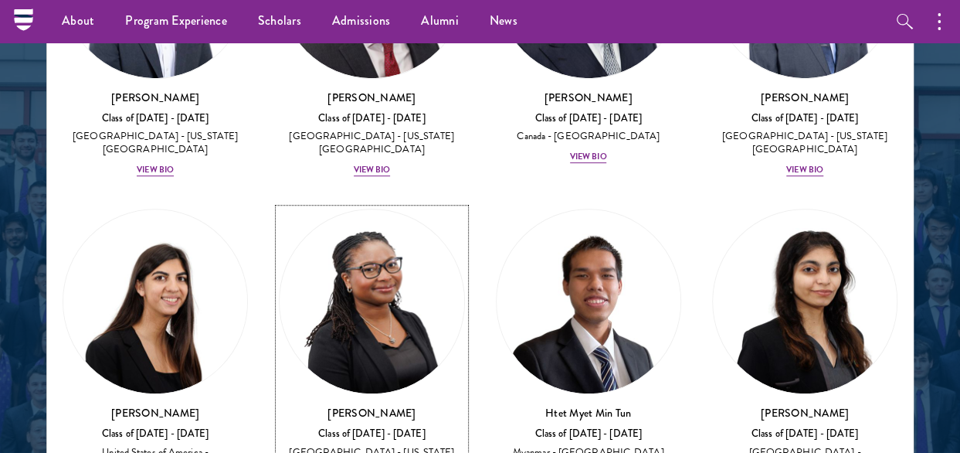
scroll to position [6245, 0]
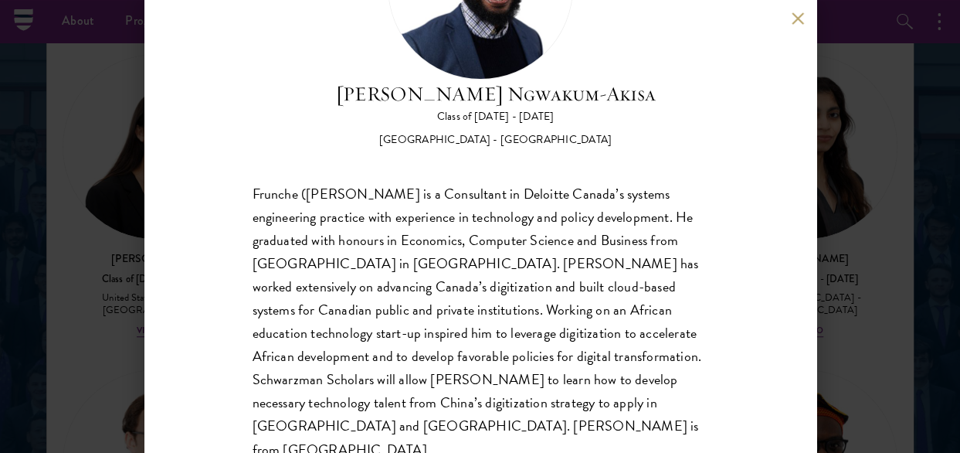
scroll to position [155, 0]
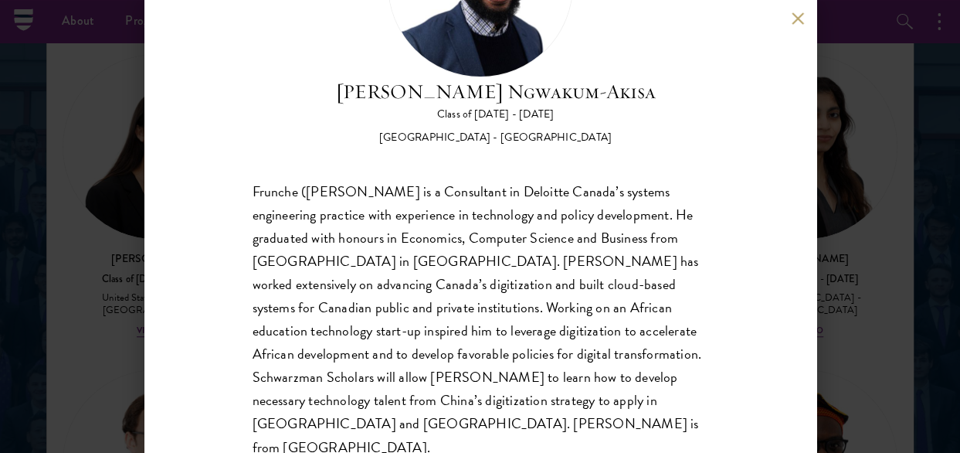
click at [802, 18] on button at bounding box center [798, 18] width 13 height 13
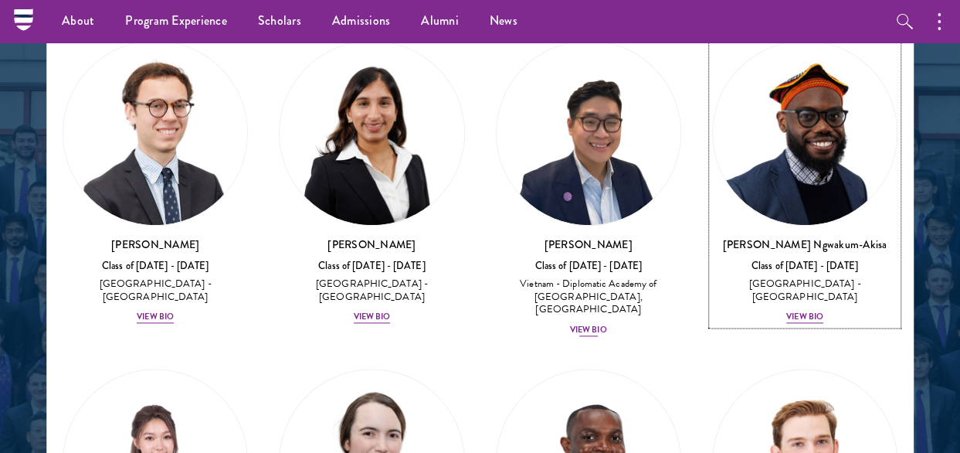
scroll to position [6632, 0]
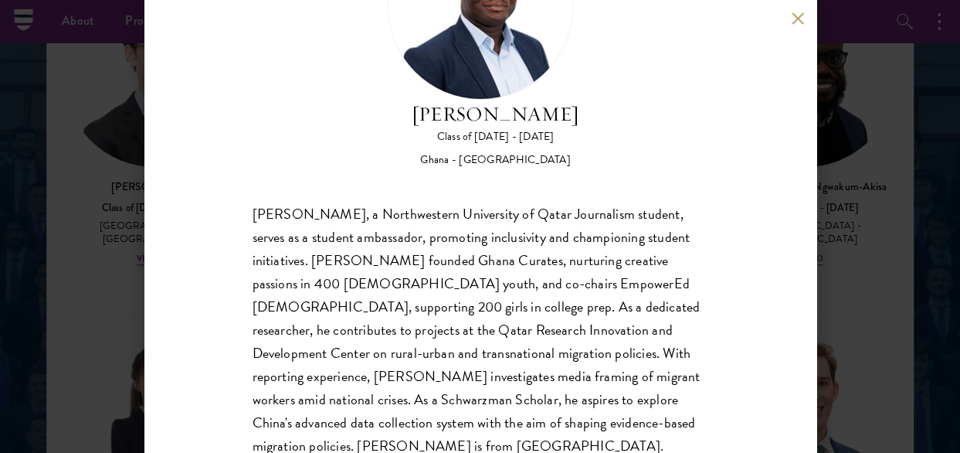
scroll to position [155, 0]
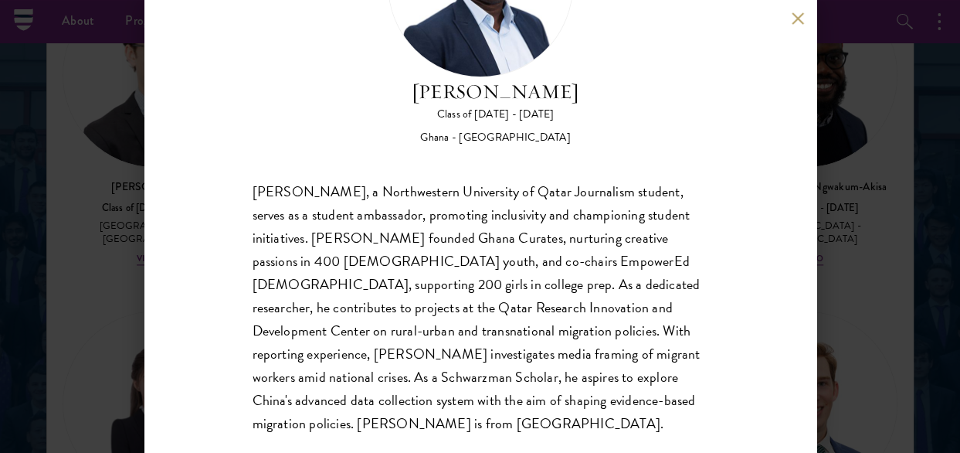
click at [796, 12] on button at bounding box center [798, 18] width 13 height 13
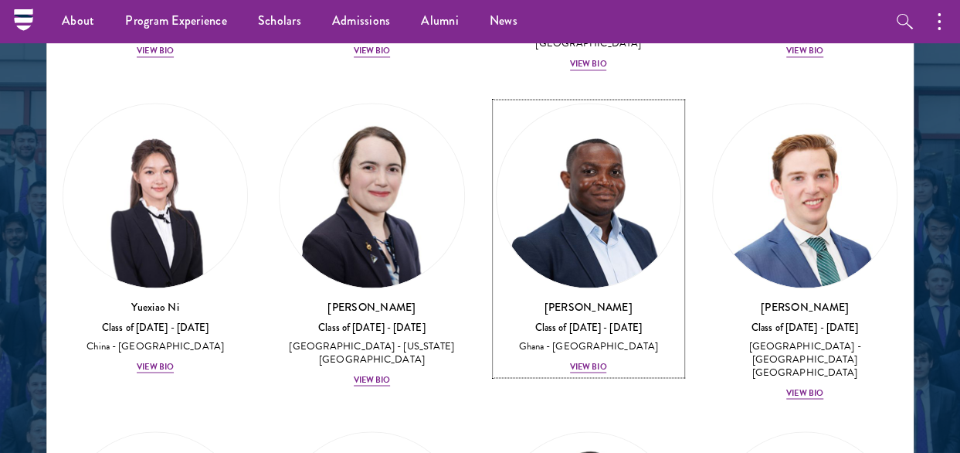
scroll to position [6864, 0]
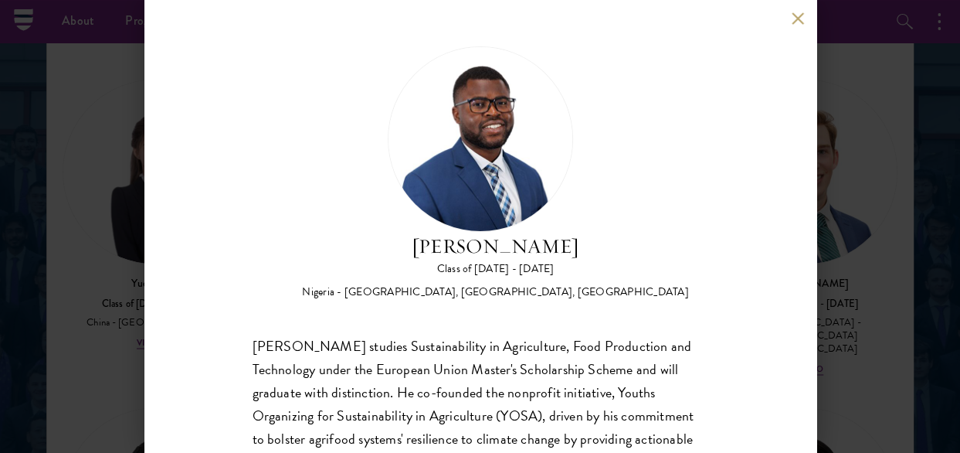
click at [804, 22] on button at bounding box center [798, 18] width 13 height 13
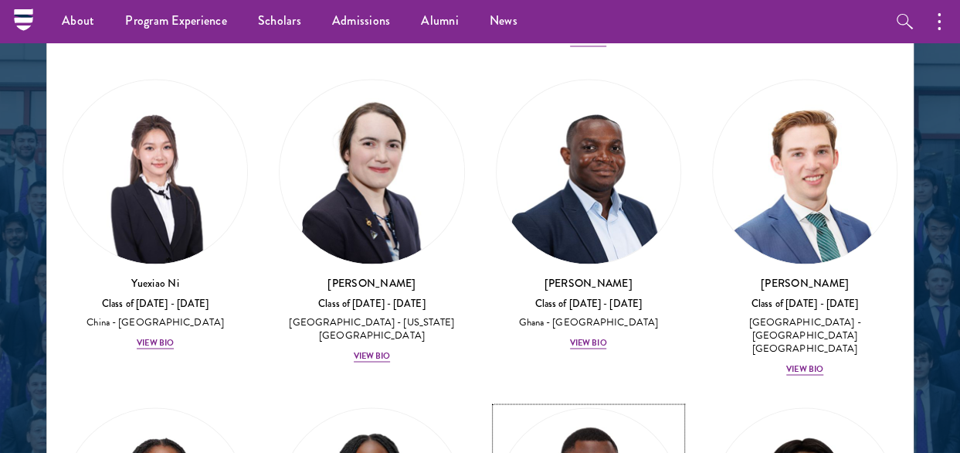
scroll to position [6941, 0]
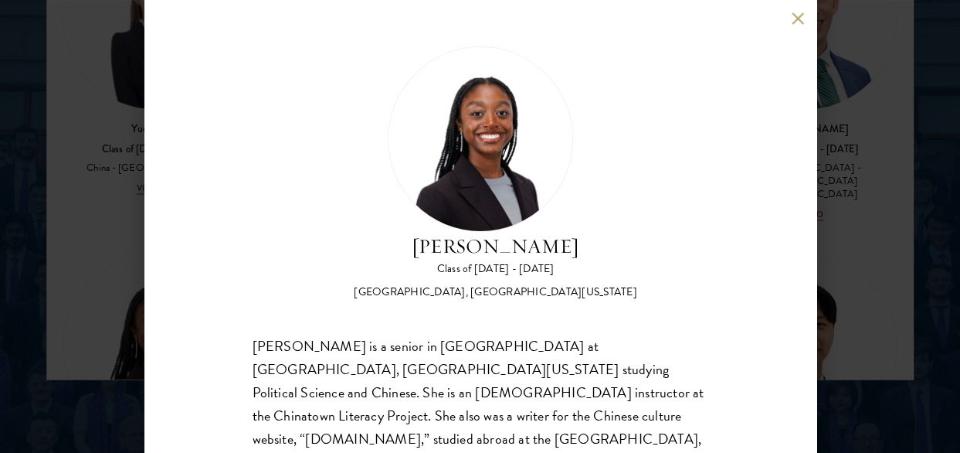
click at [797, 13] on button at bounding box center [798, 18] width 13 height 13
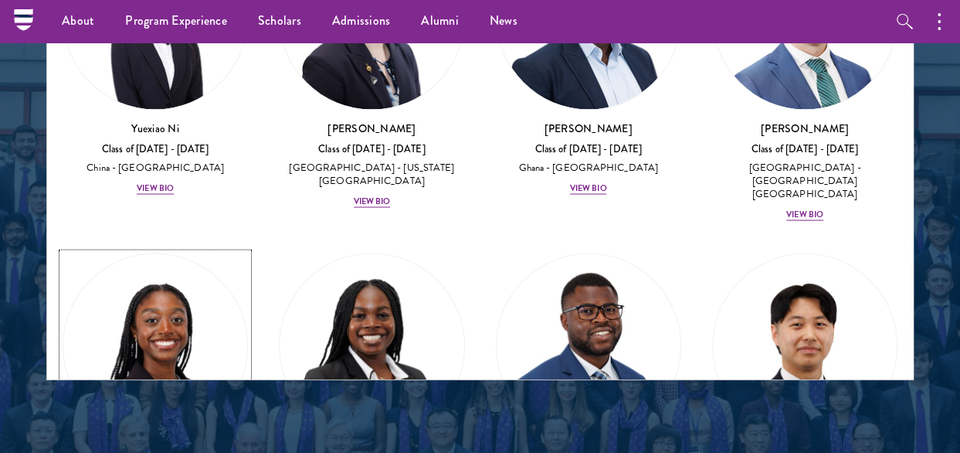
scroll to position [2024, 0]
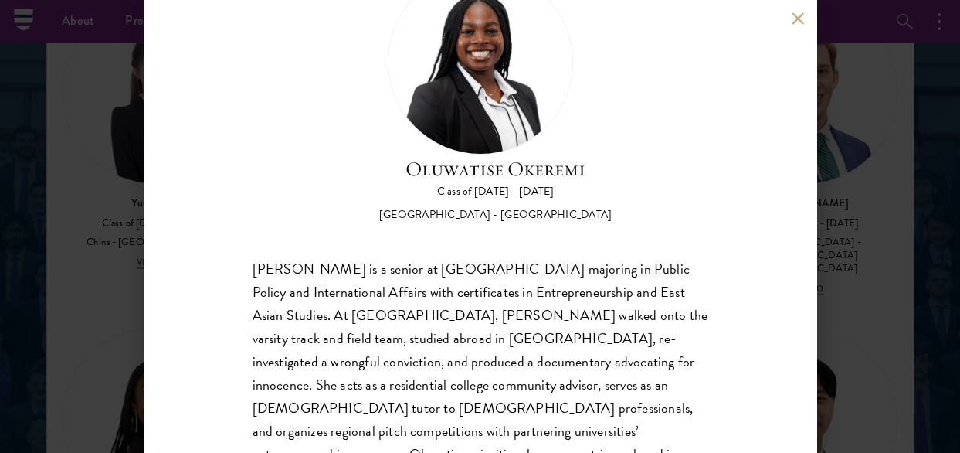
scroll to position [155, 0]
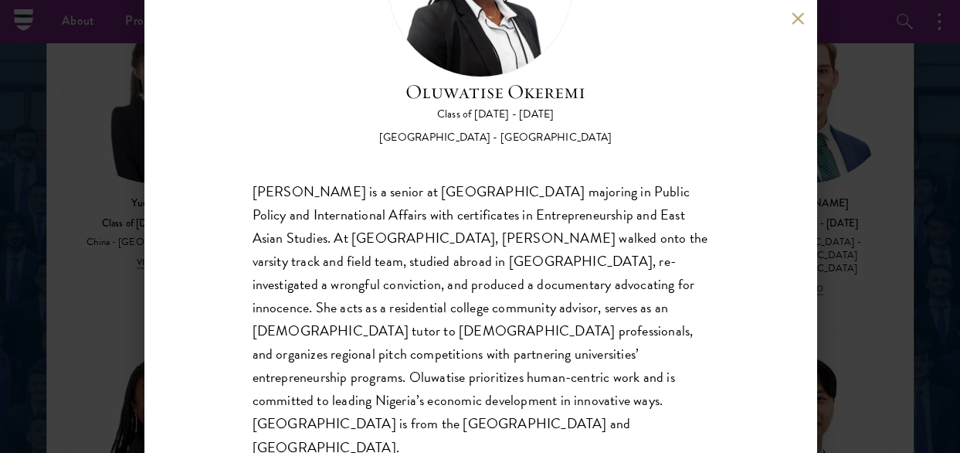
click at [794, 12] on button at bounding box center [798, 18] width 13 height 13
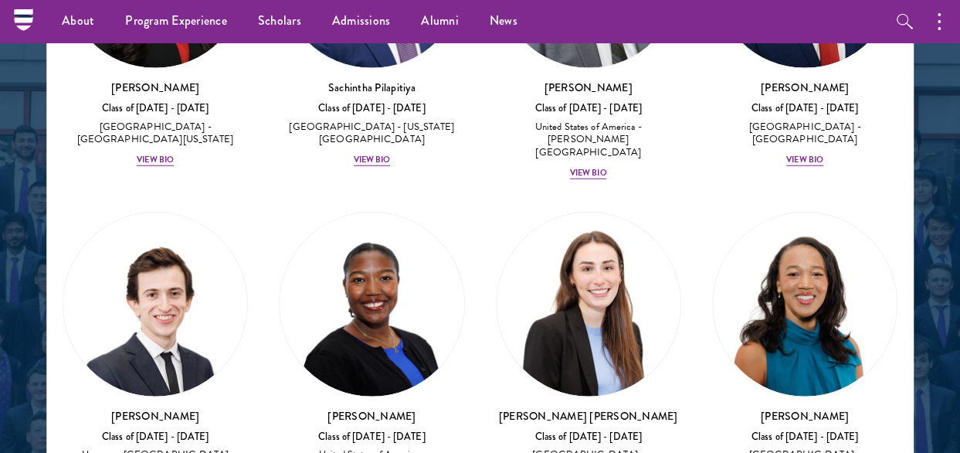
scroll to position [7791, 0]
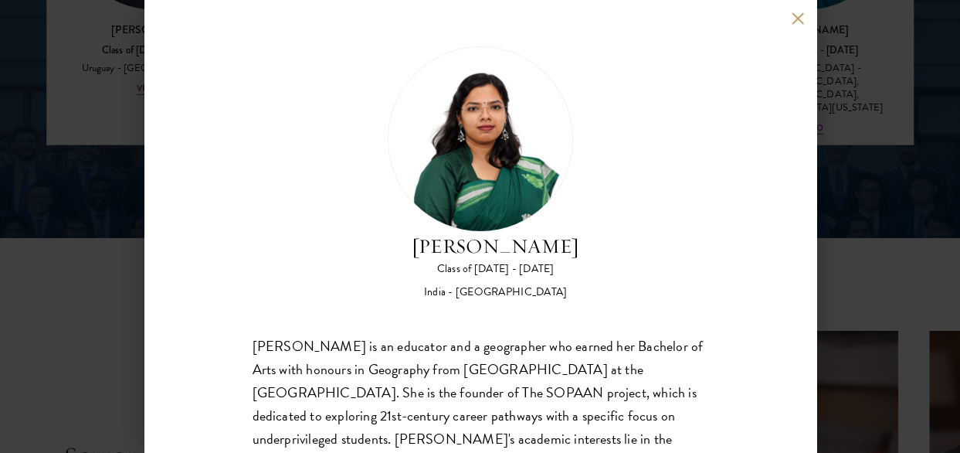
click at [790, 19] on div "[PERSON_NAME] Class of [DATE] - [DATE] [GEOGRAPHIC_DATA] - [GEOGRAPHIC_DATA] [P…" at bounding box center [480, 226] width 672 height 453
click at [796, 18] on button at bounding box center [798, 18] width 13 height 13
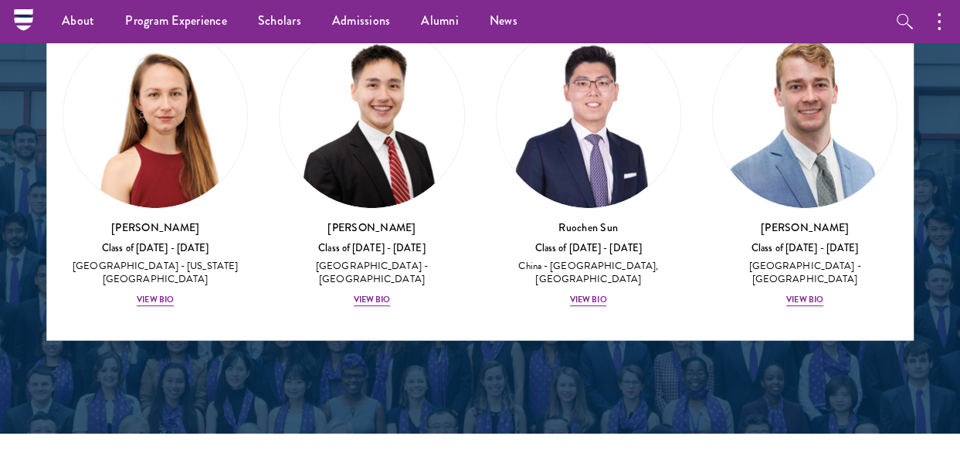
scroll to position [8795, 0]
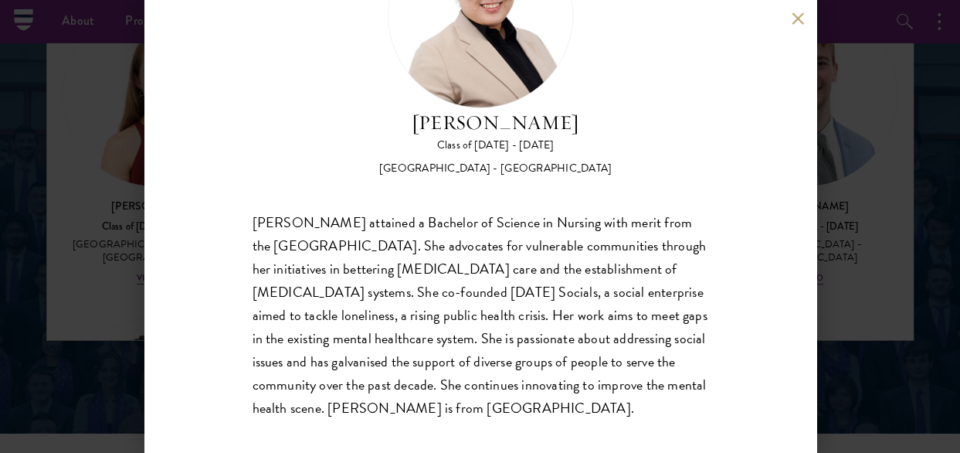
scroll to position [137, 0]
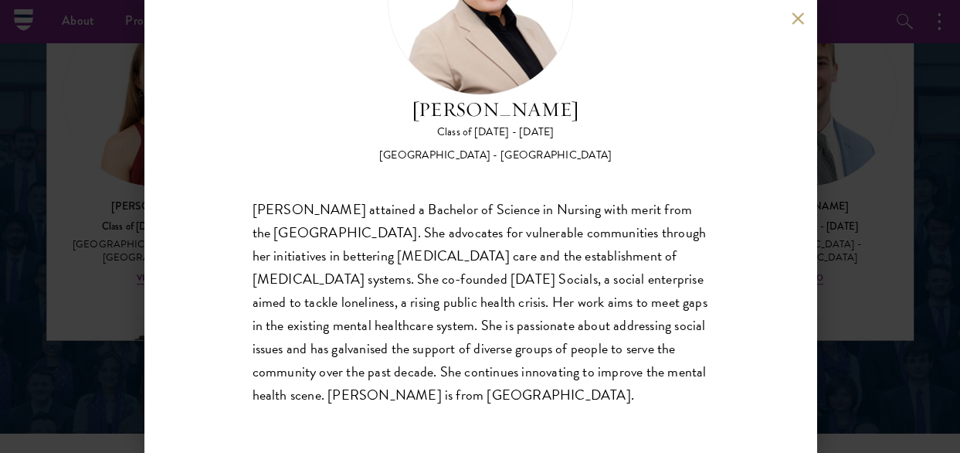
click at [801, 15] on button at bounding box center [798, 18] width 13 height 13
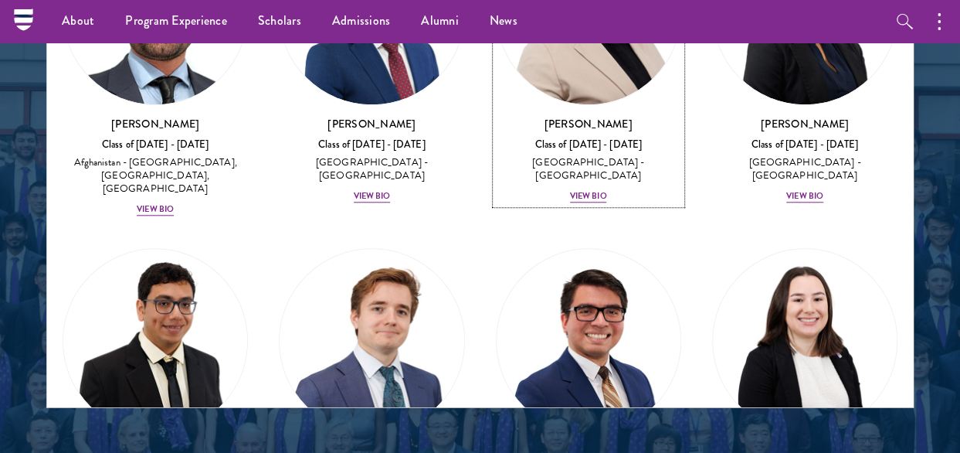
scroll to position [9413, 0]
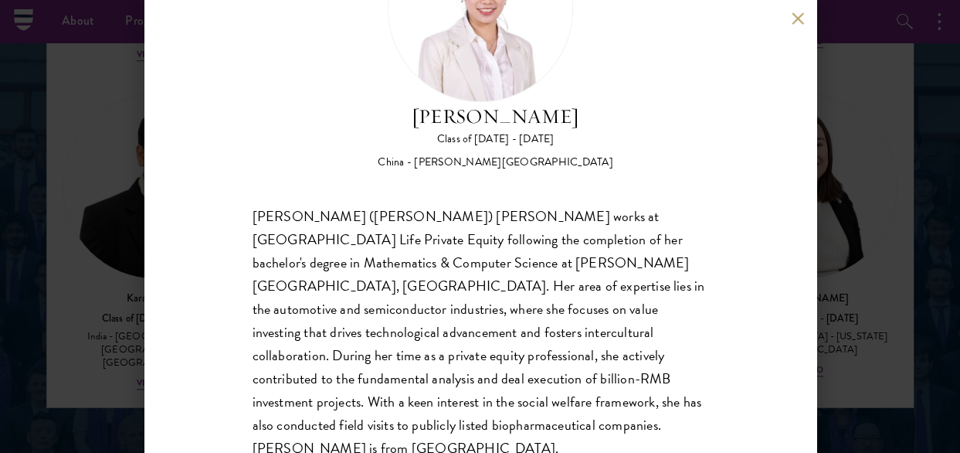
scroll to position [155, 0]
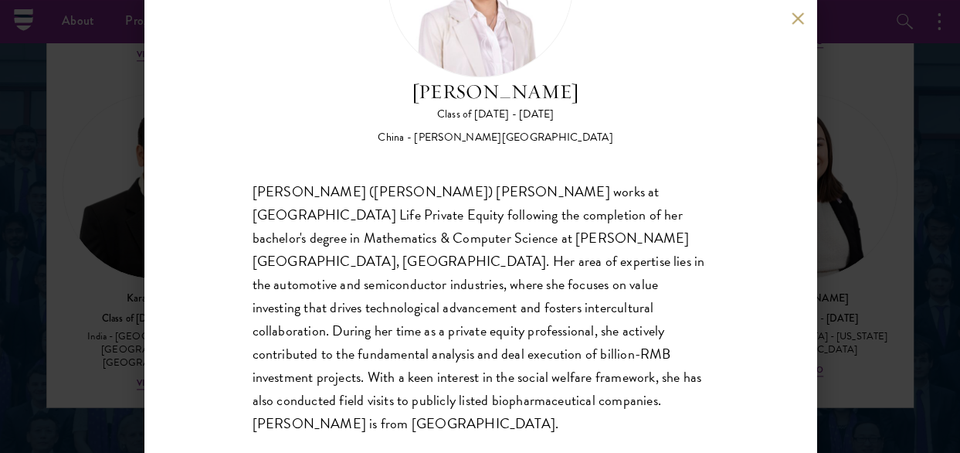
click at [803, 15] on button at bounding box center [798, 18] width 13 height 13
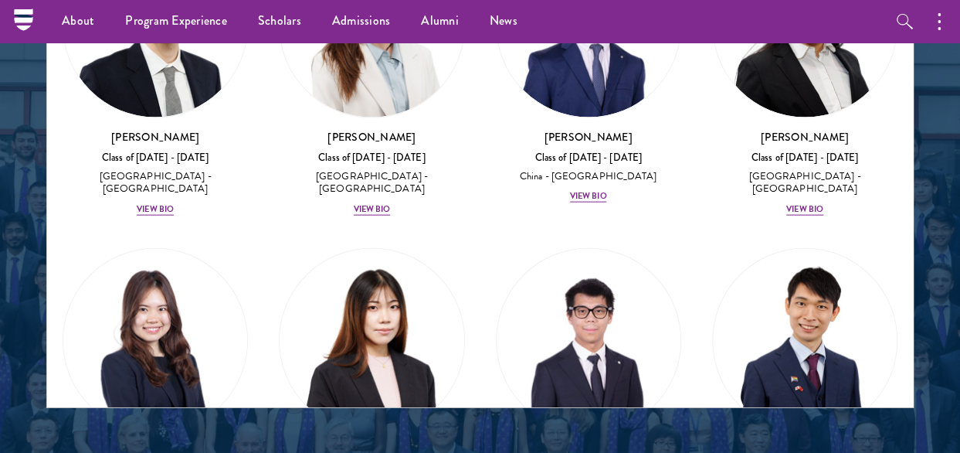
scroll to position [10341, 0]
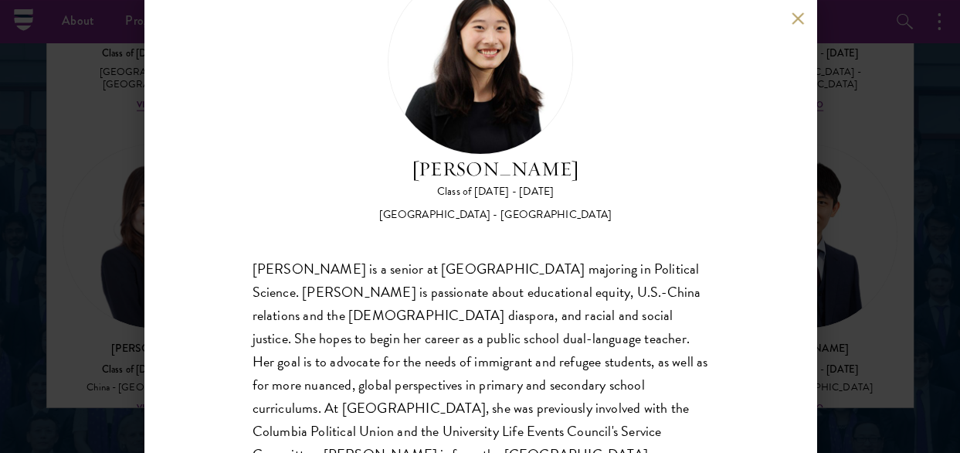
scroll to position [114, 0]
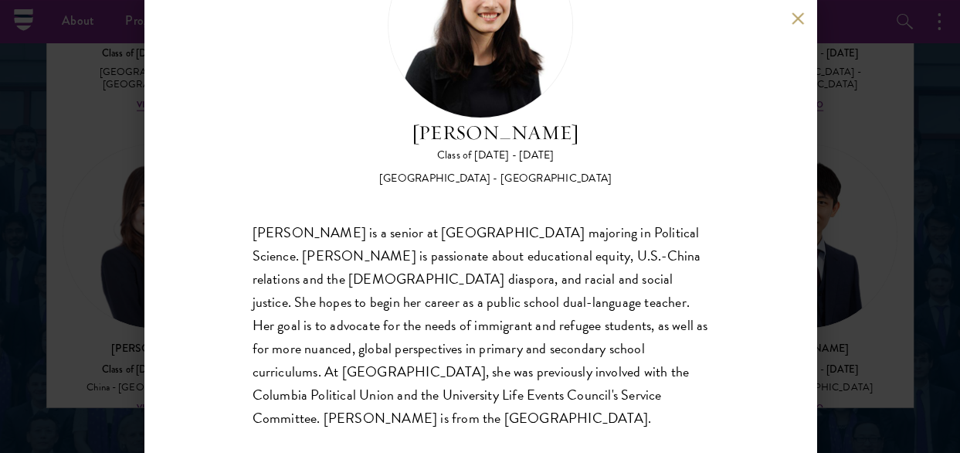
click at [796, 21] on button at bounding box center [798, 18] width 13 height 13
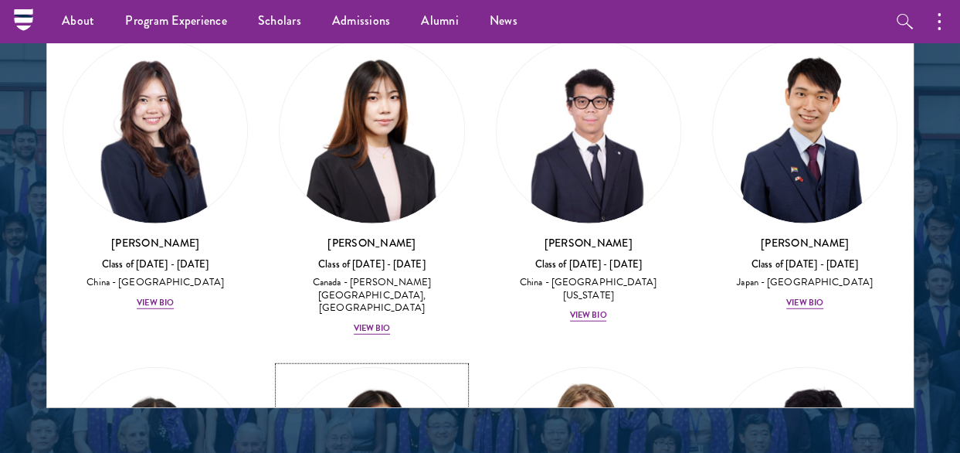
scroll to position [10572, 0]
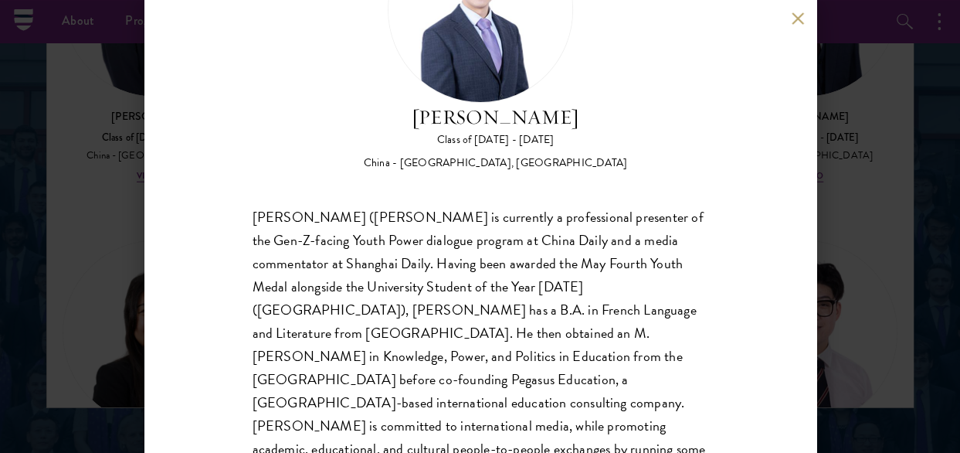
scroll to position [155, 0]
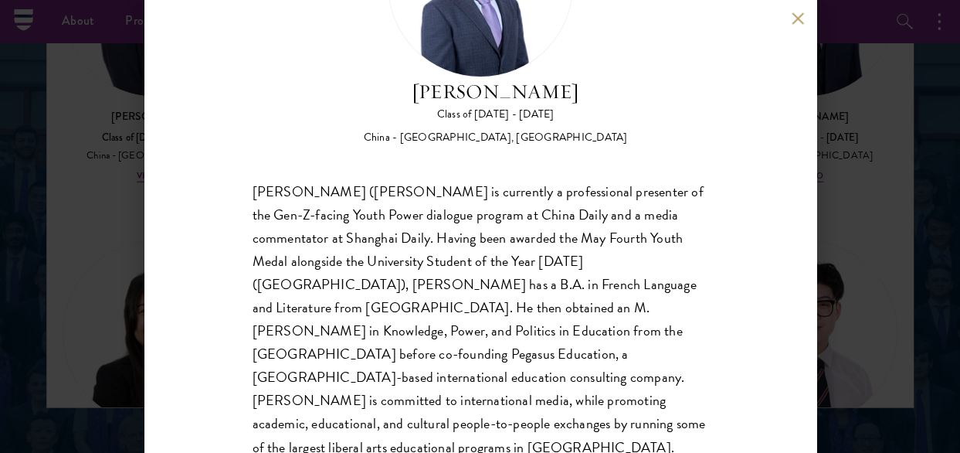
click at [799, 15] on button at bounding box center [798, 18] width 13 height 13
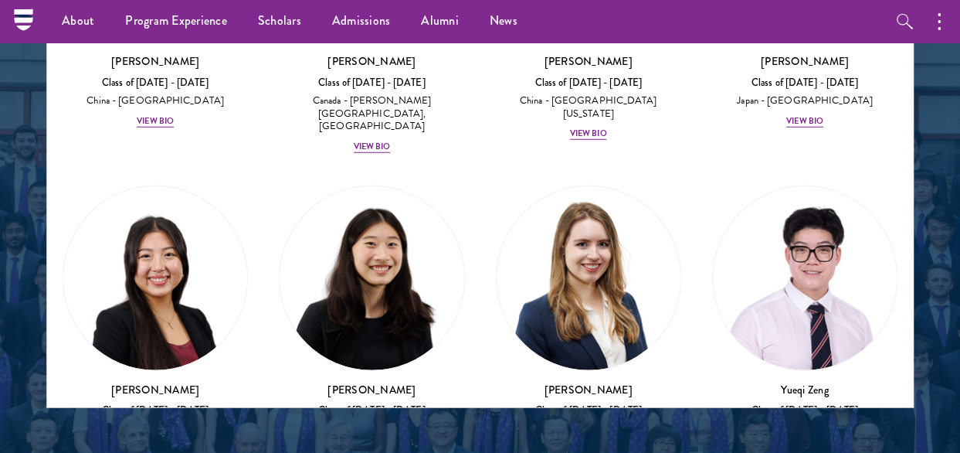
scroll to position [10650, 0]
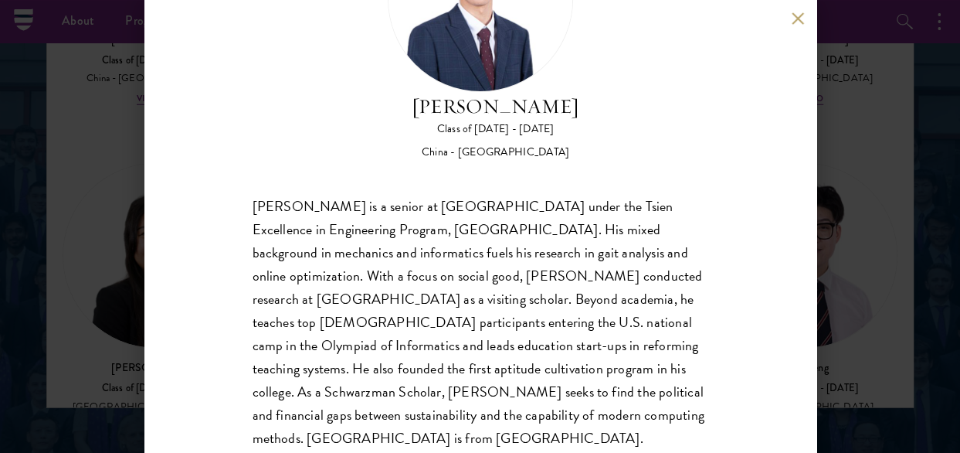
scroll to position [155, 0]
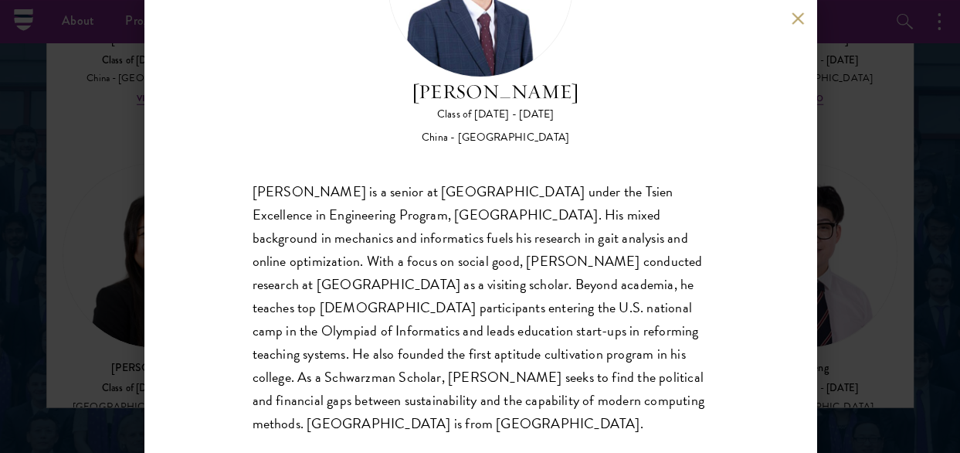
click at [794, 22] on button at bounding box center [798, 18] width 13 height 13
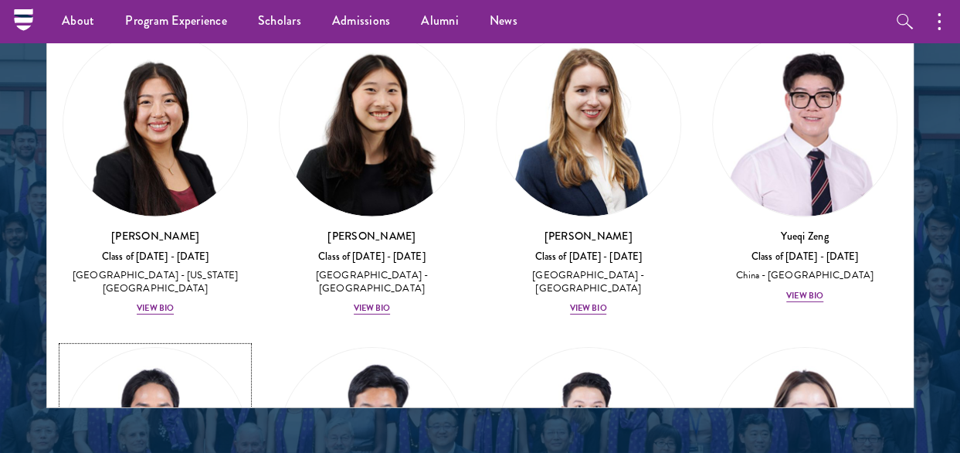
scroll to position [10876, 0]
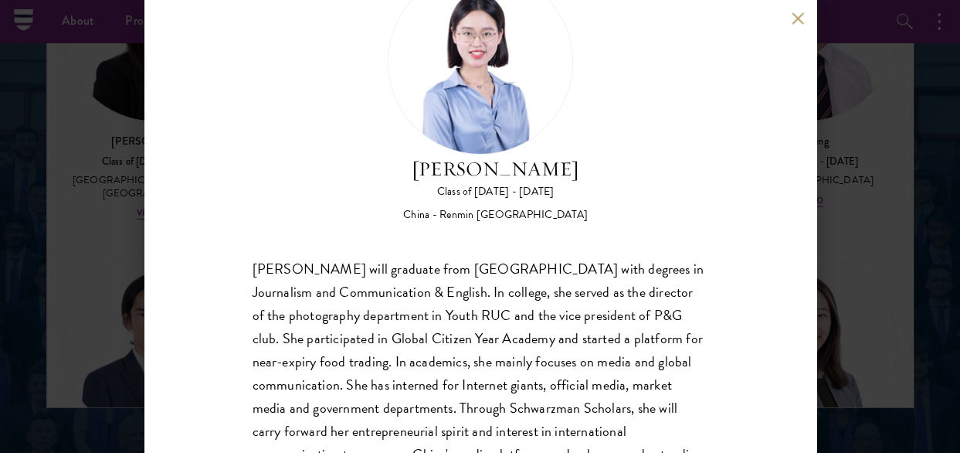
scroll to position [155, 0]
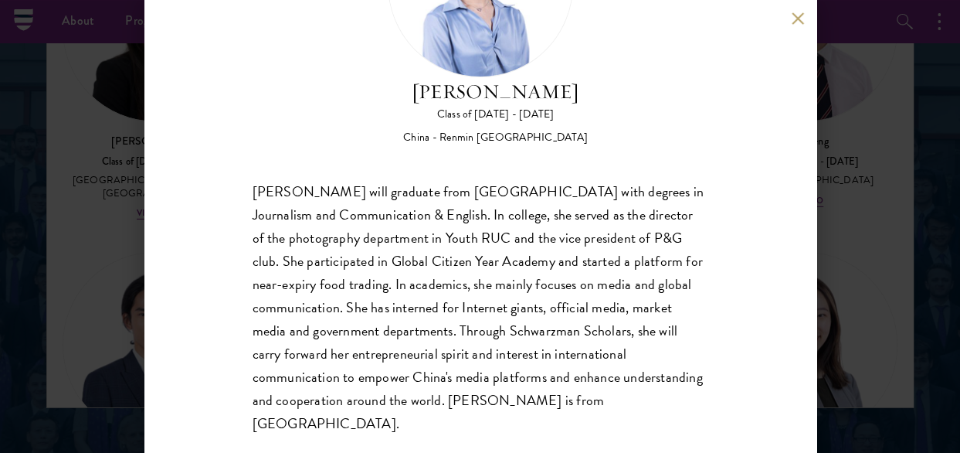
click at [794, 18] on button at bounding box center [798, 18] width 13 height 13
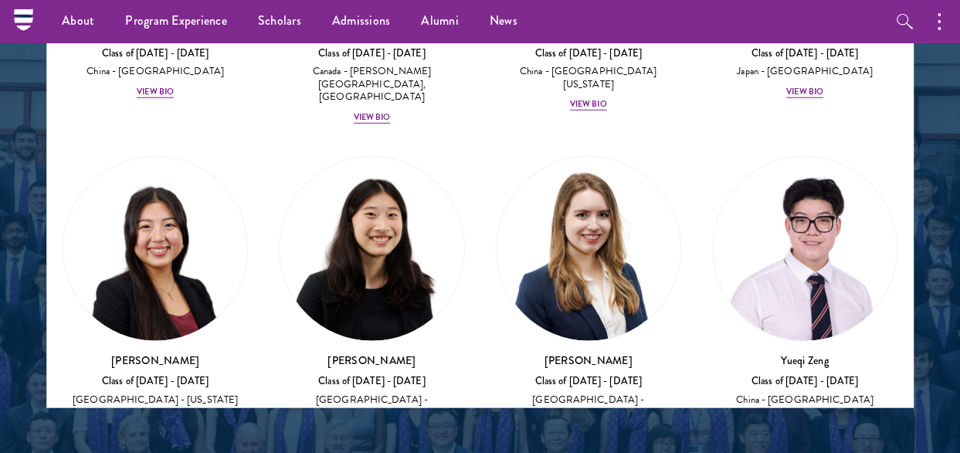
scroll to position [10721, 0]
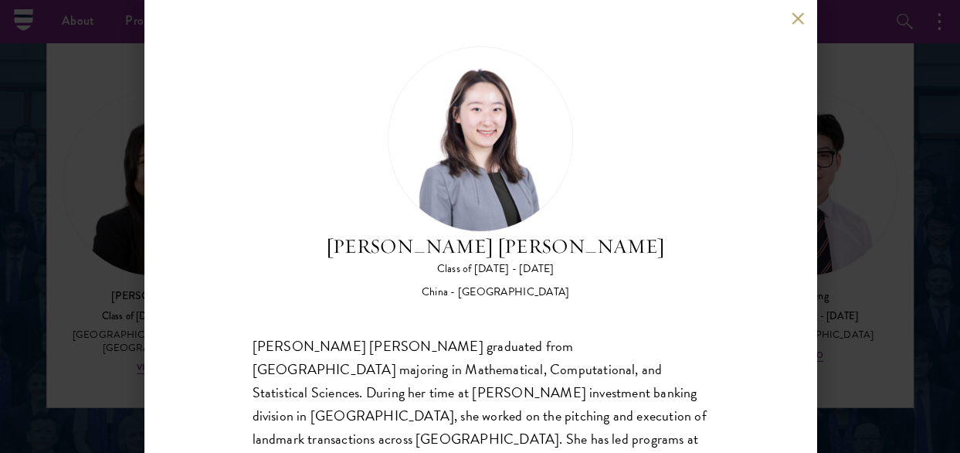
click at [799, 18] on button at bounding box center [798, 18] width 13 height 13
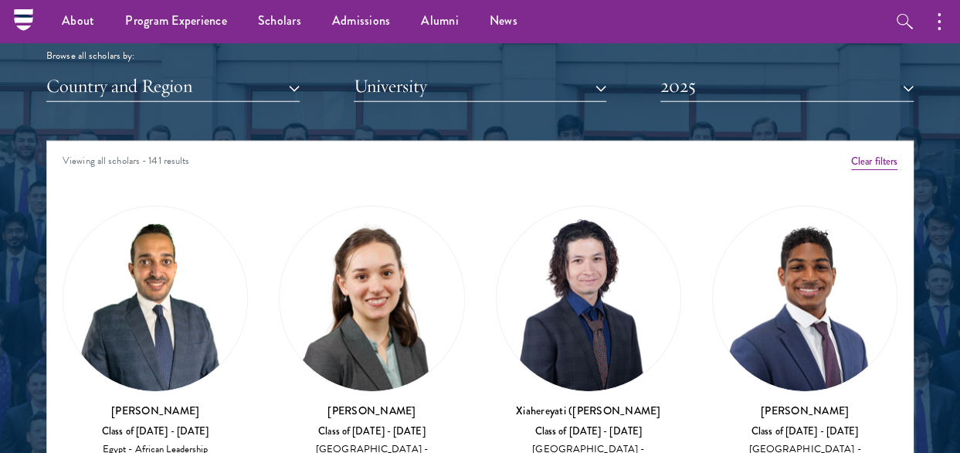
scroll to position [1556, 0]
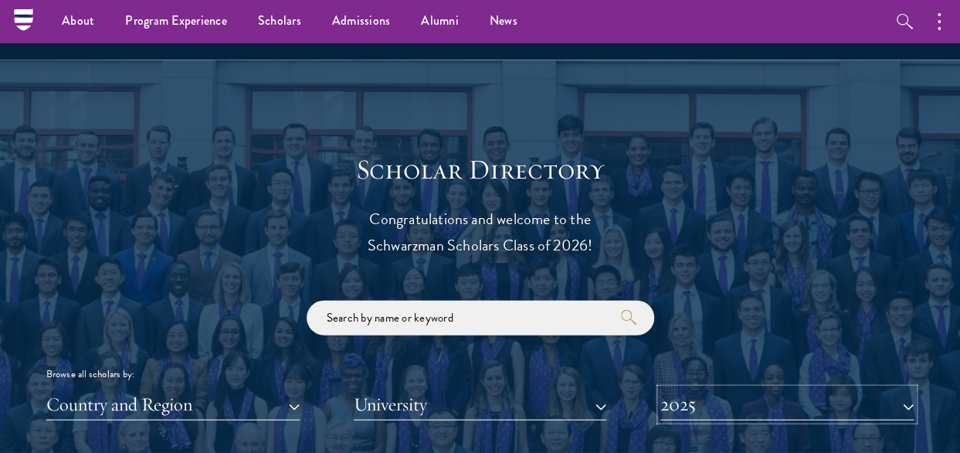
click at [728, 398] on button "2025" at bounding box center [787, 405] width 253 height 32
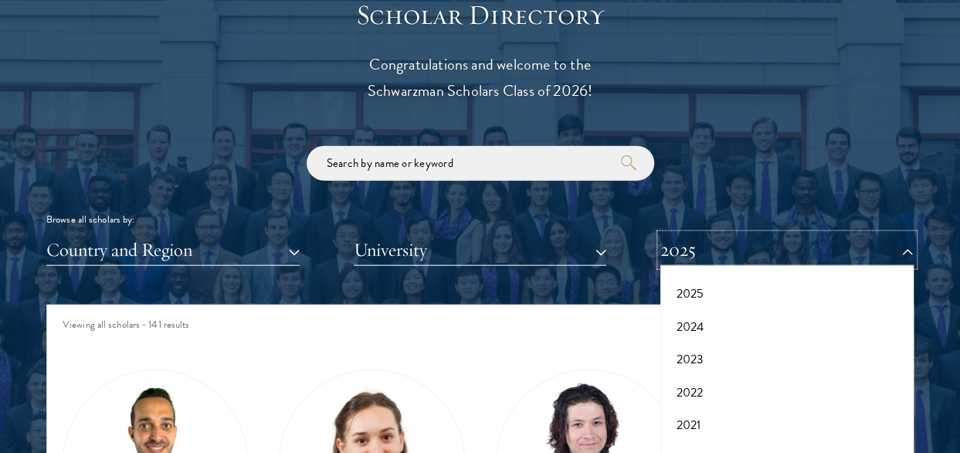
scroll to position [155, 0]
drag, startPoint x: 701, startPoint y: 389, endPoint x: 656, endPoint y: 407, distance: 48.2
click at [700, 389] on button "2019" at bounding box center [787, 402] width 244 height 32
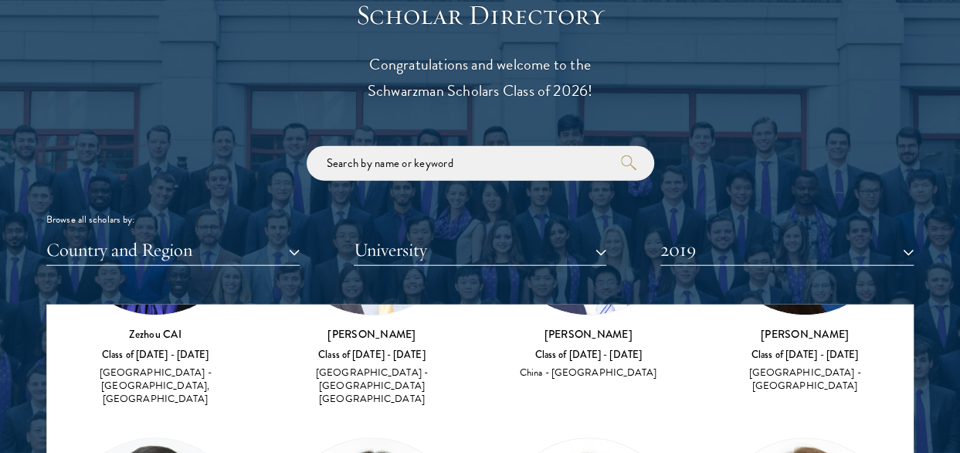
scroll to position [695, 0]
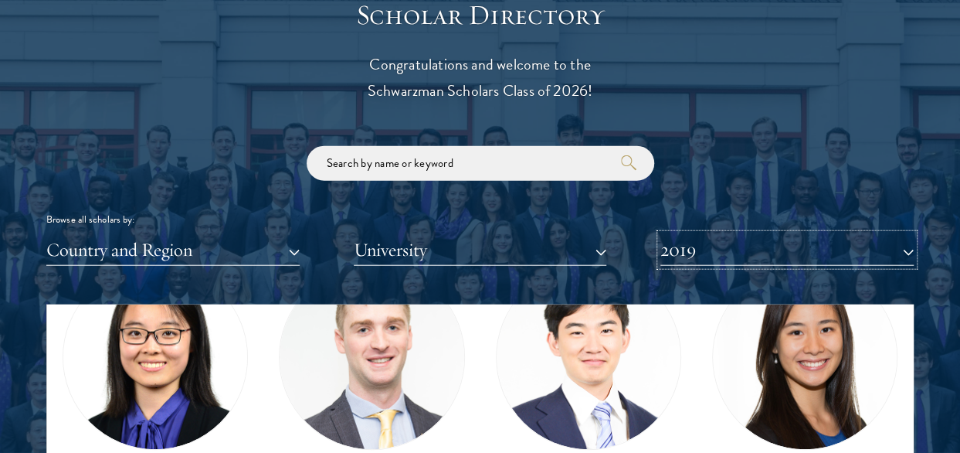
click at [879, 248] on button "2019" at bounding box center [787, 250] width 253 height 32
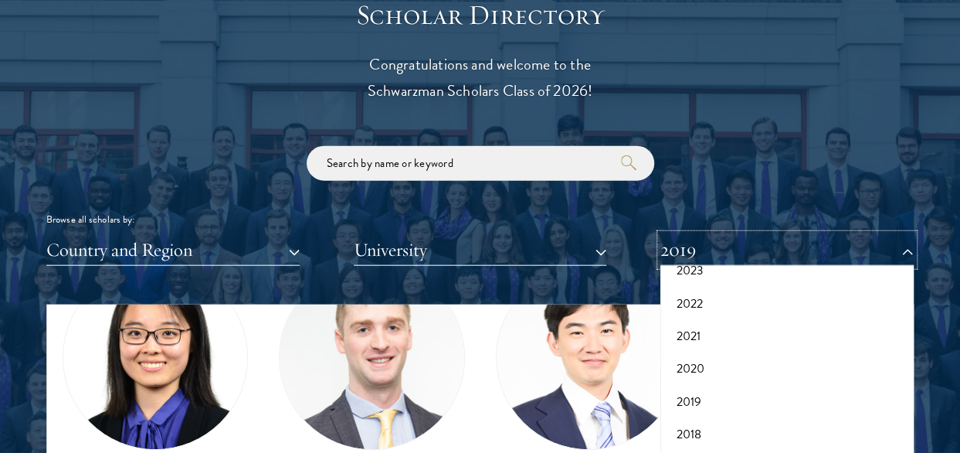
scroll to position [77, 0]
click at [691, 435] on button "2020" at bounding box center [787, 446] width 244 height 32
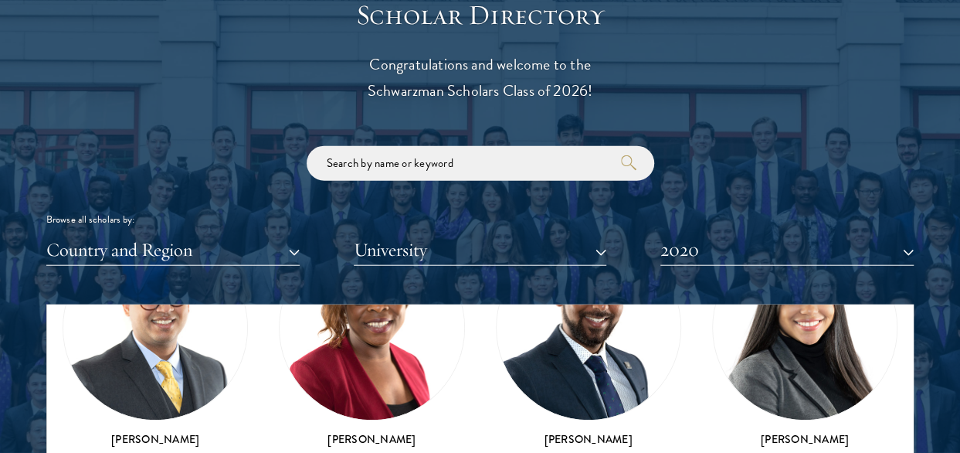
scroll to position [386, 0]
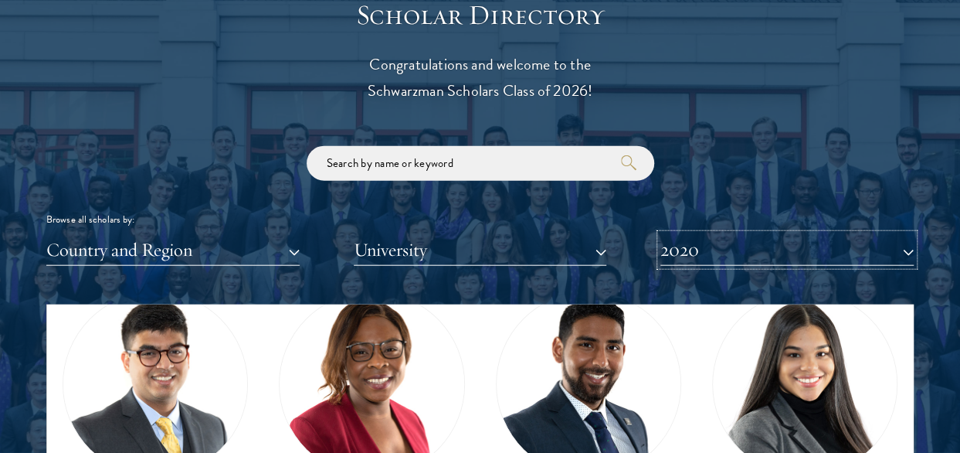
click at [902, 248] on button "2020" at bounding box center [787, 250] width 253 height 32
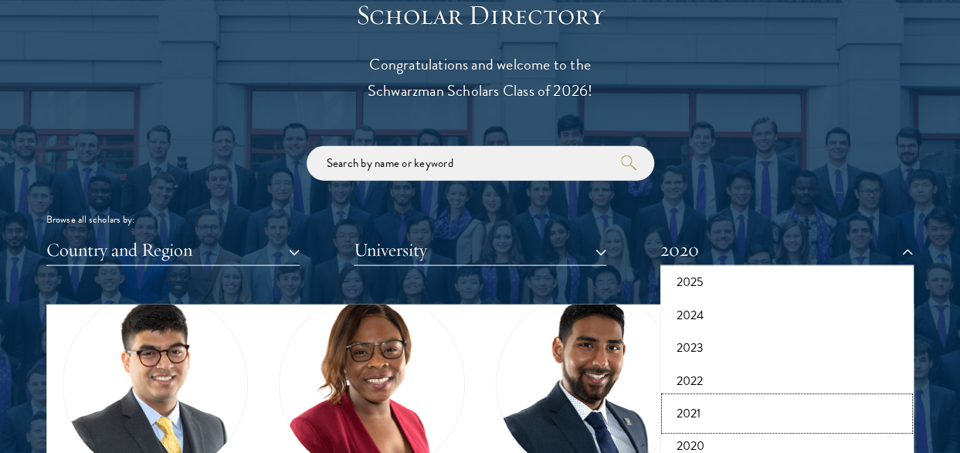
click at [699, 413] on button "2021" at bounding box center [787, 413] width 244 height 32
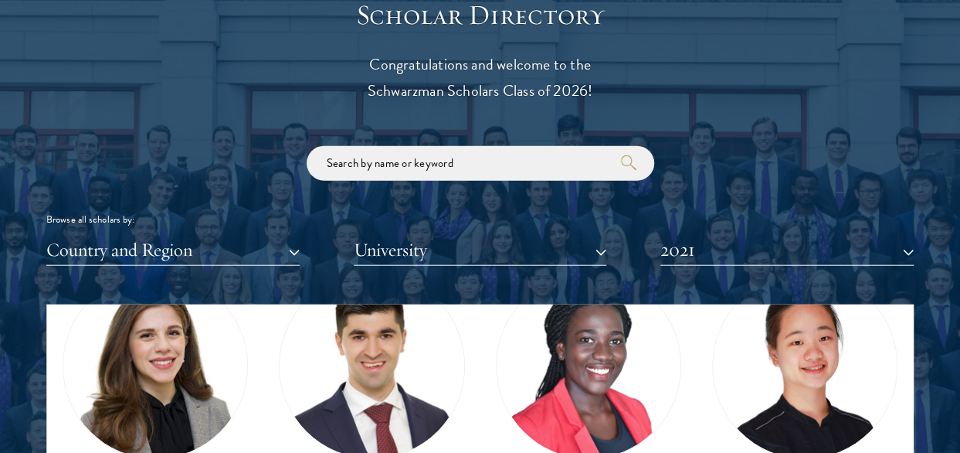
scroll to position [386, 0]
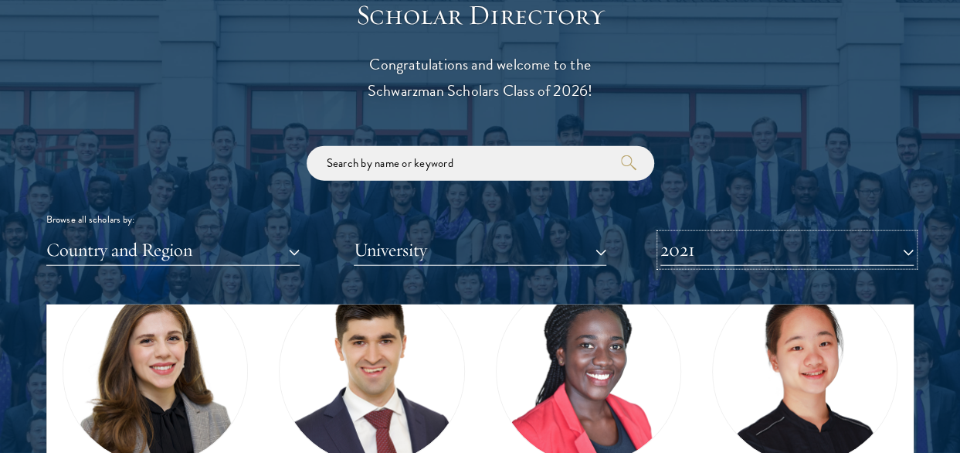
click at [905, 246] on button "2021" at bounding box center [787, 250] width 253 height 32
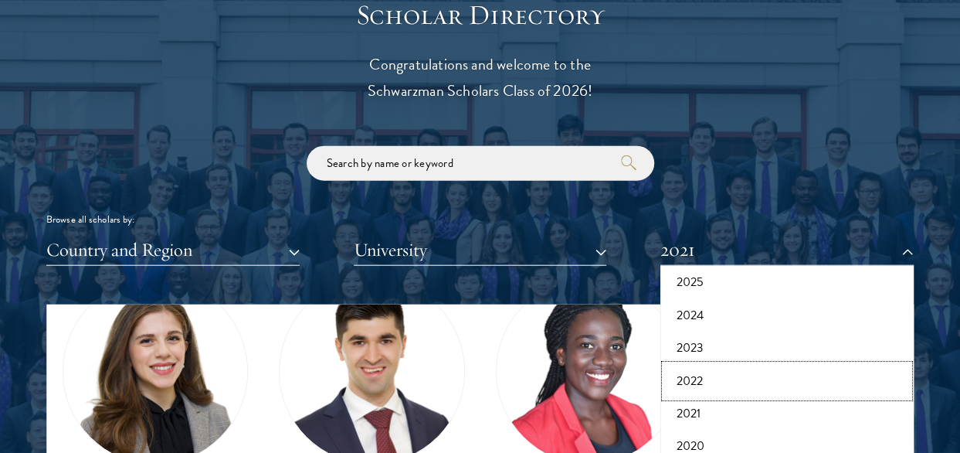
click at [709, 372] on button "2022" at bounding box center [787, 381] width 244 height 32
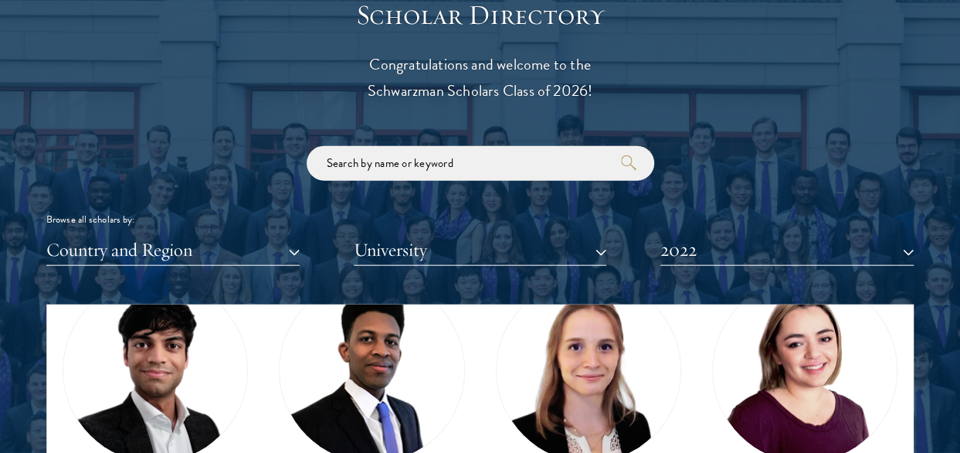
scroll to position [309, 0]
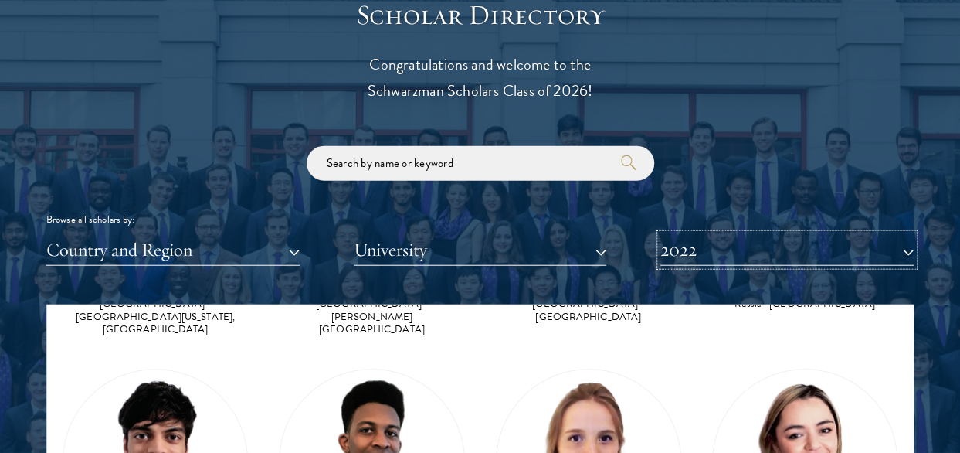
click at [907, 250] on button "2022" at bounding box center [787, 250] width 253 height 32
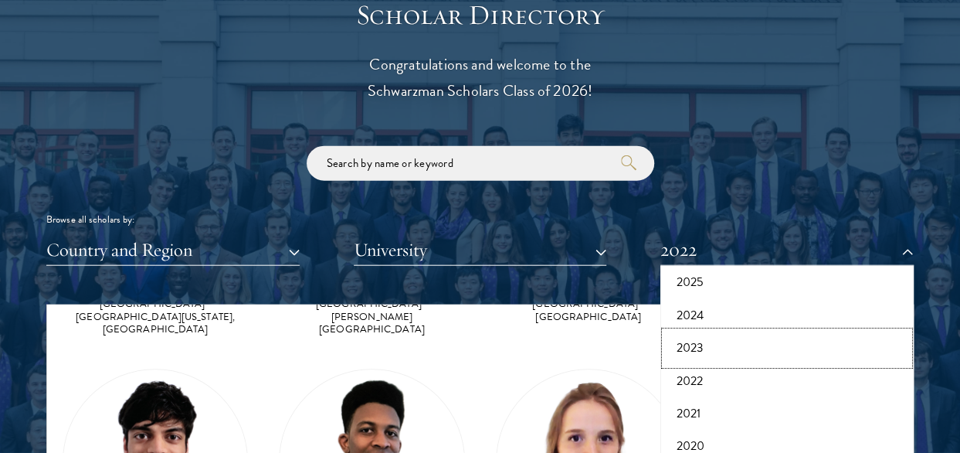
click at [716, 347] on button "2023" at bounding box center [787, 347] width 244 height 32
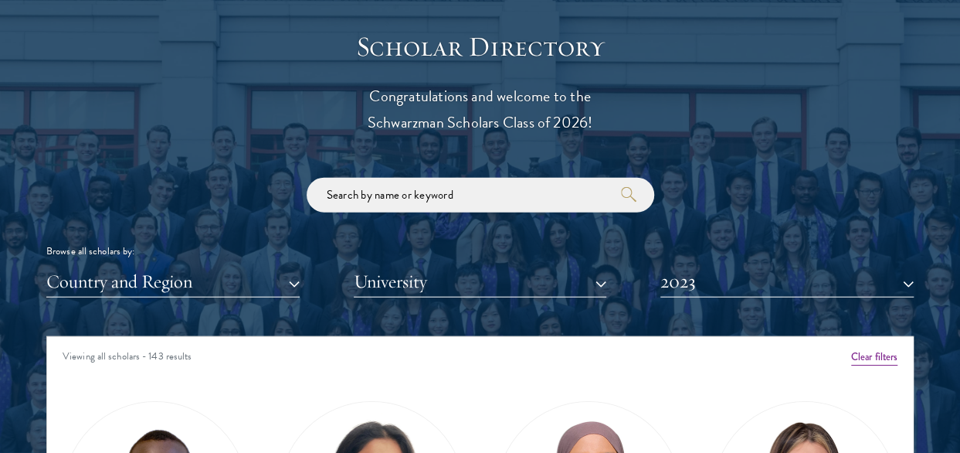
scroll to position [1711, 0]
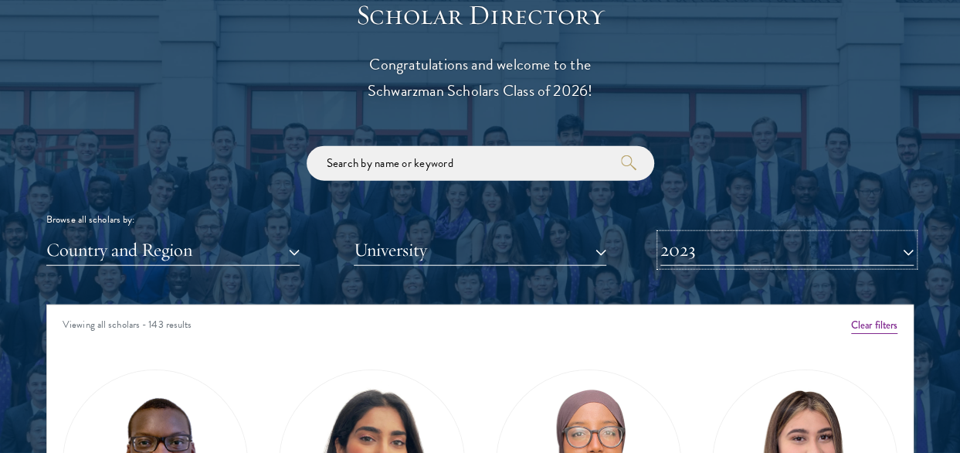
click at [904, 249] on button "2023" at bounding box center [787, 250] width 253 height 32
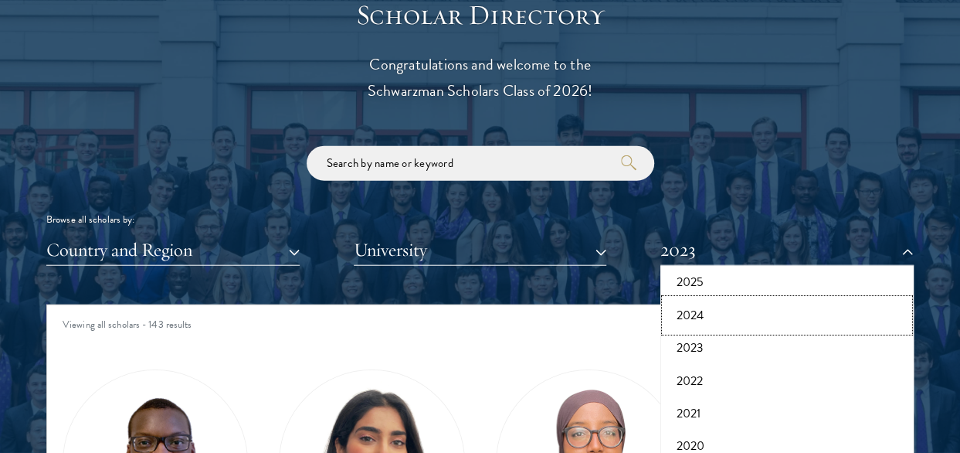
click at [722, 322] on button "2024" at bounding box center [787, 315] width 244 height 32
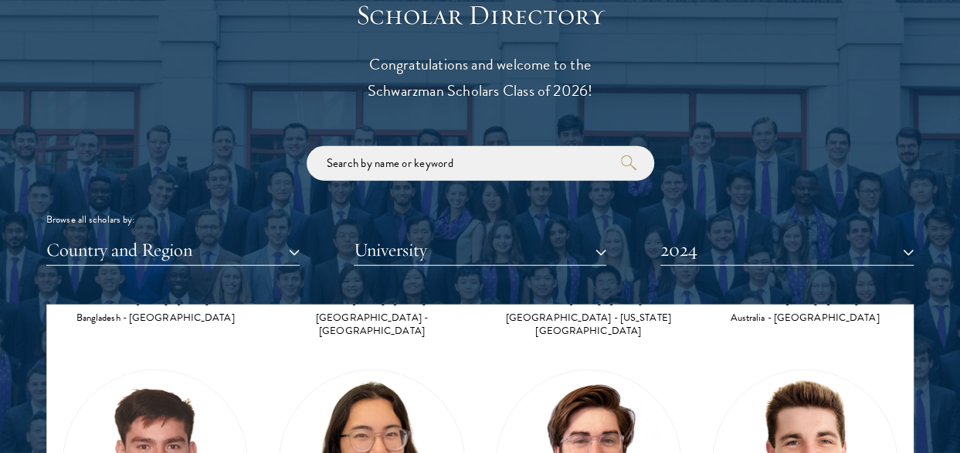
scroll to position [2704, 0]
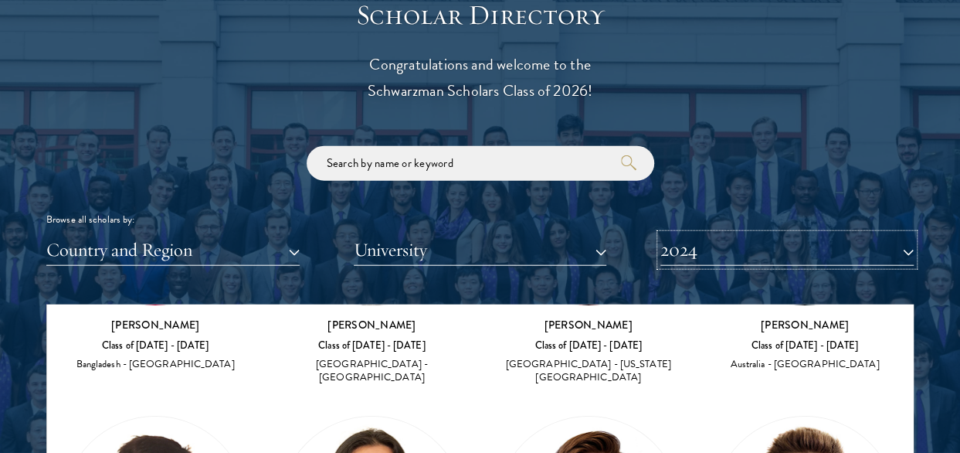
click at [904, 250] on button "2024" at bounding box center [787, 250] width 253 height 32
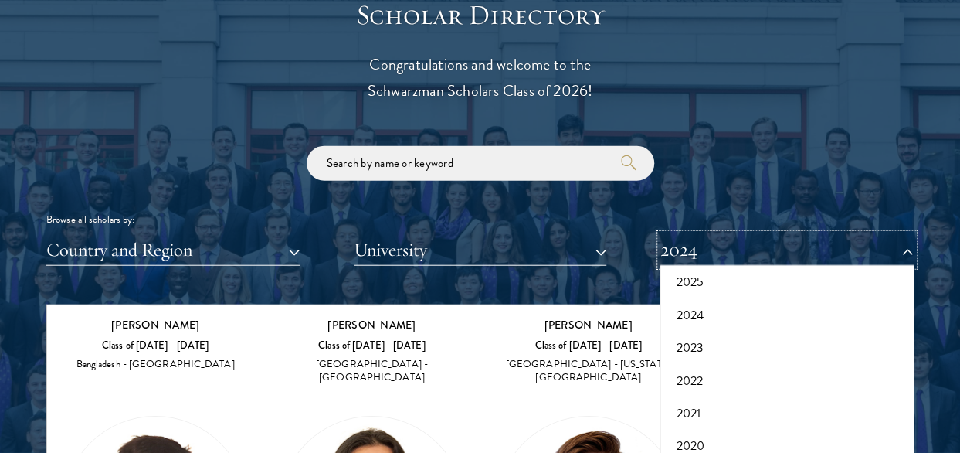
click at [906, 250] on button "2024" at bounding box center [787, 250] width 253 height 32
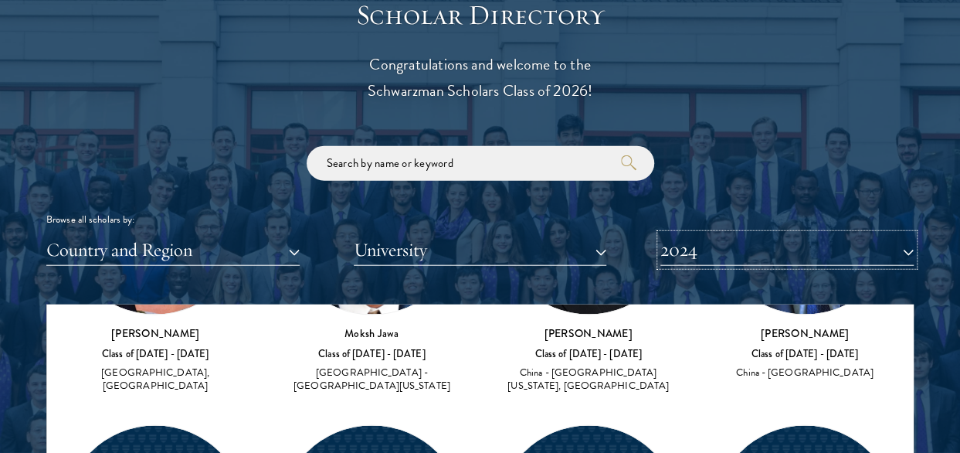
scroll to position [4559, 0]
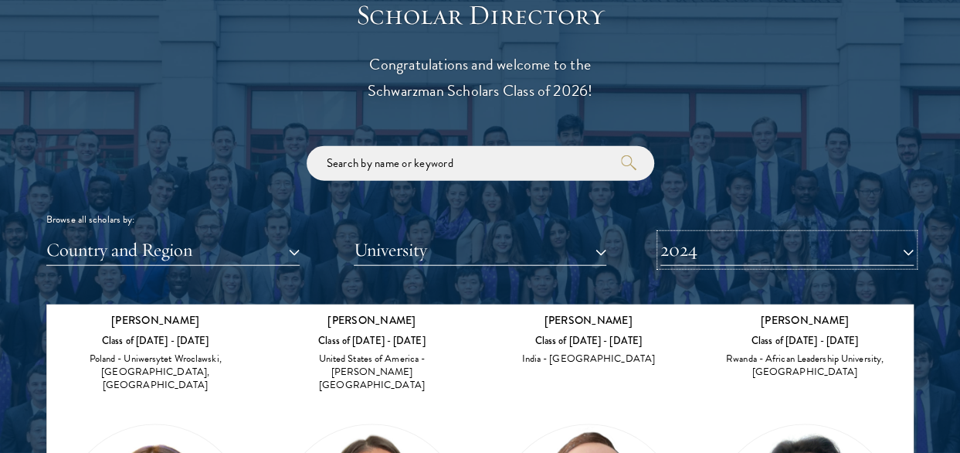
click at [907, 243] on button "2024" at bounding box center [787, 250] width 253 height 32
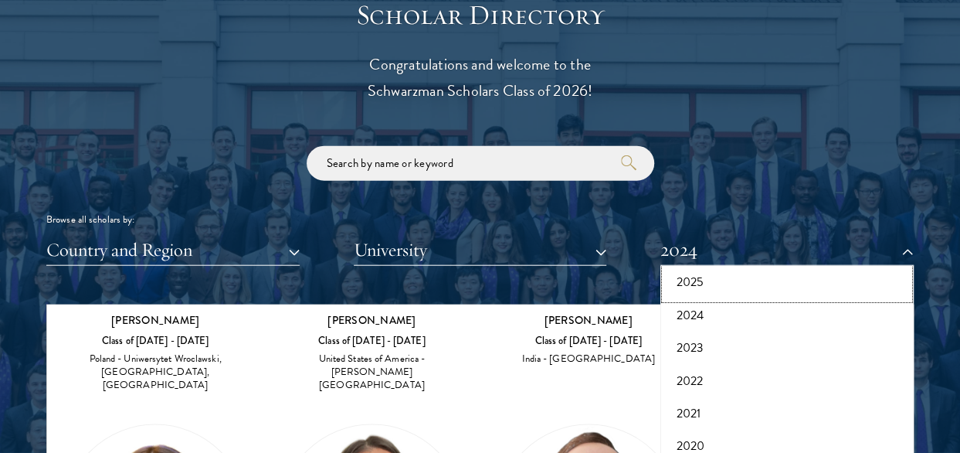
click at [791, 283] on button "2025" at bounding box center [787, 282] width 244 height 32
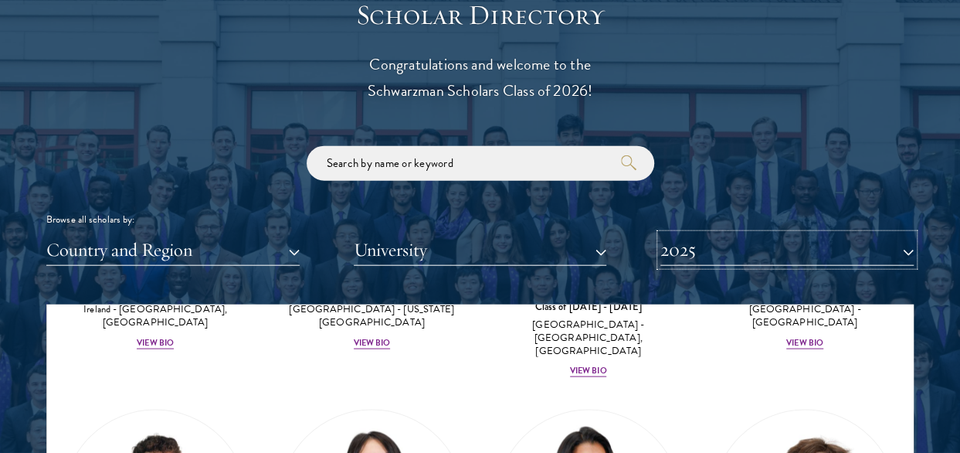
click at [907, 248] on button "2025" at bounding box center [787, 250] width 253 height 32
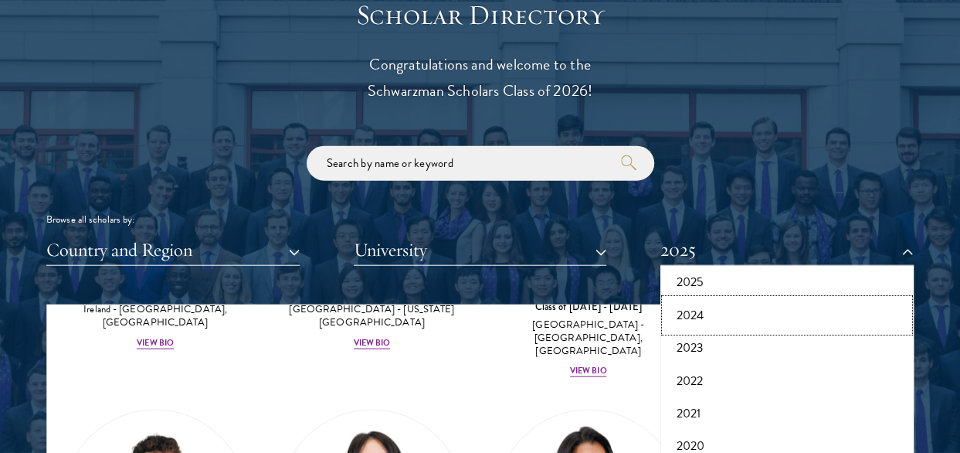
click at [774, 317] on button "2024" at bounding box center [787, 315] width 244 height 32
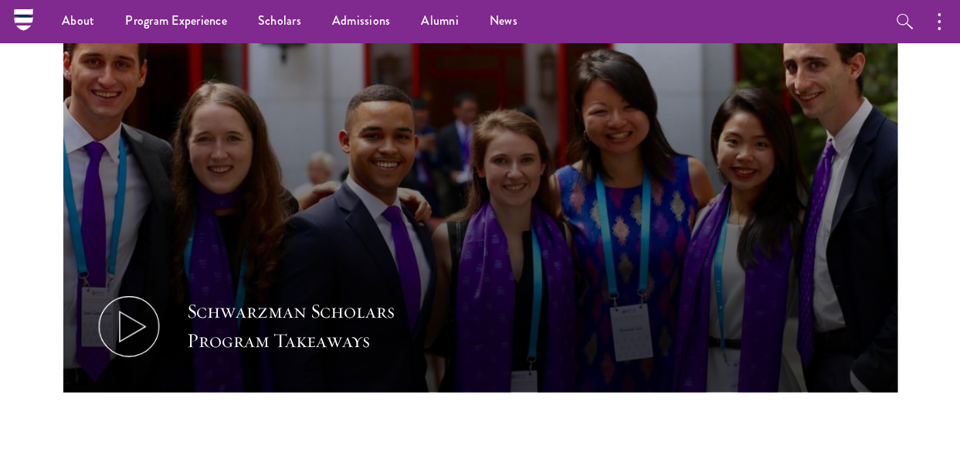
scroll to position [474, 0]
